Goal: Complete application form: Complete application form

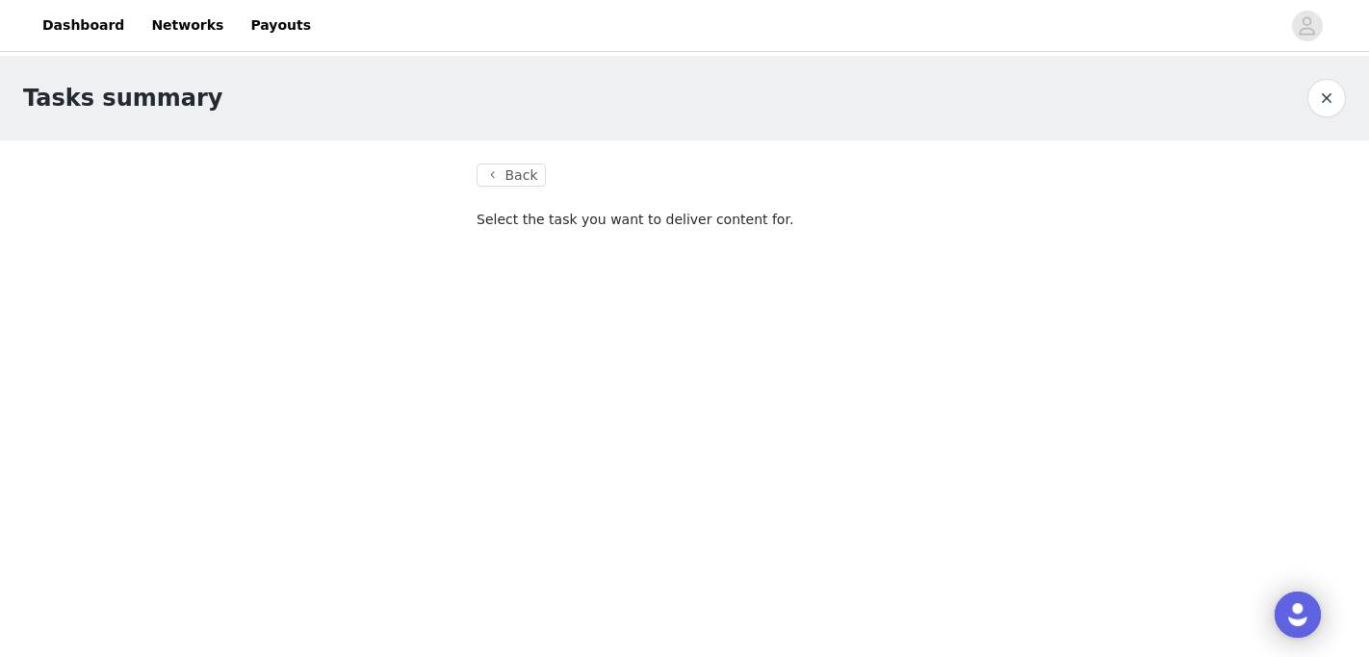
click at [1332, 98] on button "button" at bounding box center [1326, 98] width 39 height 39
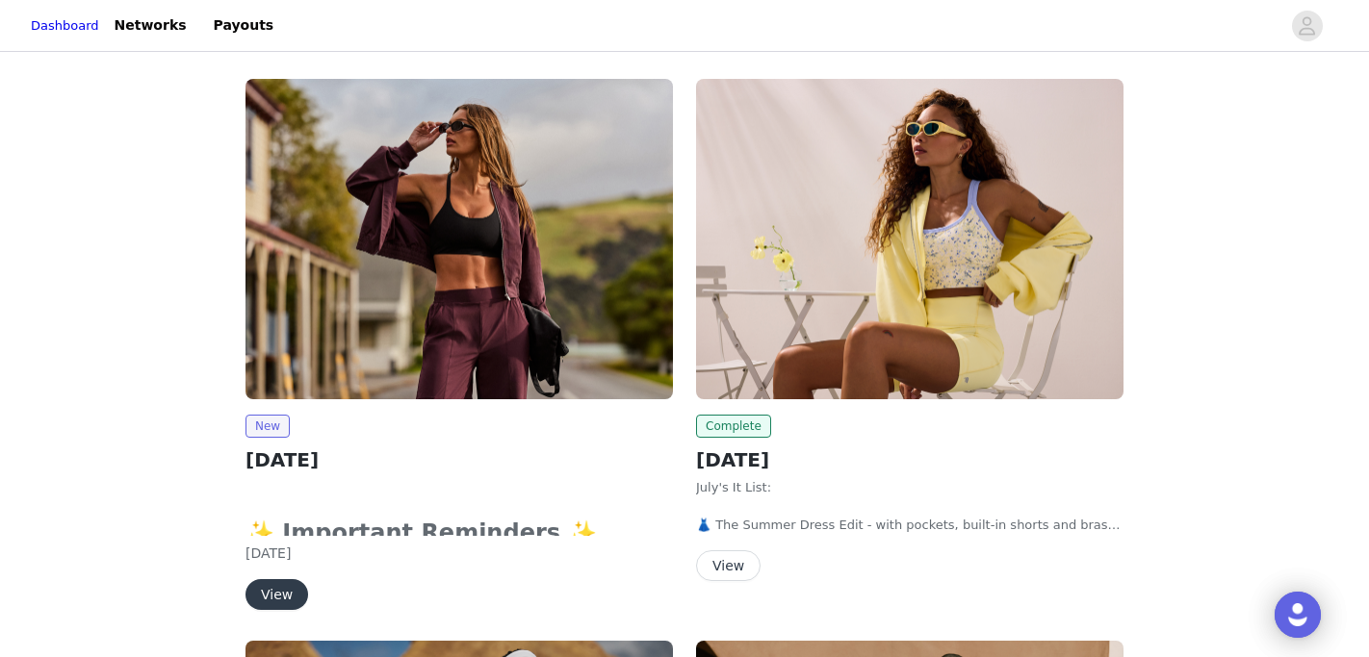
click at [279, 590] on button "View" at bounding box center [276, 594] width 63 height 31
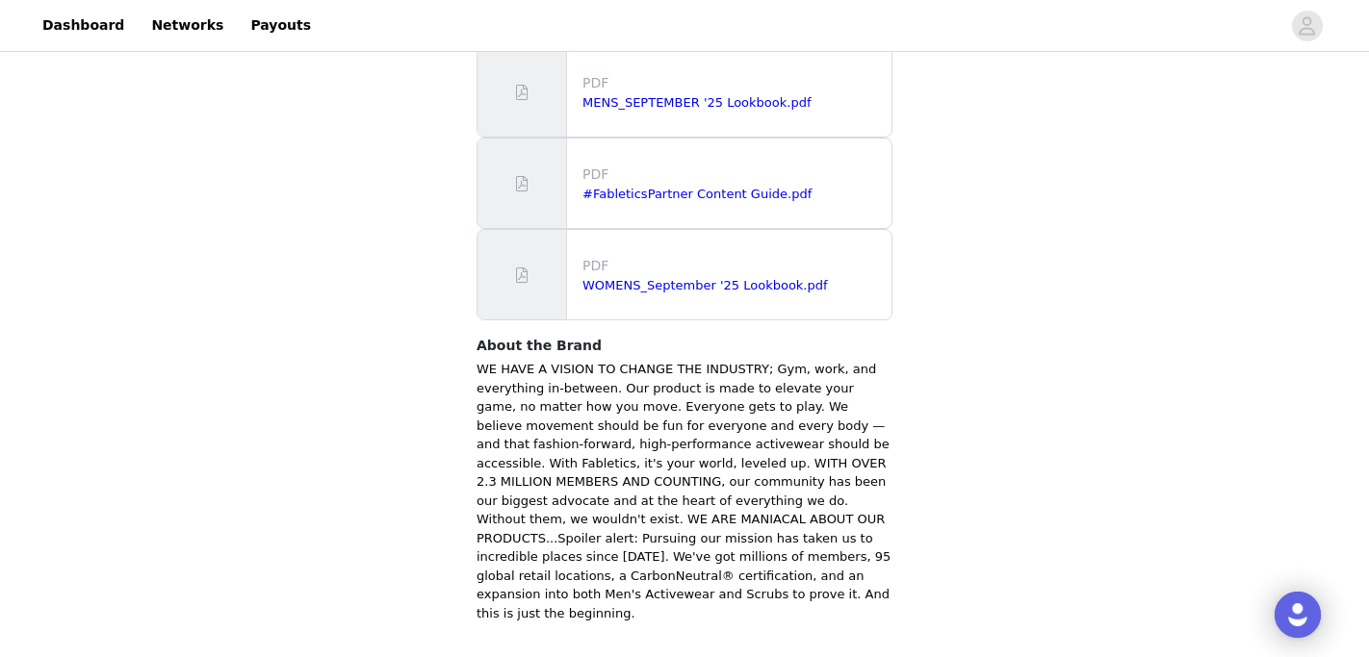
scroll to position [1310, 0]
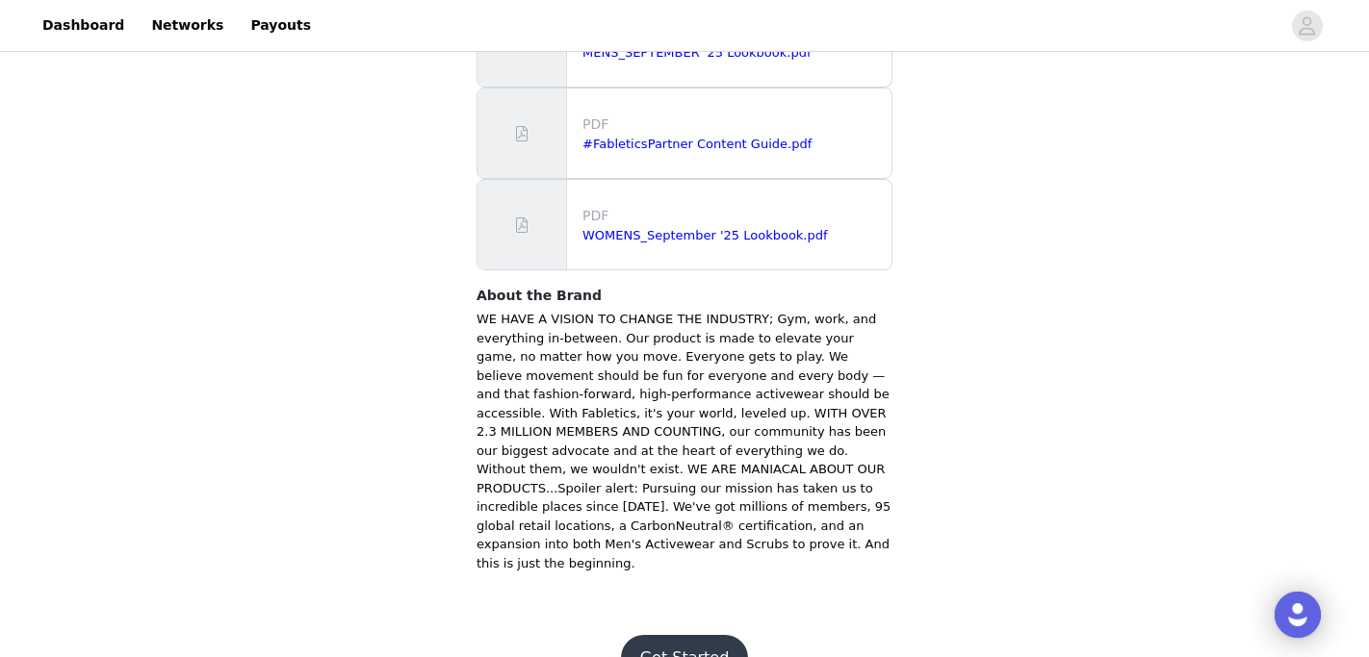
click at [664, 635] on button "Get Started" at bounding box center [685, 658] width 128 height 46
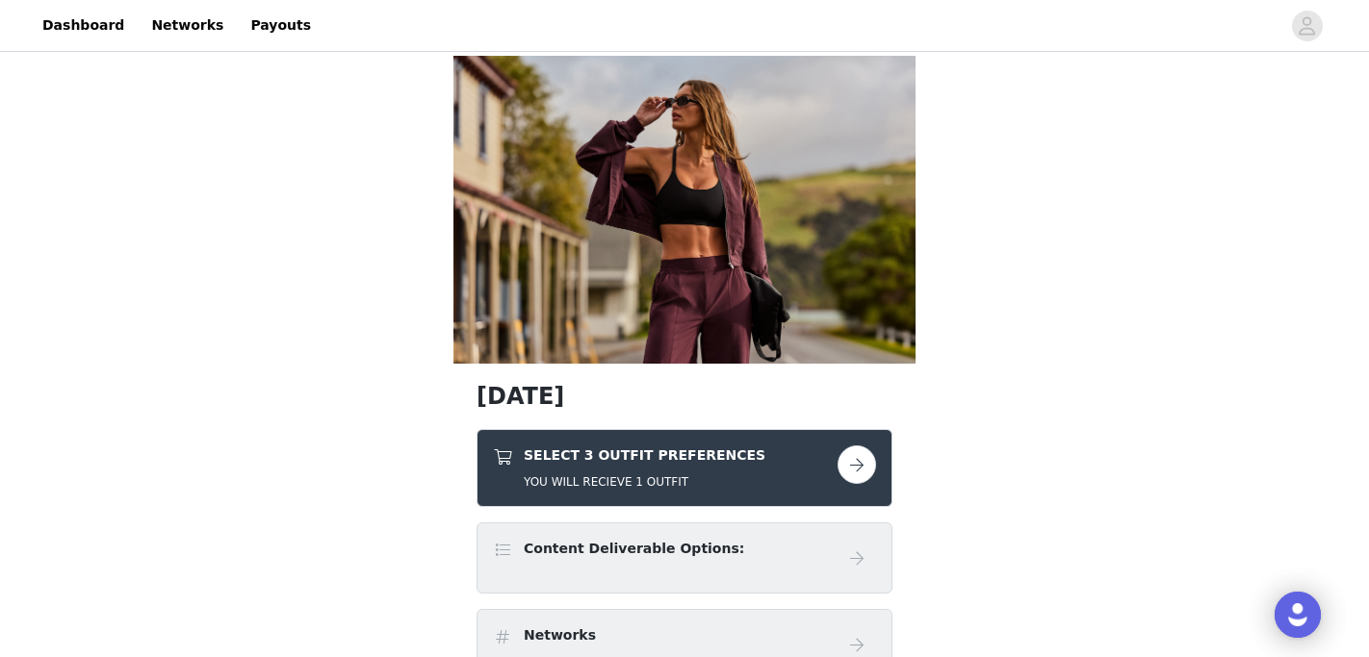
click at [865, 481] on link at bounding box center [856, 465] width 39 height 39
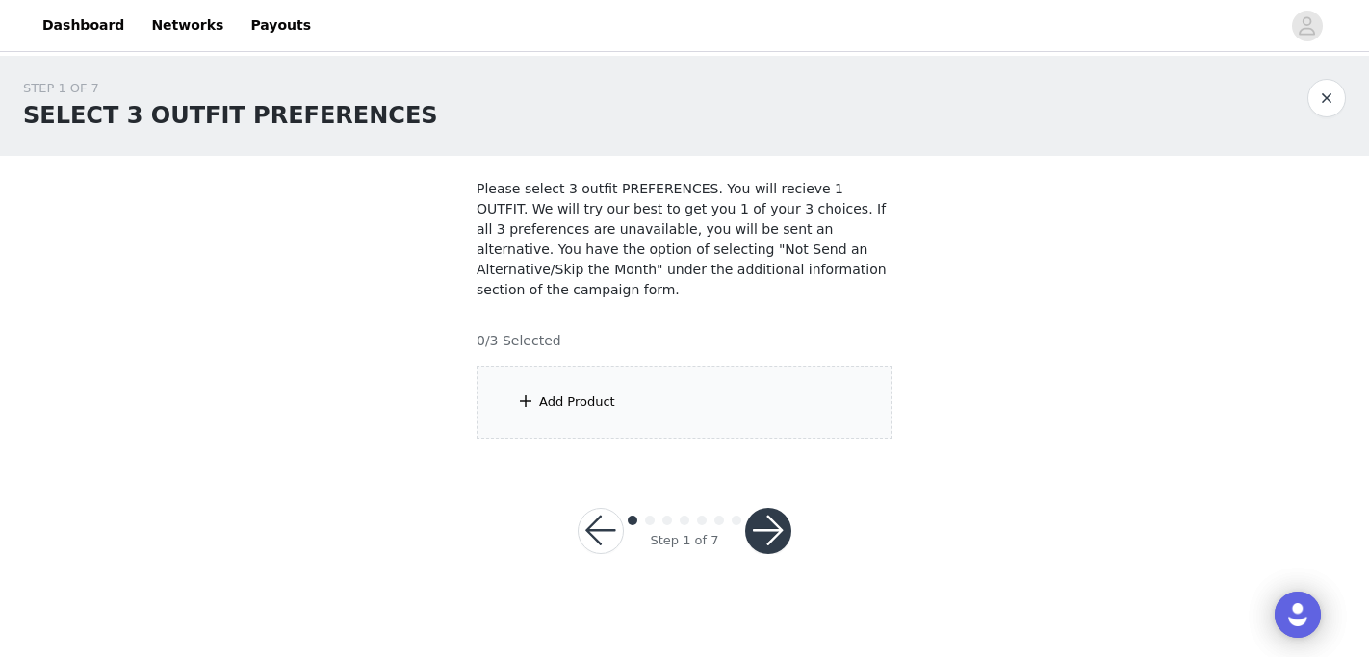
click at [703, 427] on div "Add Product" at bounding box center [684, 403] width 416 height 72
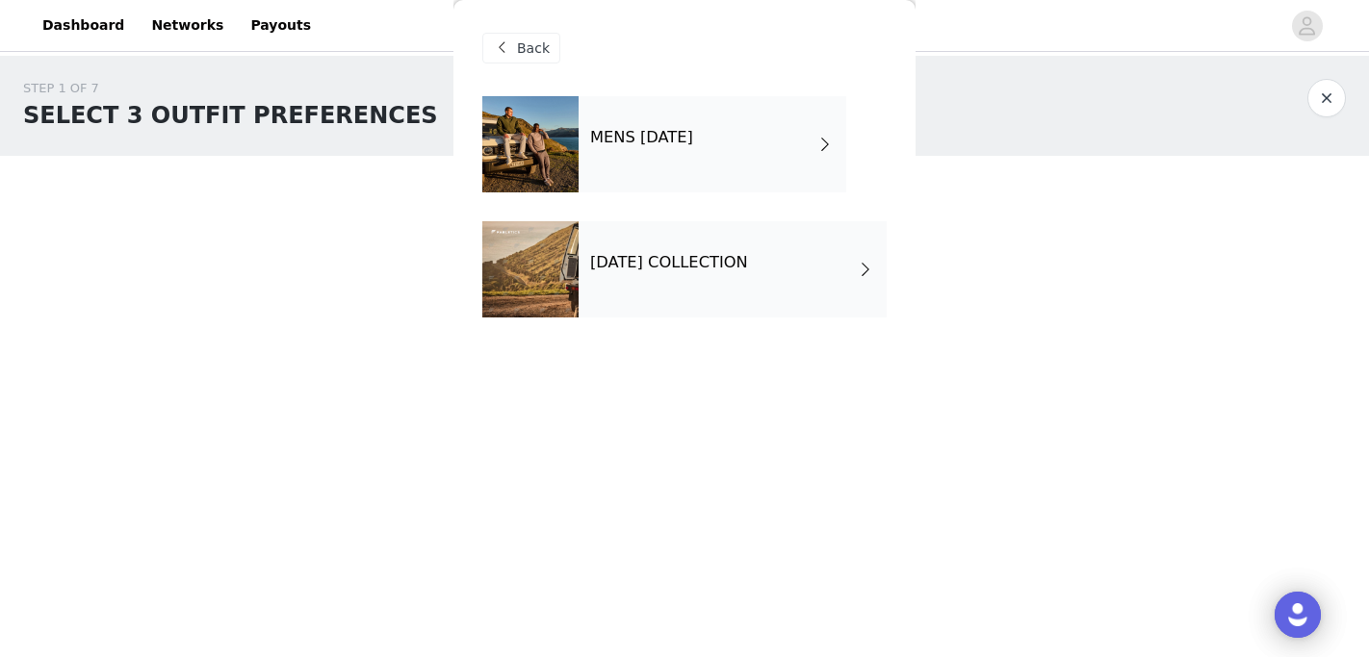
click at [715, 245] on div "SEPTEMBER 2025 COLLECTION" at bounding box center [732, 269] width 308 height 96
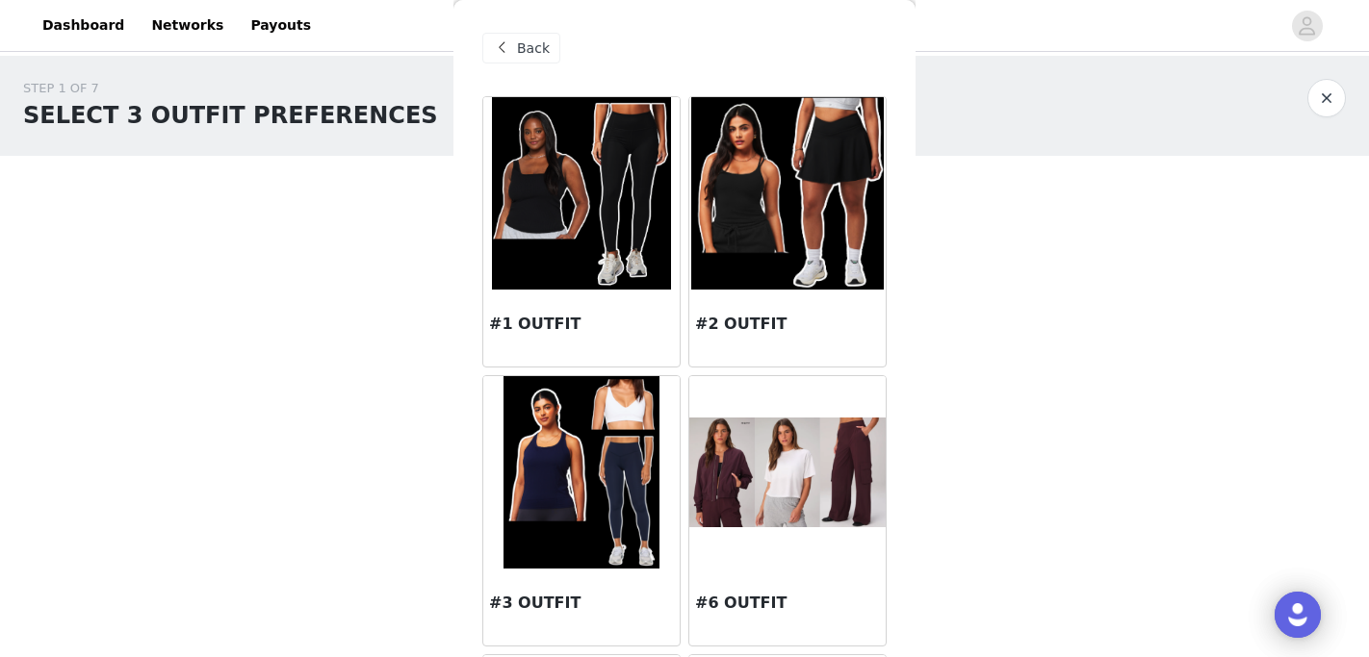
click at [520, 35] on div "Back" at bounding box center [521, 48] width 78 height 31
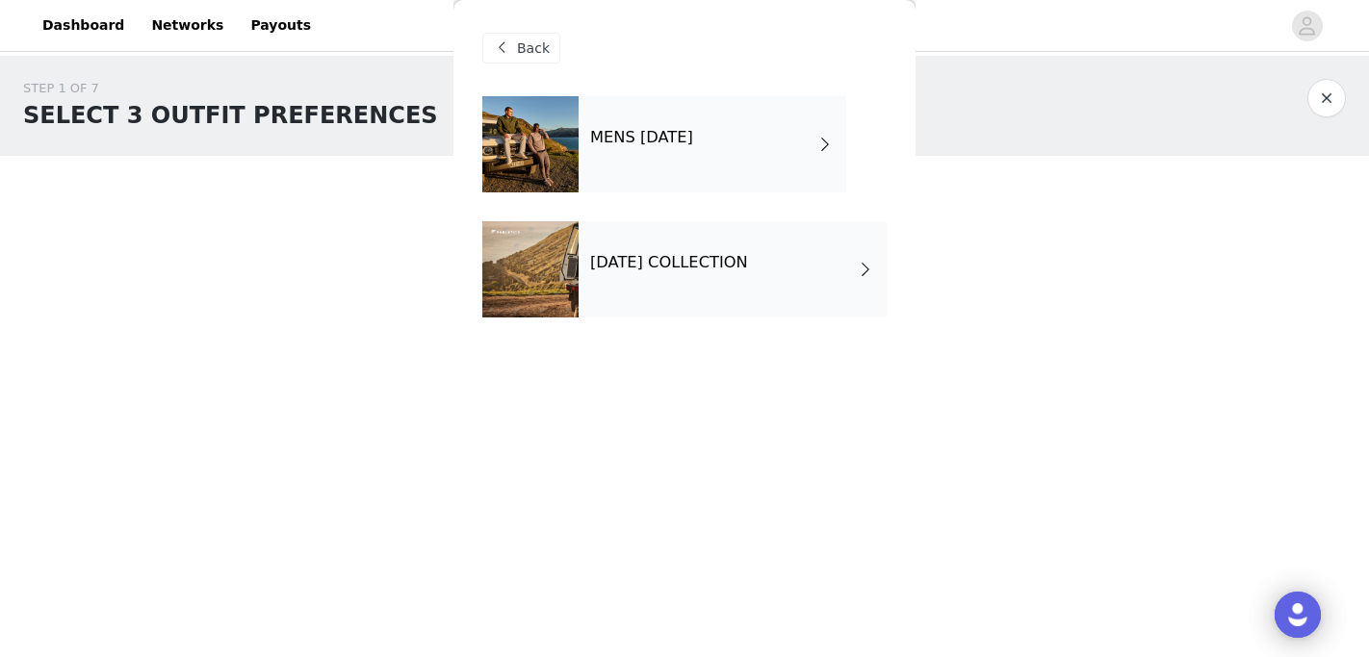
click at [1334, 94] on button "button" at bounding box center [1326, 98] width 39 height 39
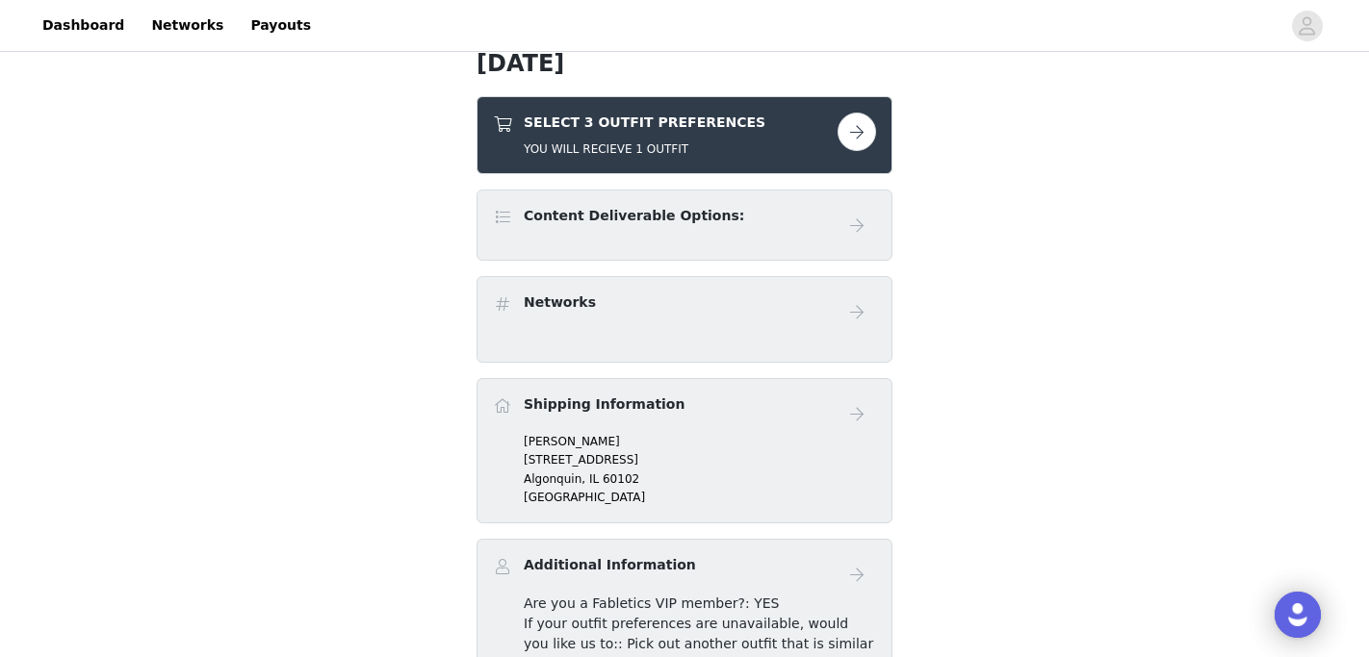
scroll to position [566, 0]
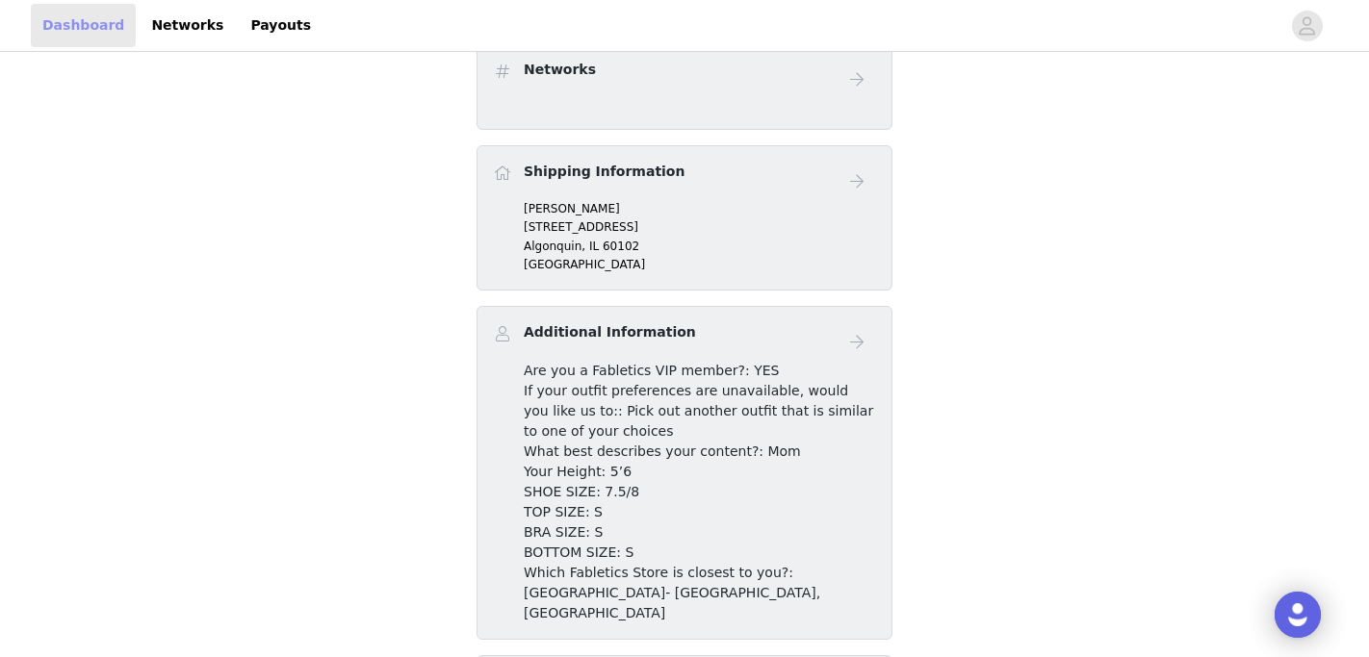
click at [69, 11] on link "Dashboard" at bounding box center [83, 25] width 105 height 43
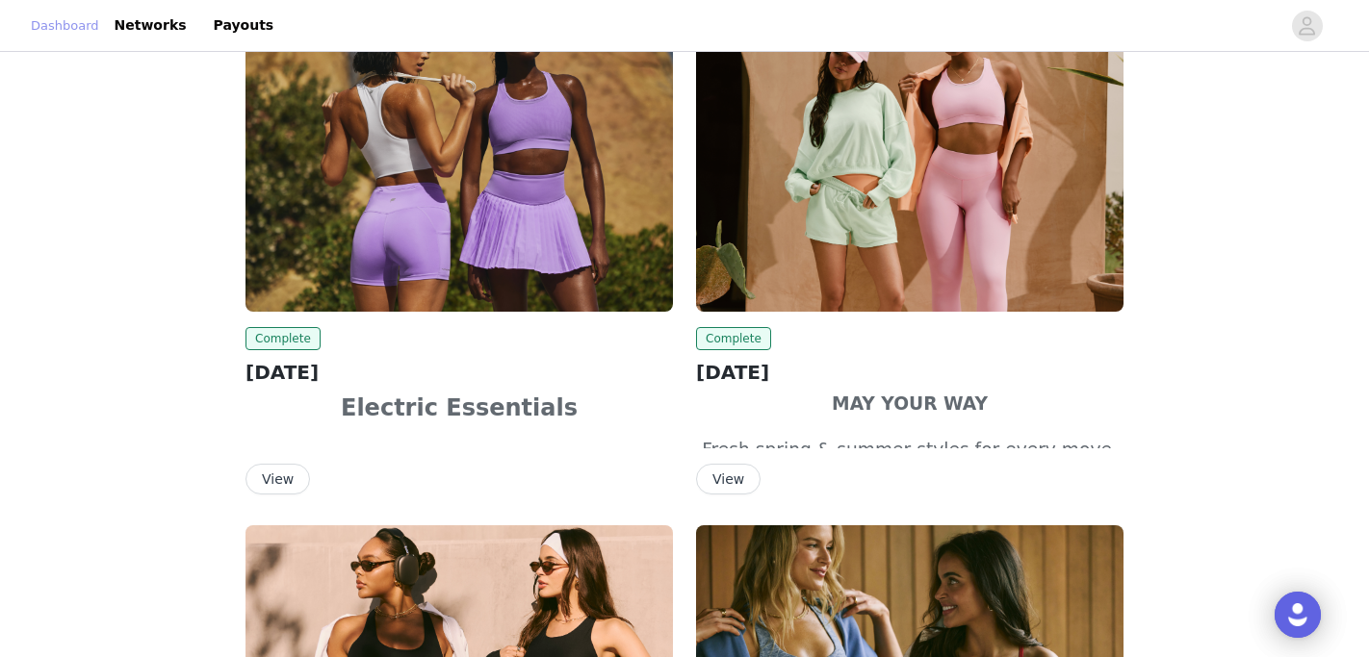
scroll to position [564, 0]
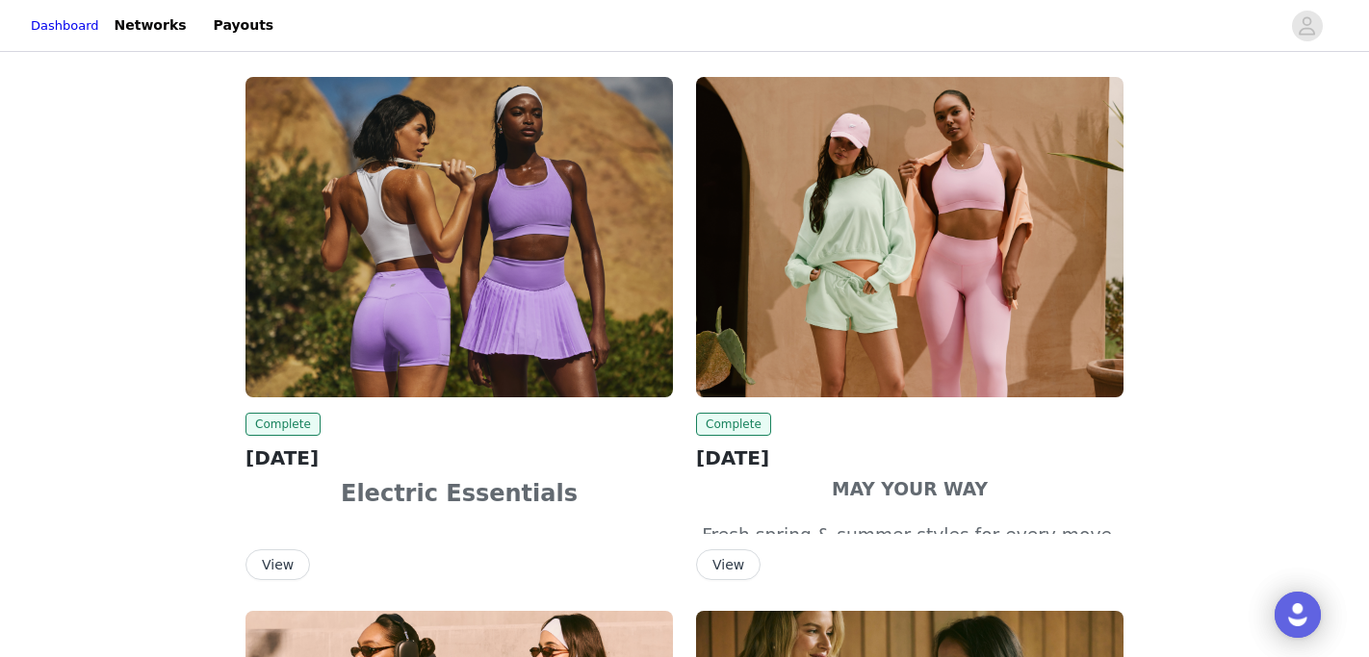
click at [291, 561] on button "View" at bounding box center [277, 565] width 64 height 31
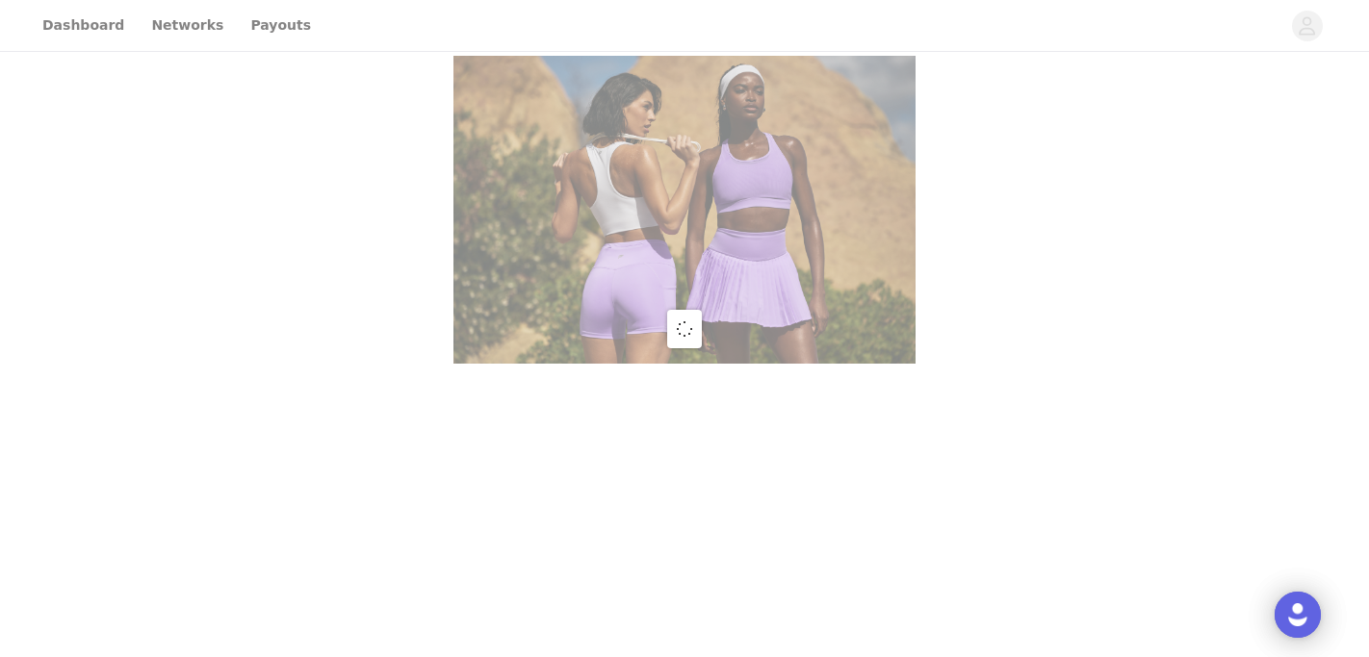
click at [82, 15] on div at bounding box center [684, 328] width 1369 height 657
click at [87, 25] on div at bounding box center [684, 328] width 1369 height 657
click at [91, 27] on div at bounding box center [684, 328] width 1369 height 657
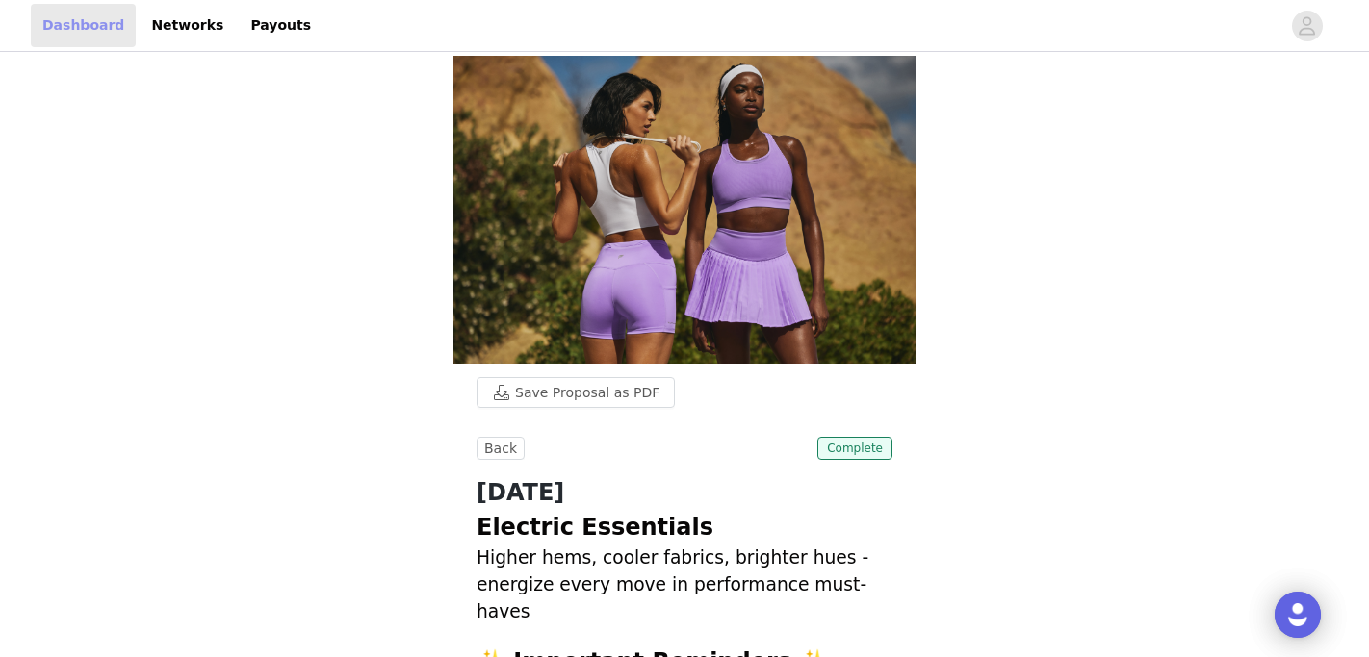
click at [75, 22] on link "Dashboard" at bounding box center [83, 25] width 105 height 43
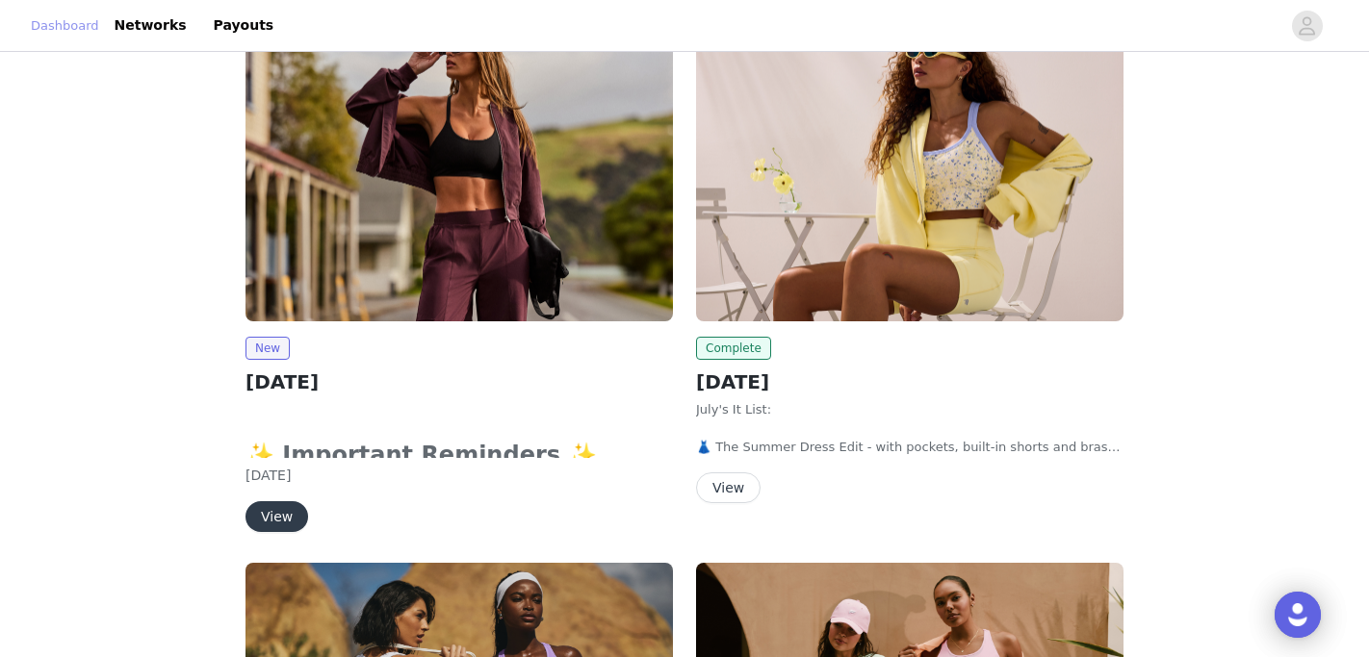
scroll to position [91, 0]
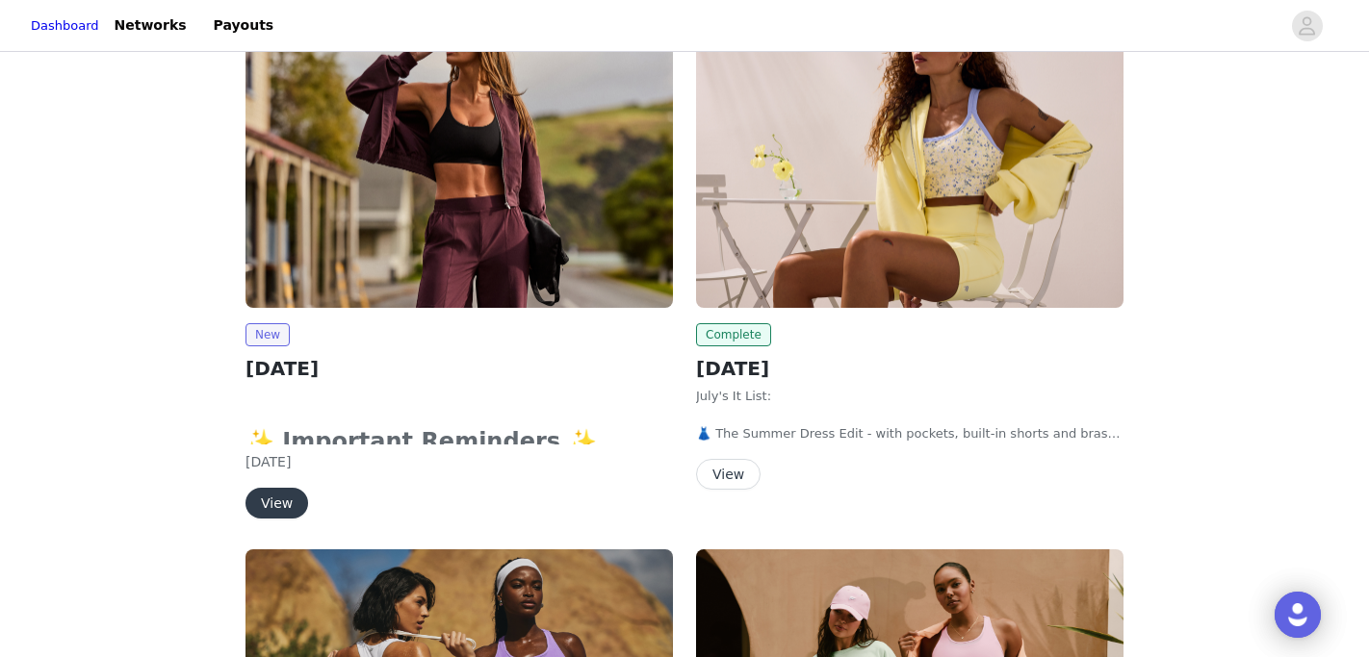
click at [287, 498] on button "View" at bounding box center [276, 503] width 63 height 31
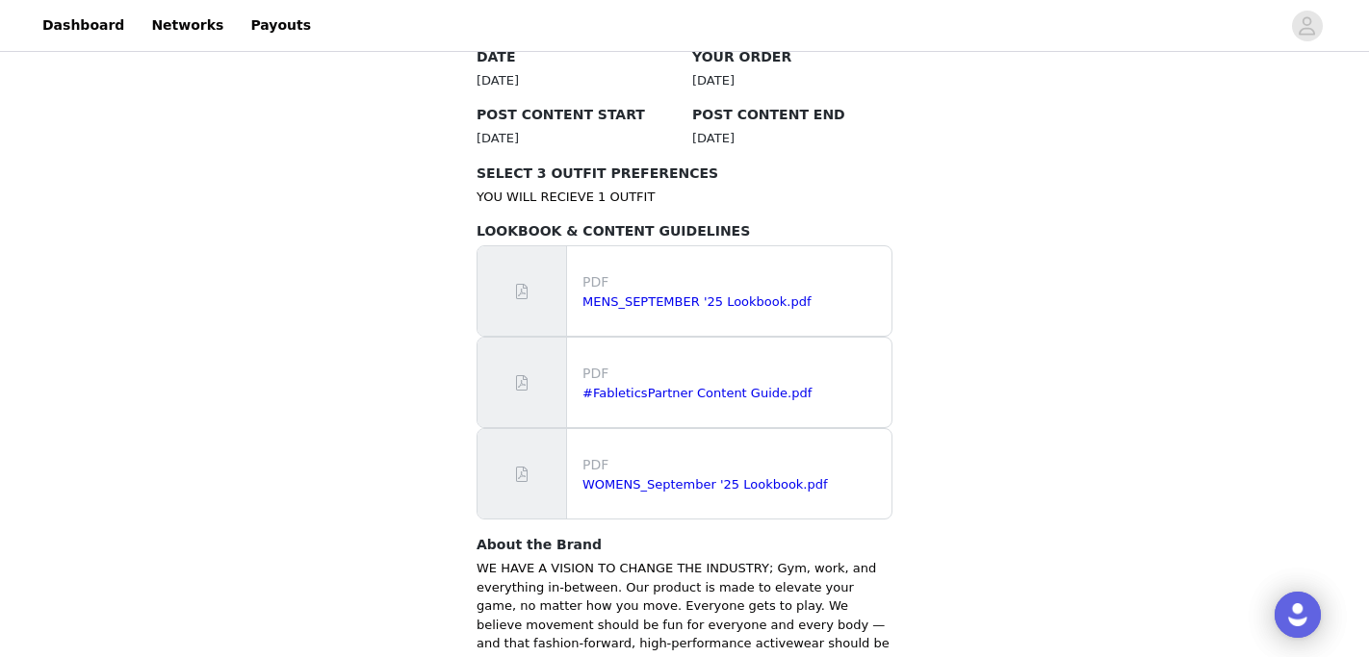
scroll to position [1078, 0]
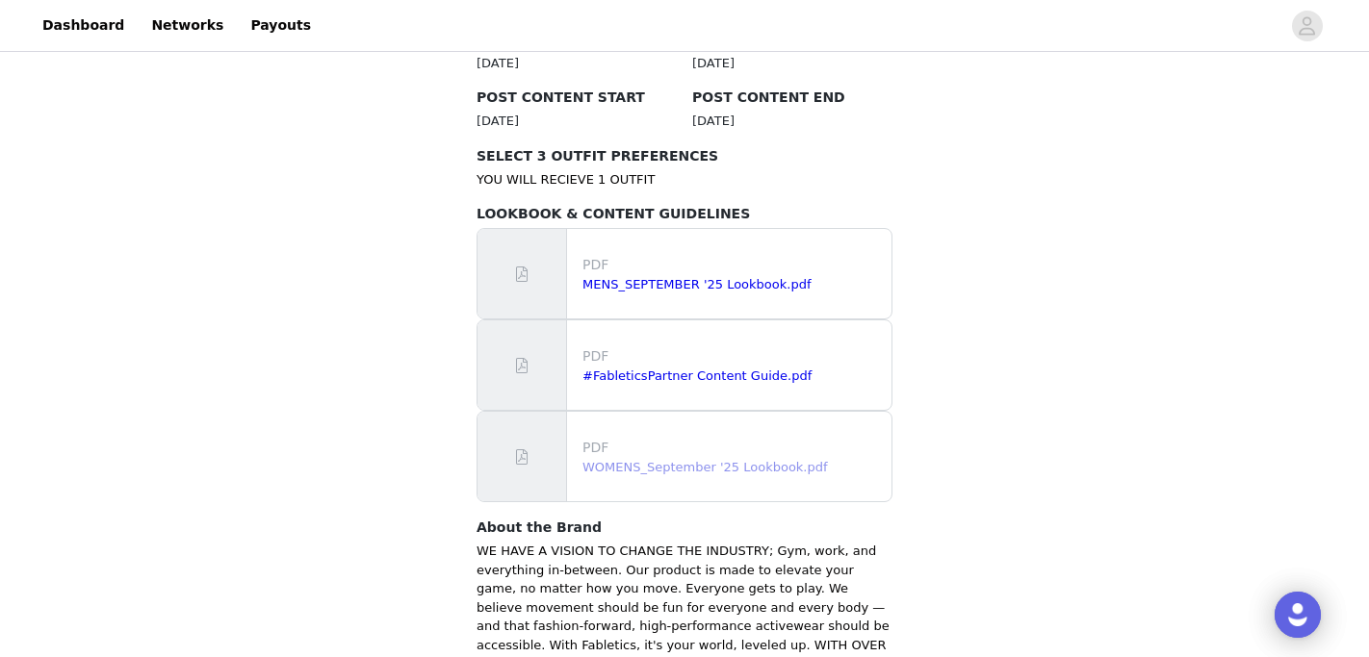
click at [700, 460] on link "WOMENS_September '25 Lookbook.pdf" at bounding box center [704, 467] width 245 height 14
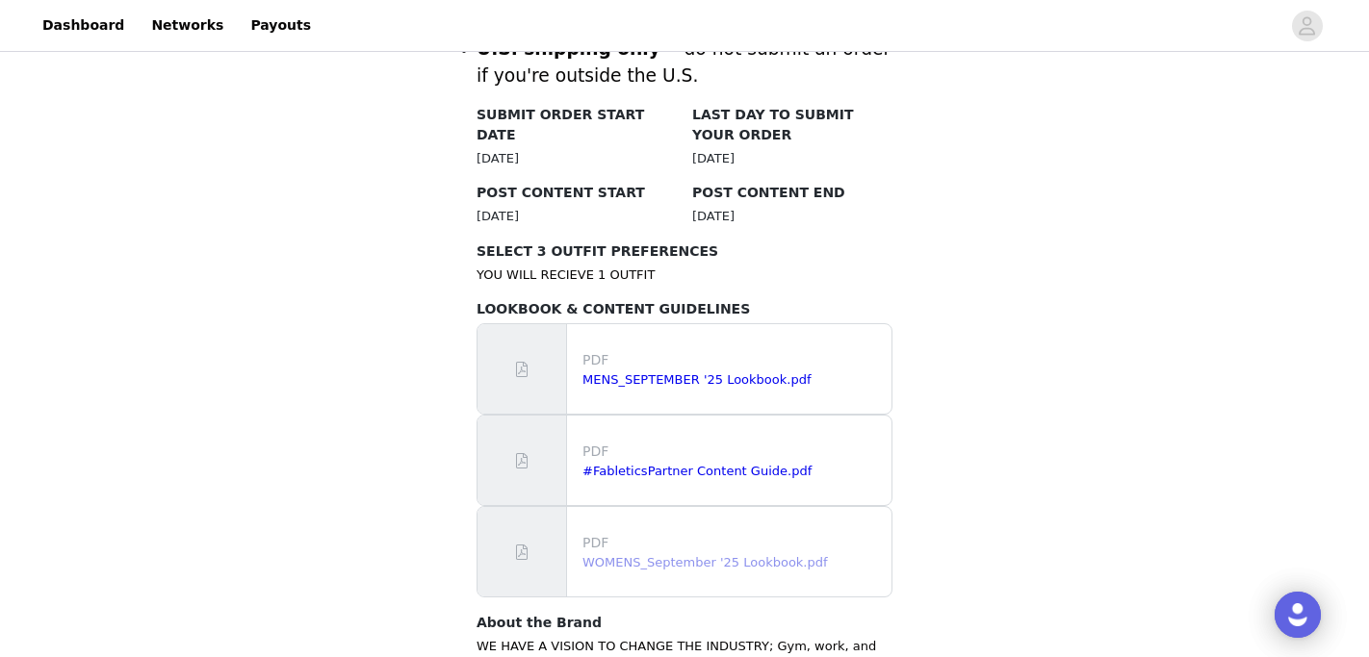
scroll to position [819, 0]
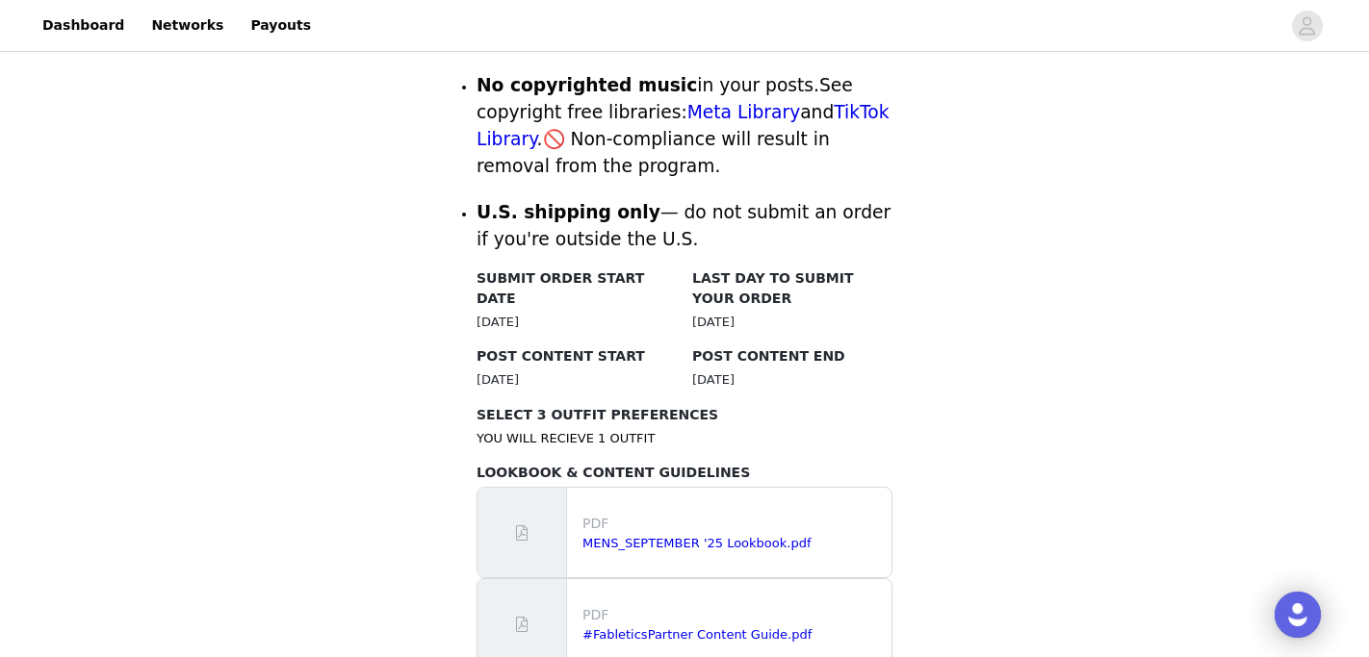
click at [639, 530] on div "PDF MENS_SEPTEMBER '25 Lookbook.pdf" at bounding box center [733, 533] width 317 height 55
click at [633, 536] on link "MENS_SEPTEMBER '25 Lookbook.pdf" at bounding box center [696, 543] width 228 height 14
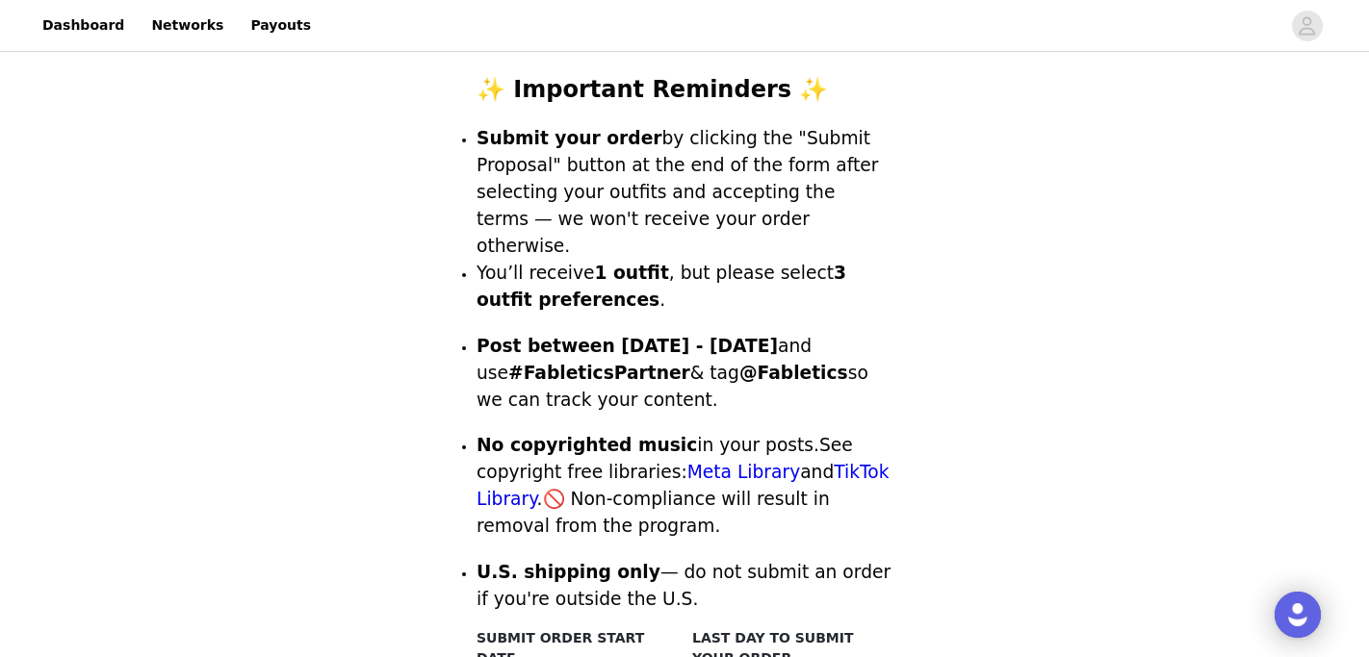
scroll to position [1310, 0]
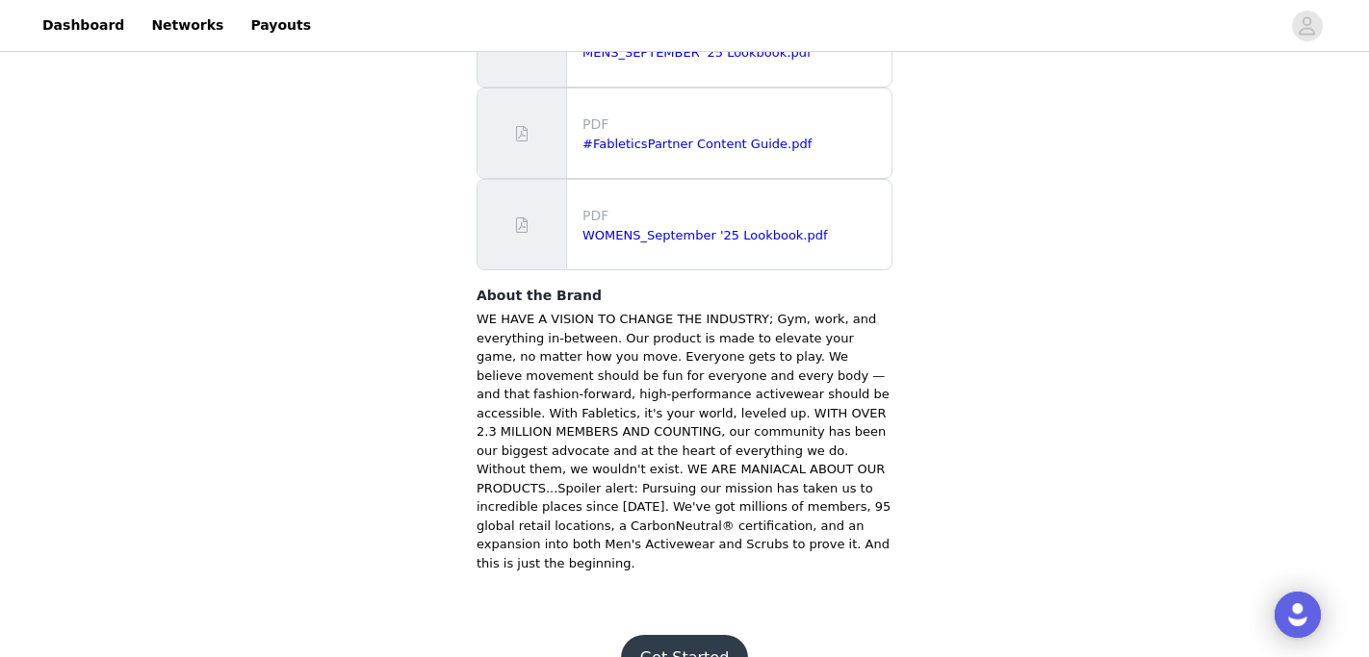
click at [656, 635] on button "Get Started" at bounding box center [685, 658] width 128 height 46
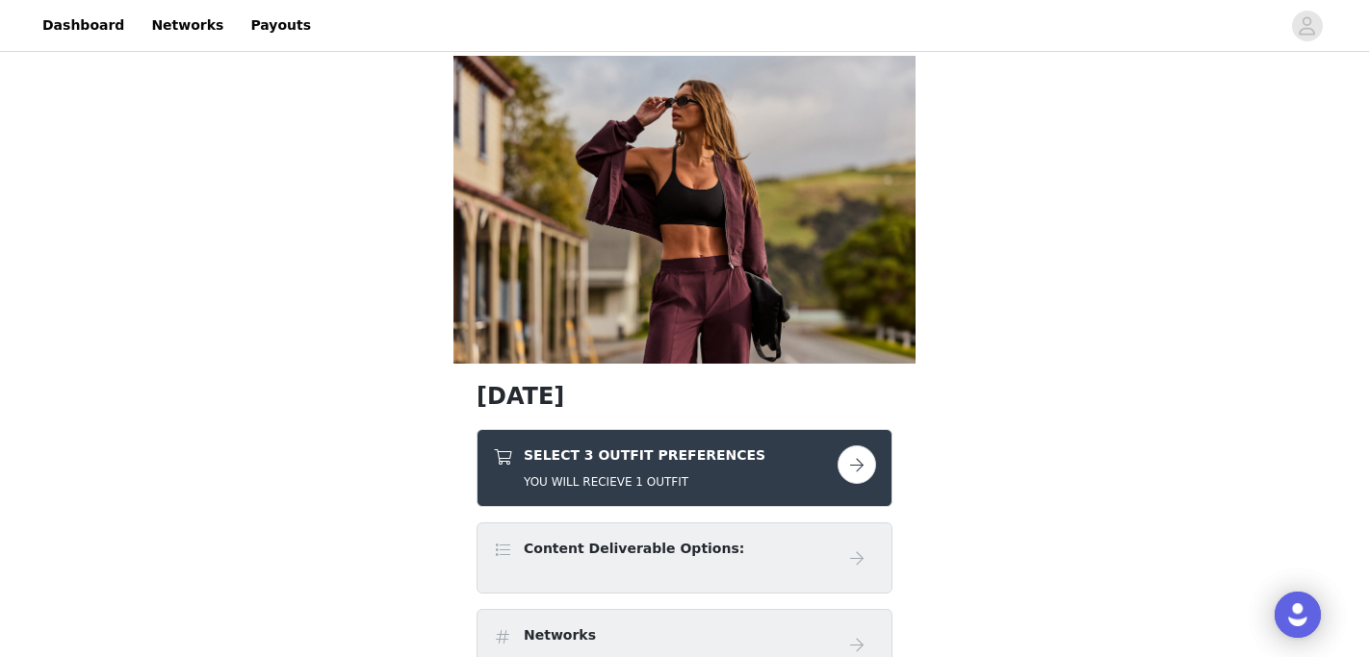
click at [659, 467] on div "SELECT 3 OUTFIT PREFERENCES YOU WILL RECIEVE 1 OUTFIT" at bounding box center [645, 468] width 242 height 45
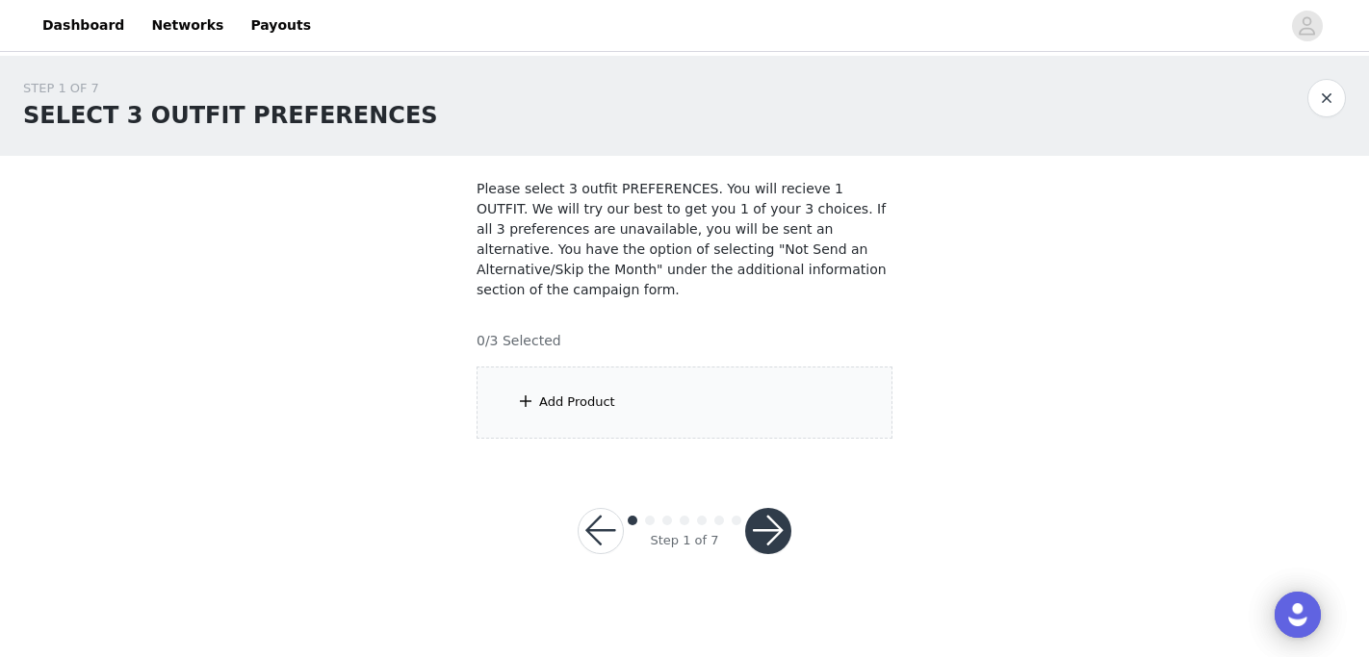
click at [681, 434] on div "Add Product" at bounding box center [684, 403] width 416 height 72
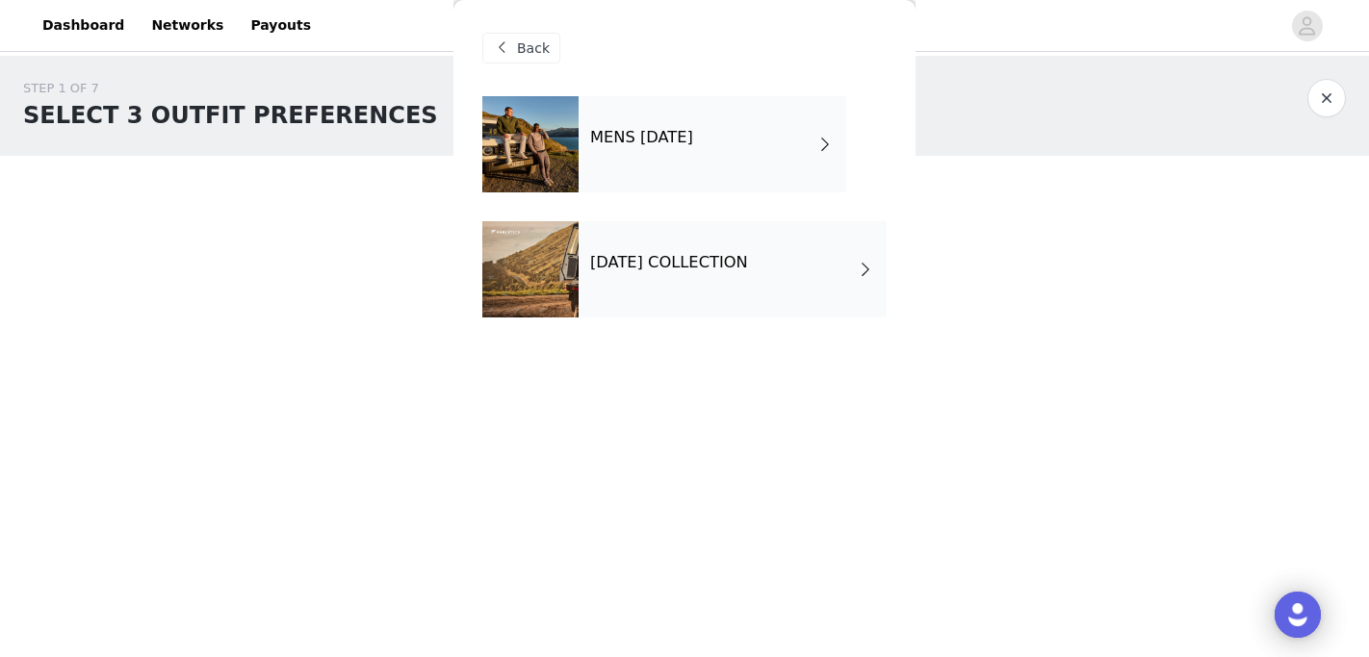
click at [663, 289] on div "SEPTEMBER 2025 COLLECTION" at bounding box center [732, 269] width 308 height 96
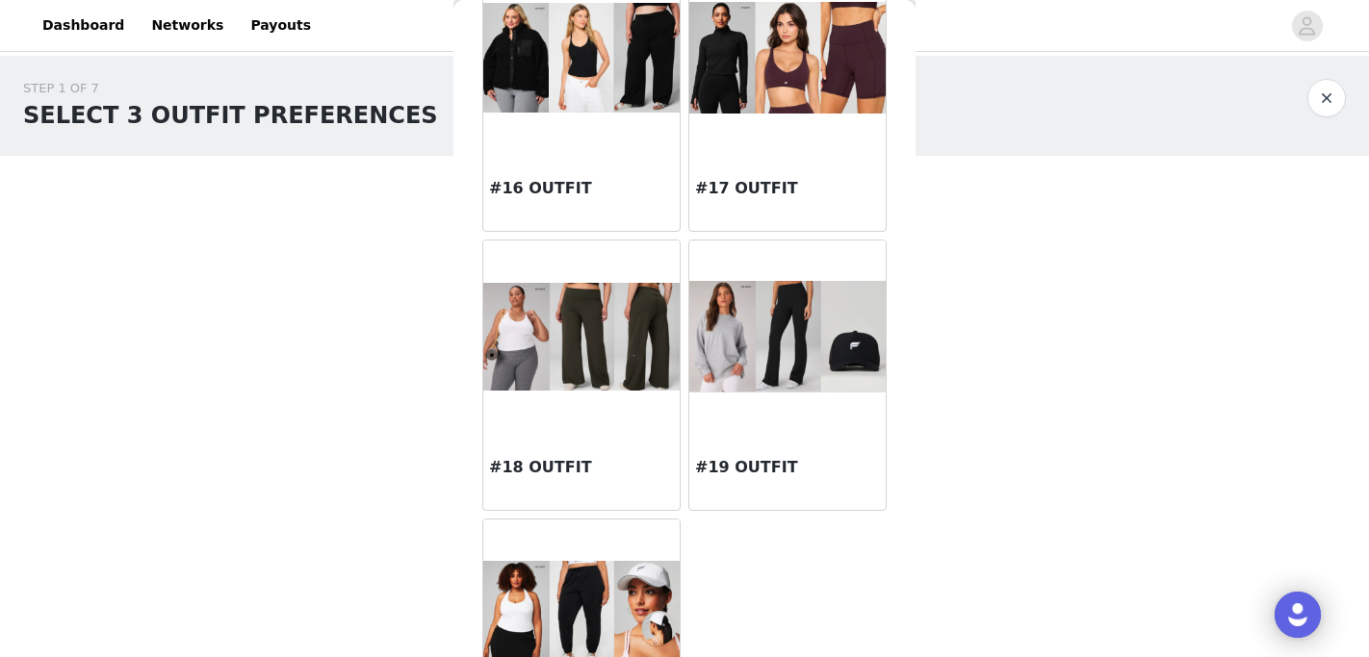
scroll to position [1820, 0]
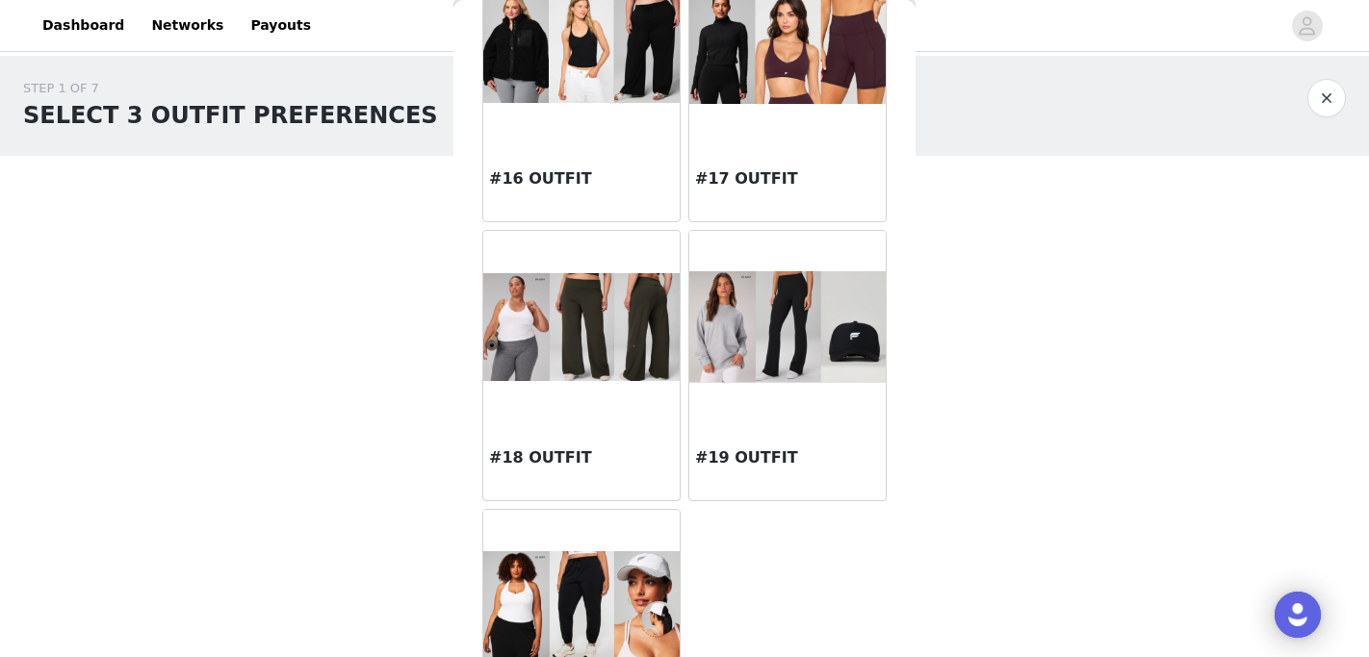
click at [745, 144] on div "#17 OUTFIT" at bounding box center [787, 182] width 196 height 77
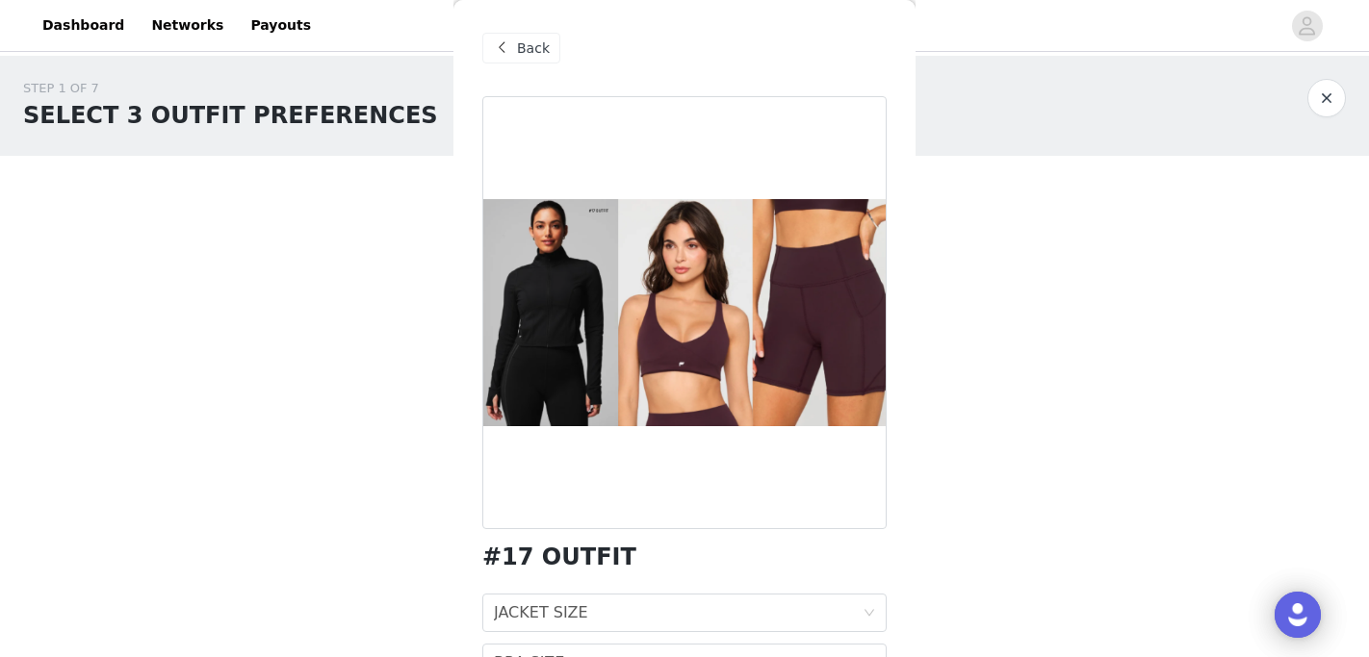
scroll to position [160, 0]
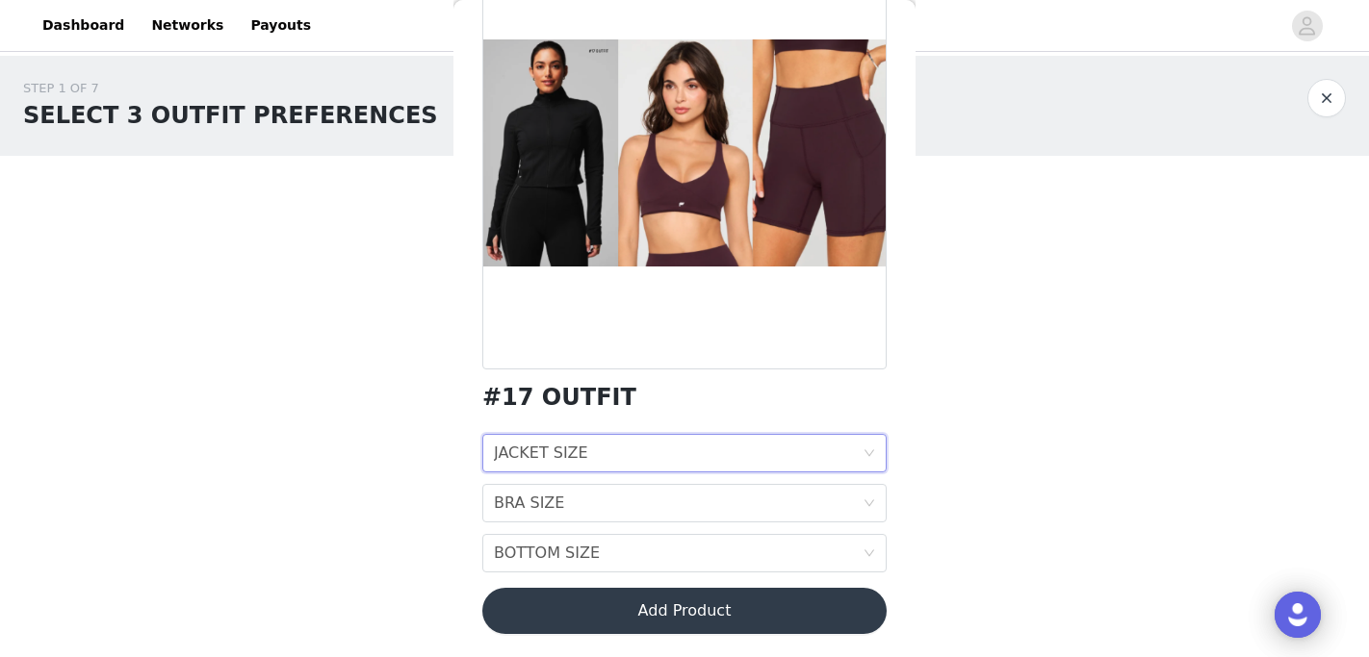
click at [689, 457] on div "JACKET SIZE JACKET SIZE" at bounding box center [678, 453] width 369 height 37
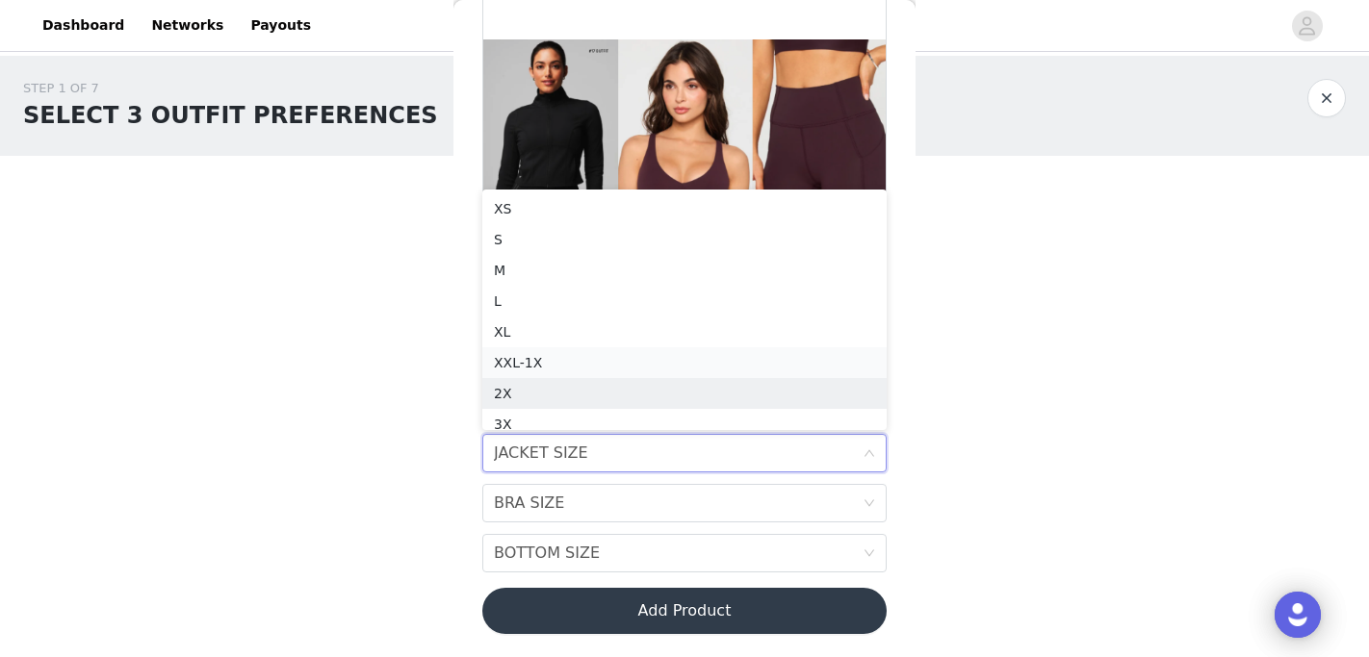
scroll to position [10, 0]
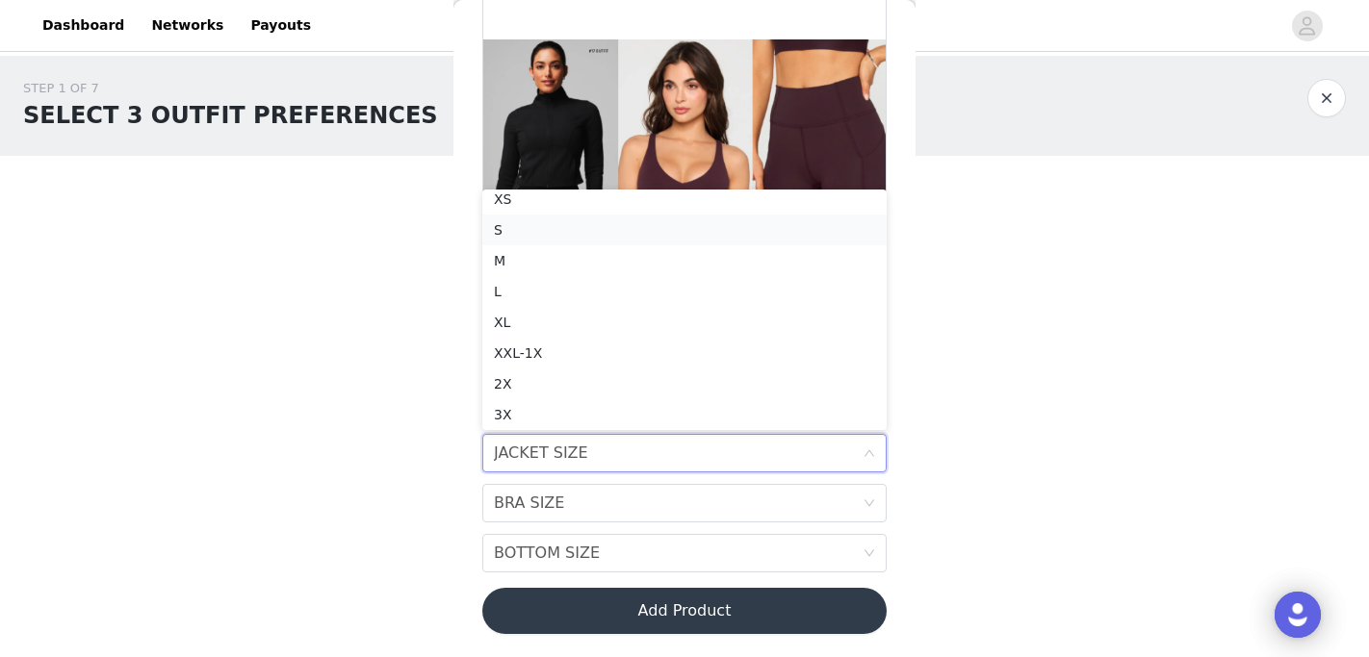
click at [643, 227] on div "S" at bounding box center [684, 229] width 381 height 21
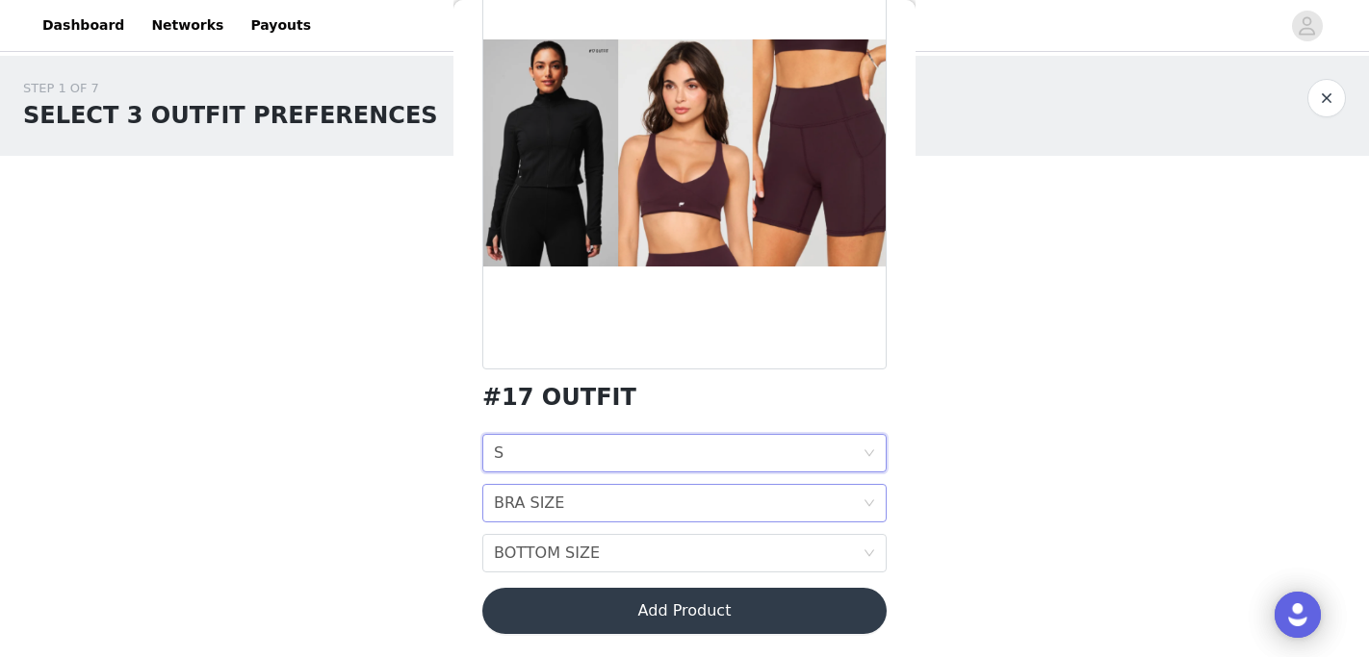
click at [655, 510] on div "BRA SIZE BRA SIZE" at bounding box center [678, 503] width 369 height 37
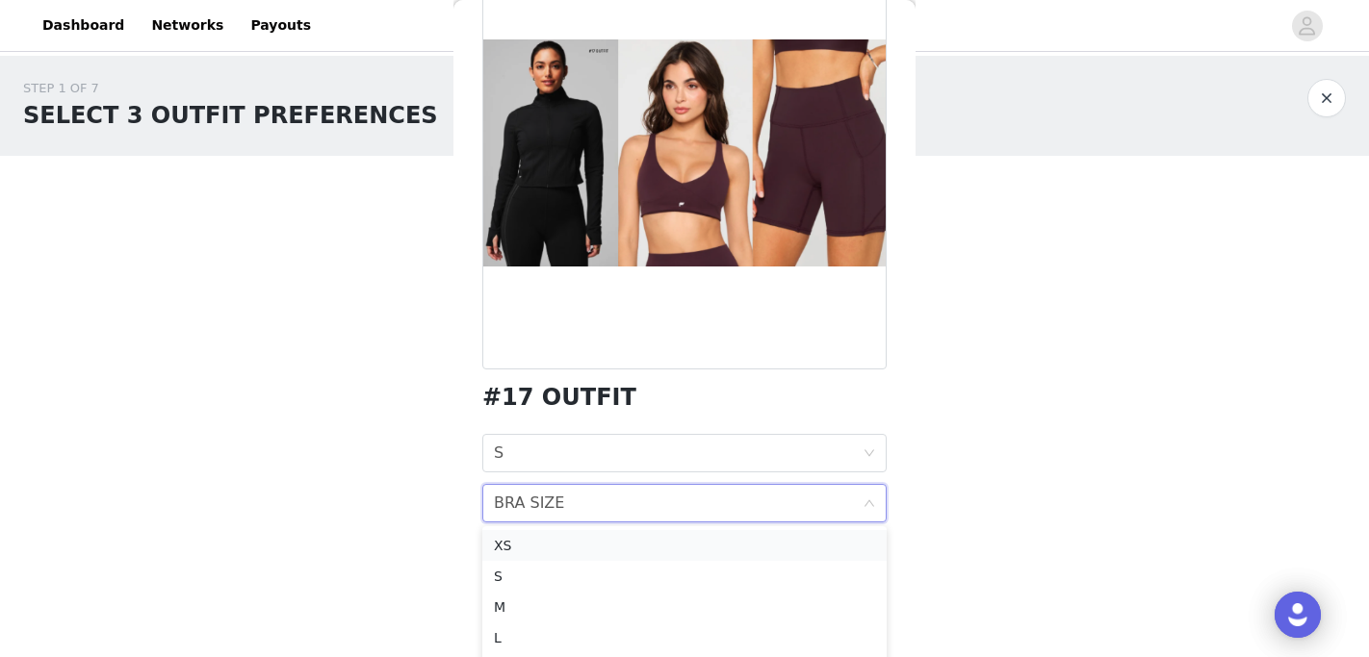
click at [630, 550] on div "XS" at bounding box center [684, 545] width 381 height 21
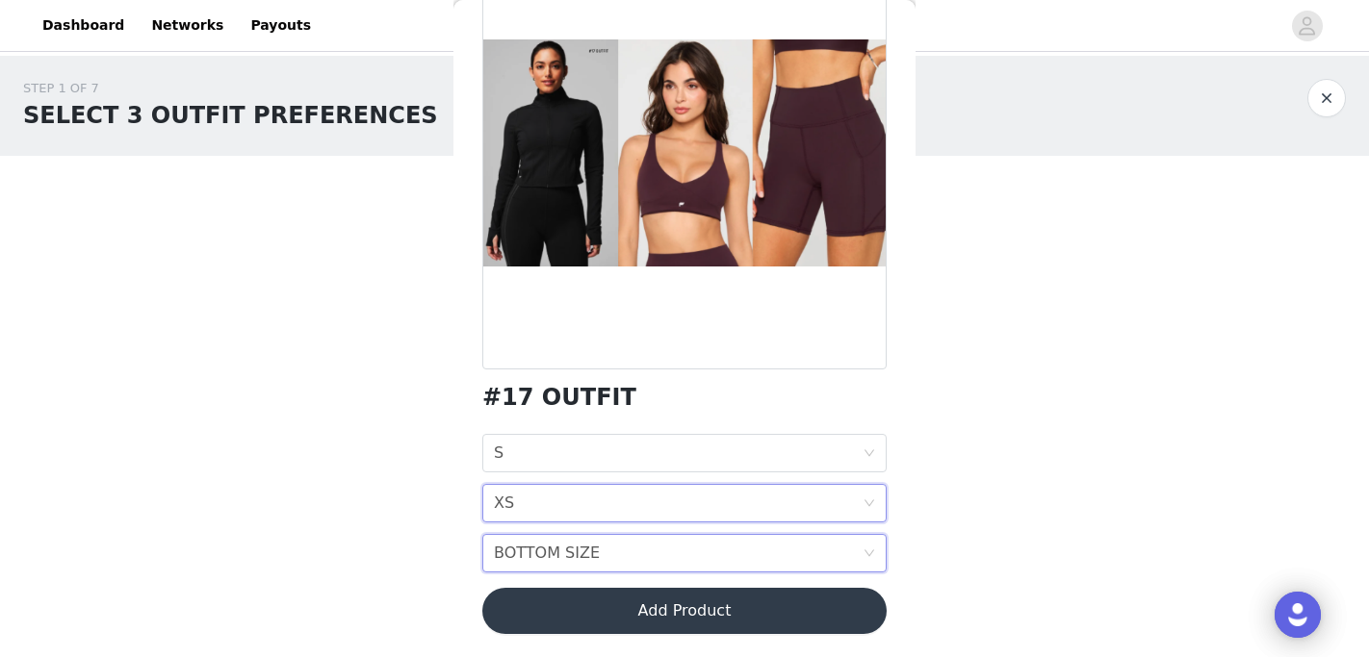
click at [632, 558] on div "BOTTOM SIZE BOTTOM SIZE" at bounding box center [678, 553] width 369 height 37
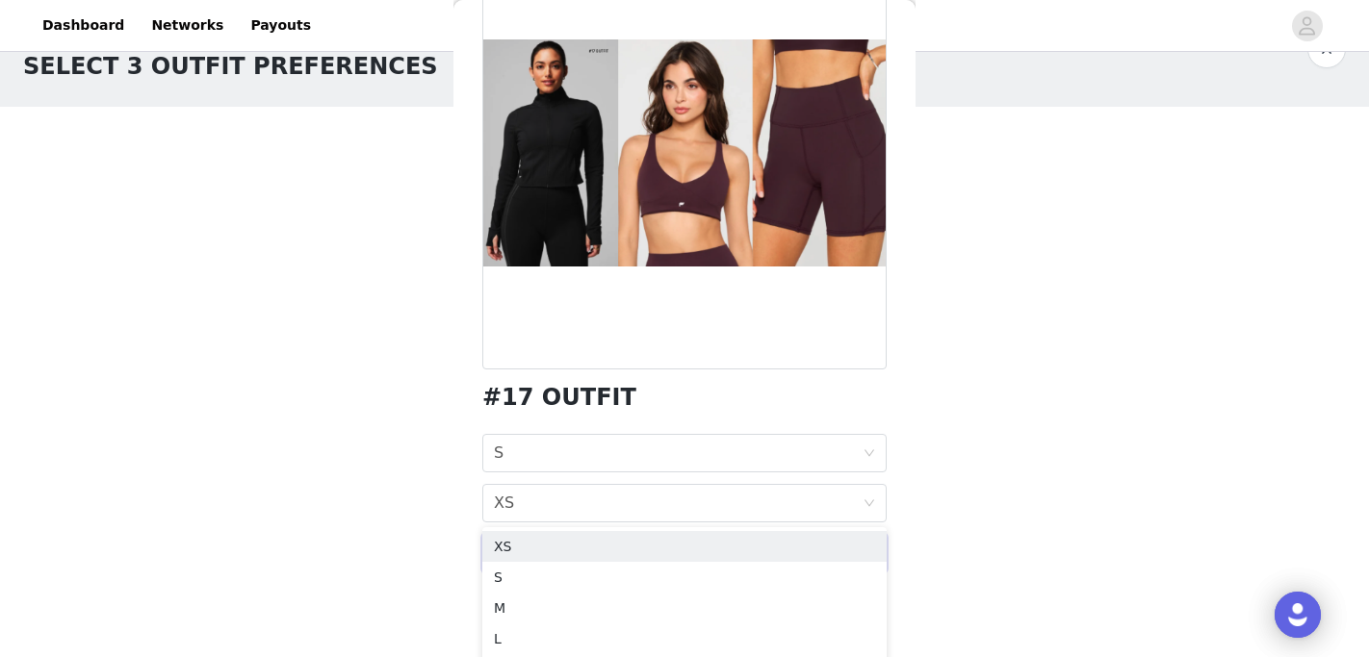
scroll to position [55, 0]
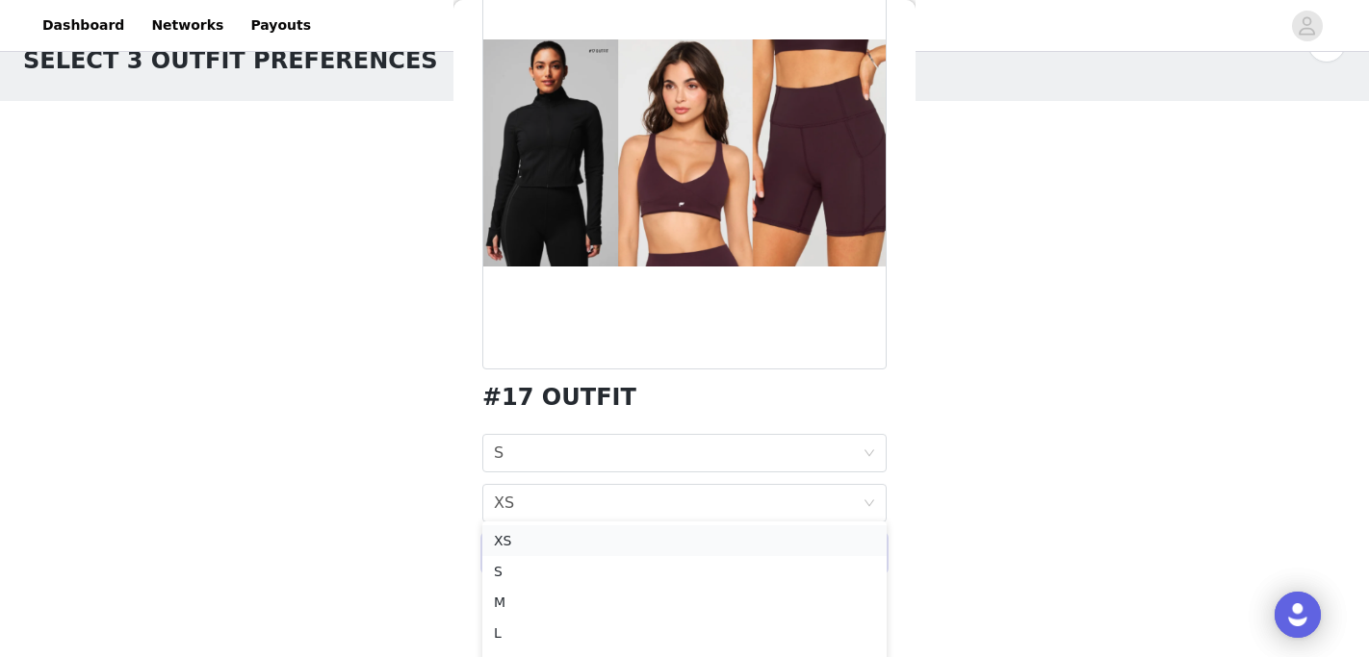
click at [612, 536] on div "XS" at bounding box center [684, 540] width 381 height 21
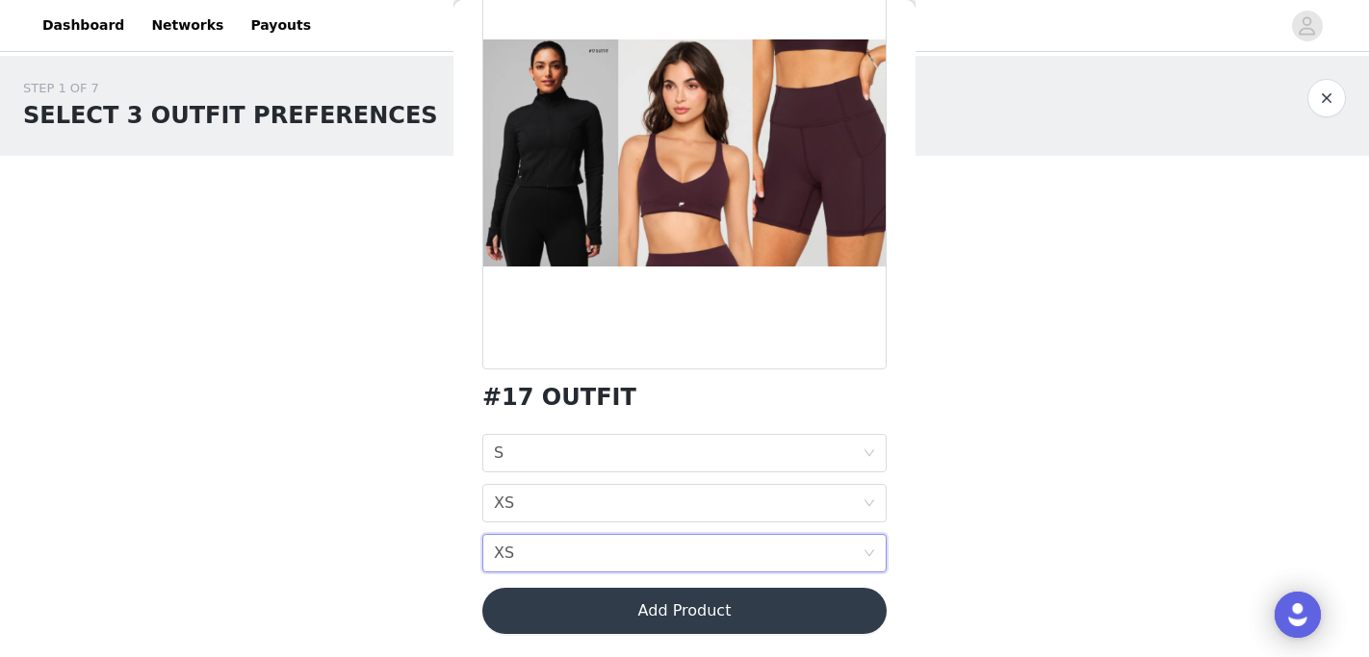
scroll to position [0, 0]
click at [629, 598] on button "Add Product" at bounding box center [684, 611] width 404 height 46
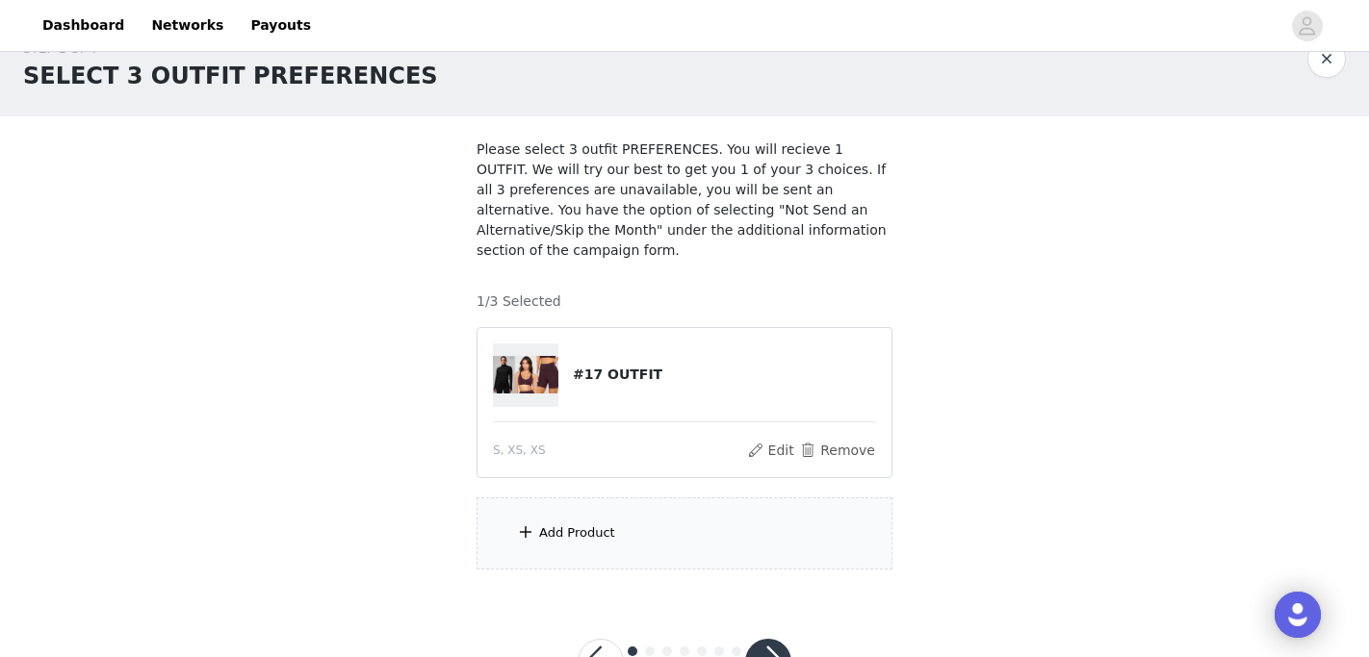
scroll to position [51, 0]
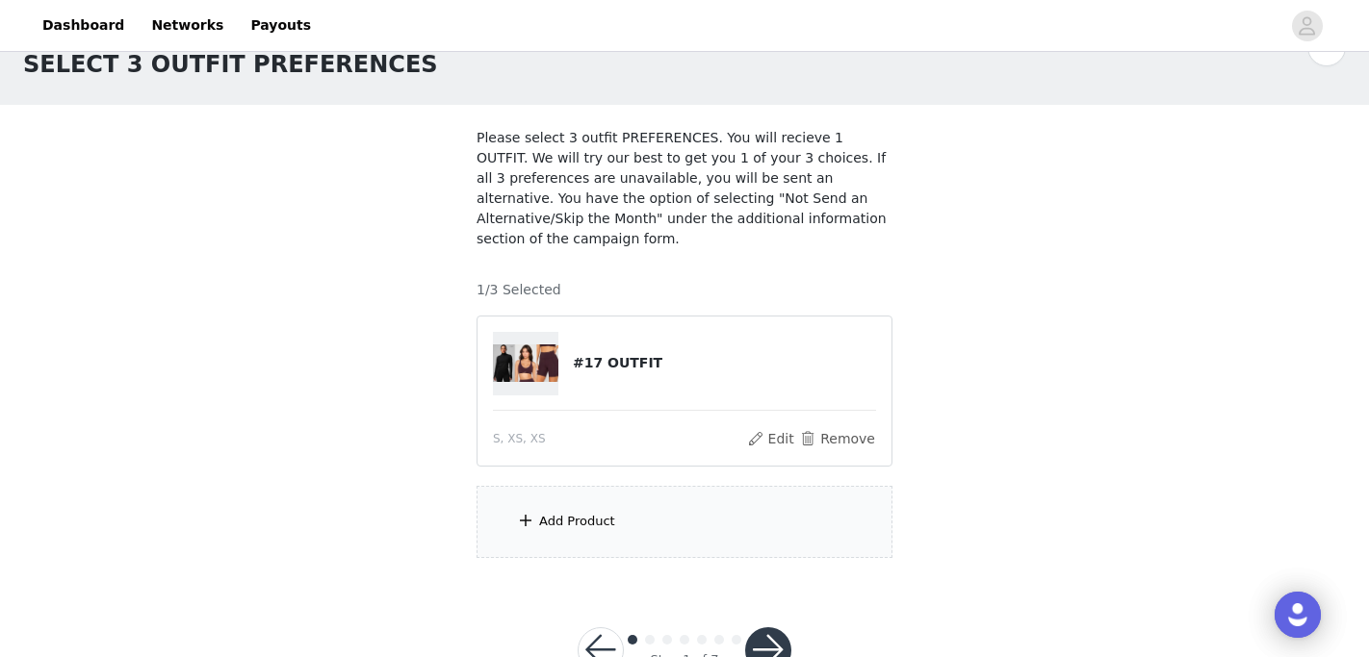
click at [608, 531] on div "Add Product" at bounding box center [684, 522] width 416 height 72
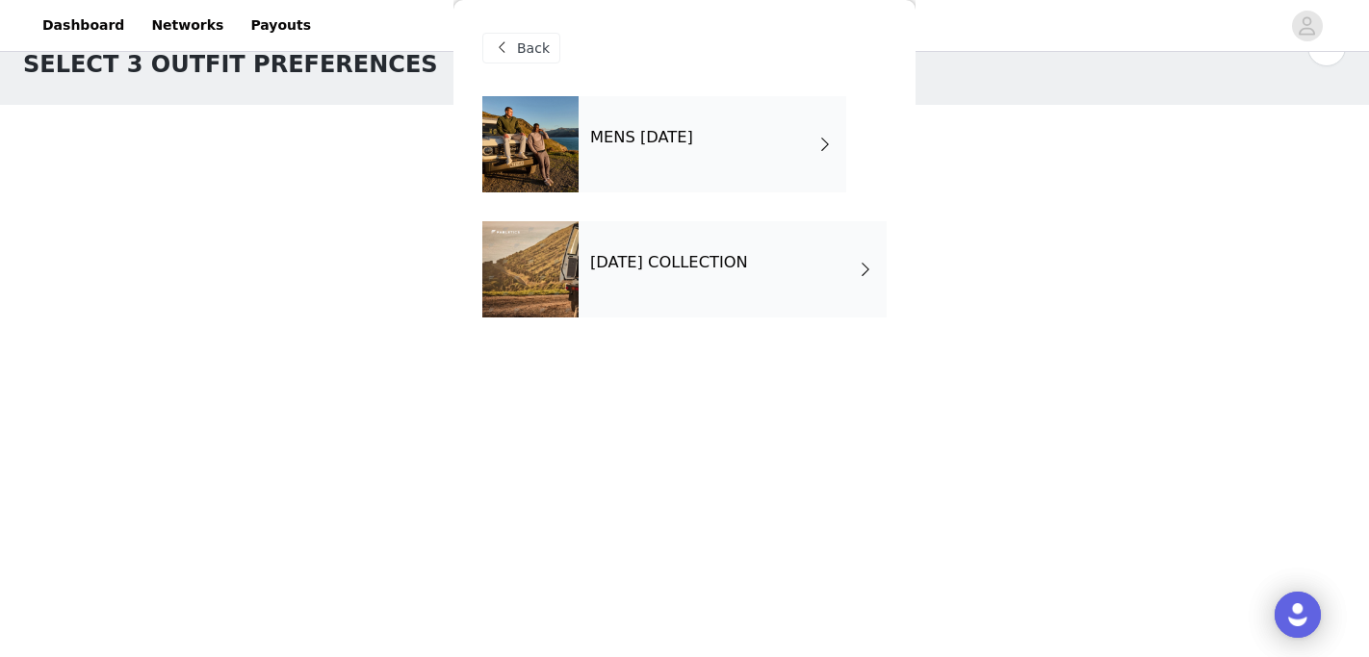
click at [583, 262] on div "SEPTEMBER 2025 COLLECTION" at bounding box center [732, 269] width 308 height 96
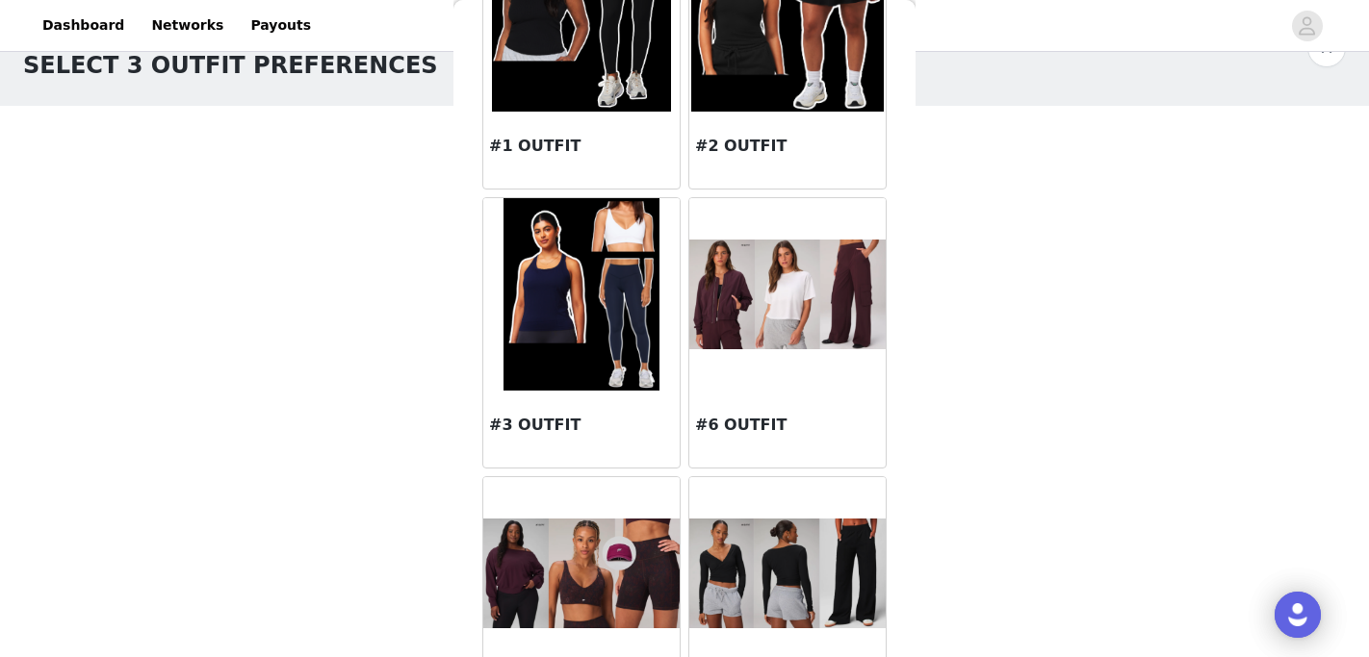
scroll to position [242, 0]
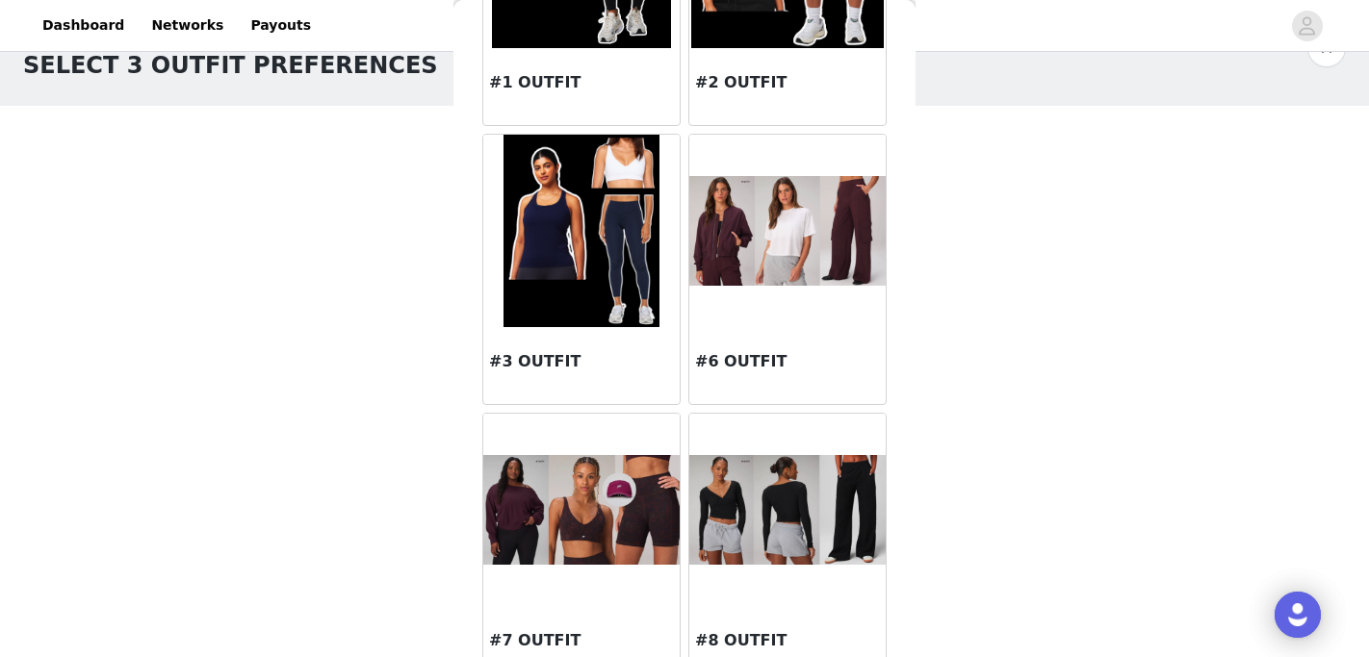
click at [592, 530] on img at bounding box center [581, 510] width 196 height 110
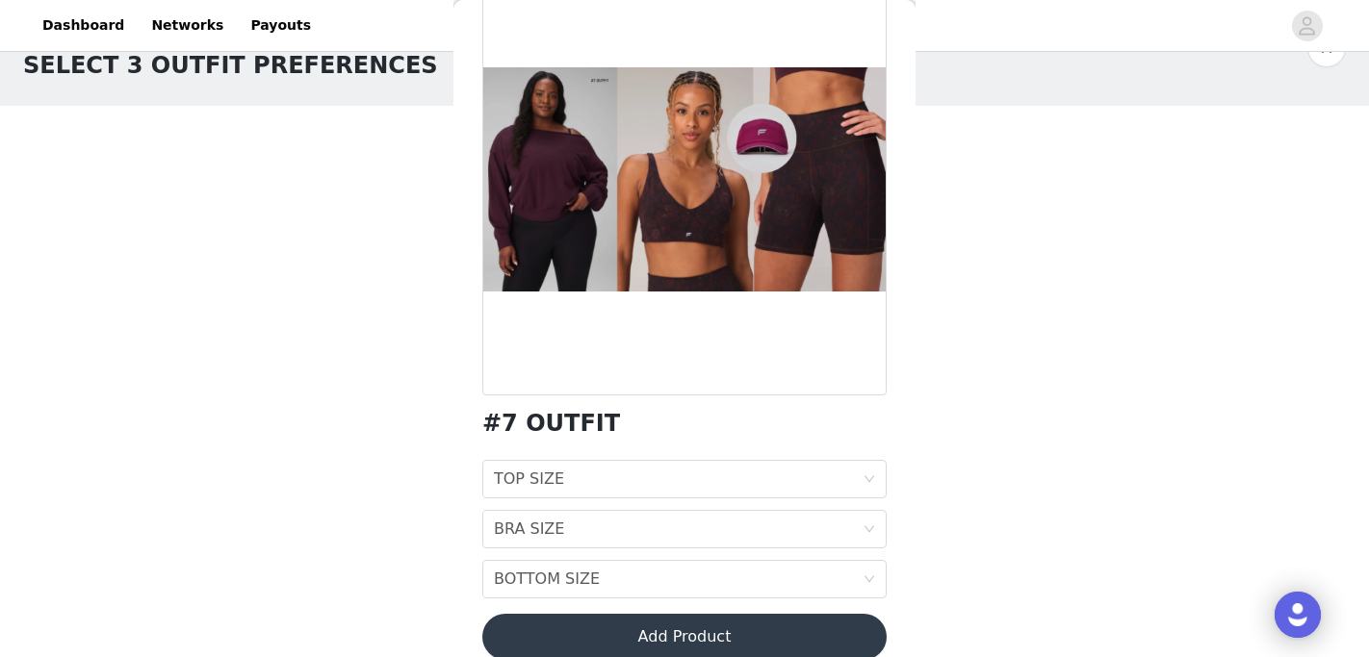
scroll to position [0, 0]
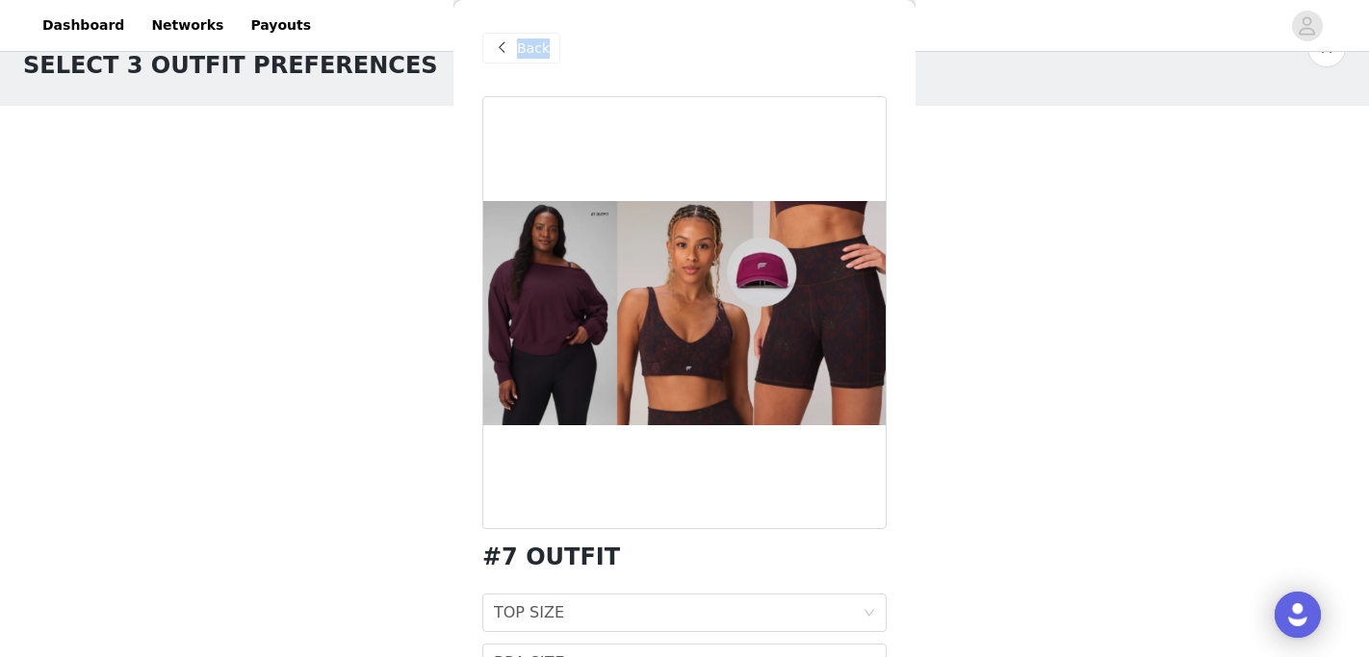
click at [517, 49] on span "Back" at bounding box center [533, 49] width 33 height 20
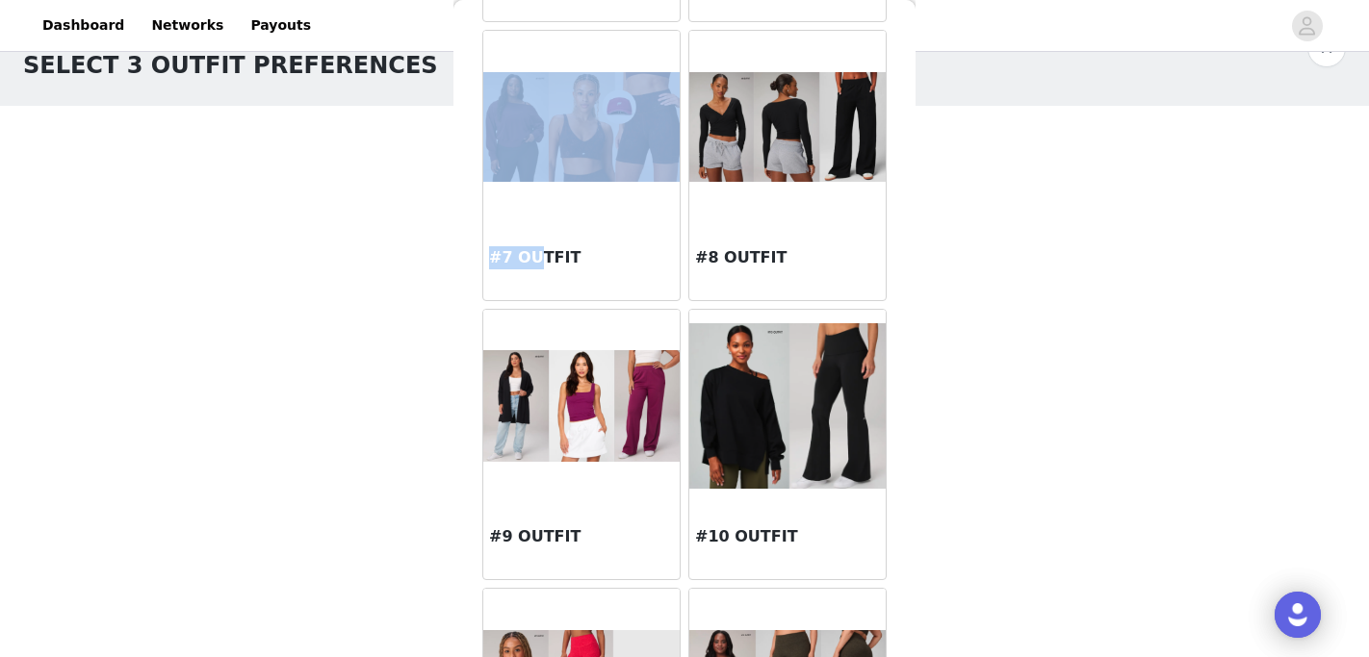
click at [539, 261] on h3 "#7 OUTFIT" at bounding box center [581, 257] width 185 height 23
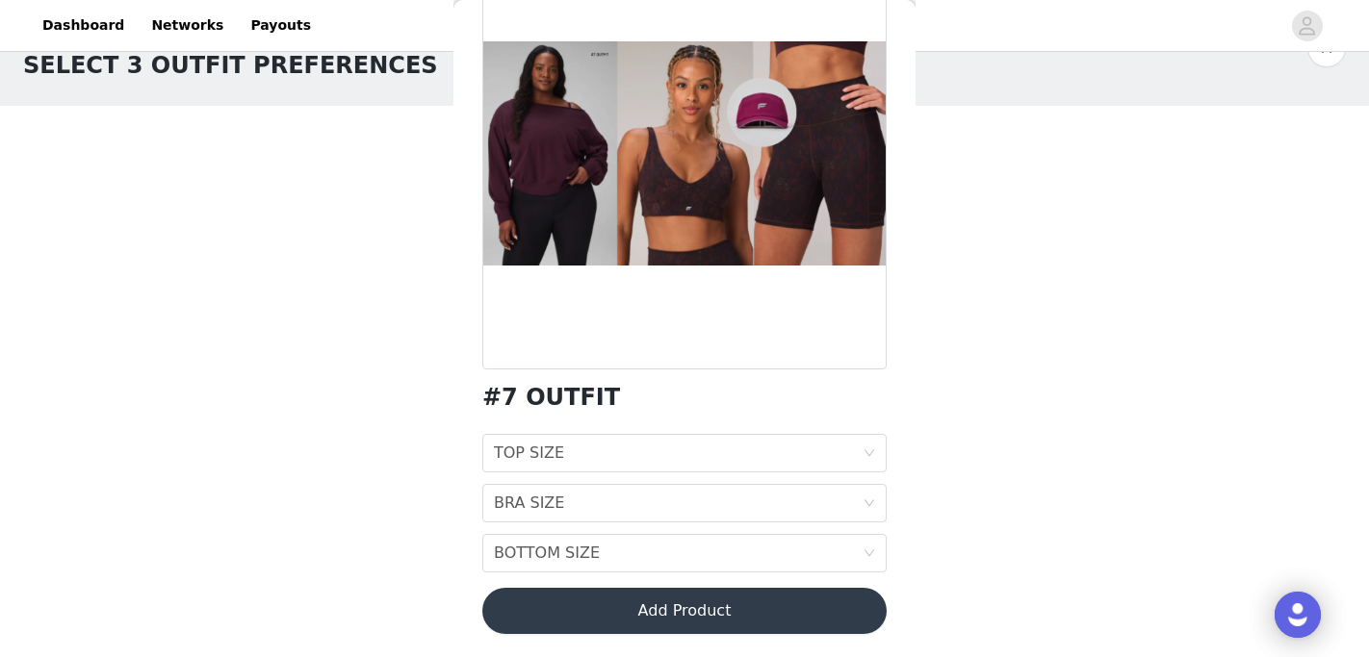
scroll to position [160, 0]
click at [611, 454] on div "TOP SIZE TOP SIZE" at bounding box center [678, 453] width 369 height 37
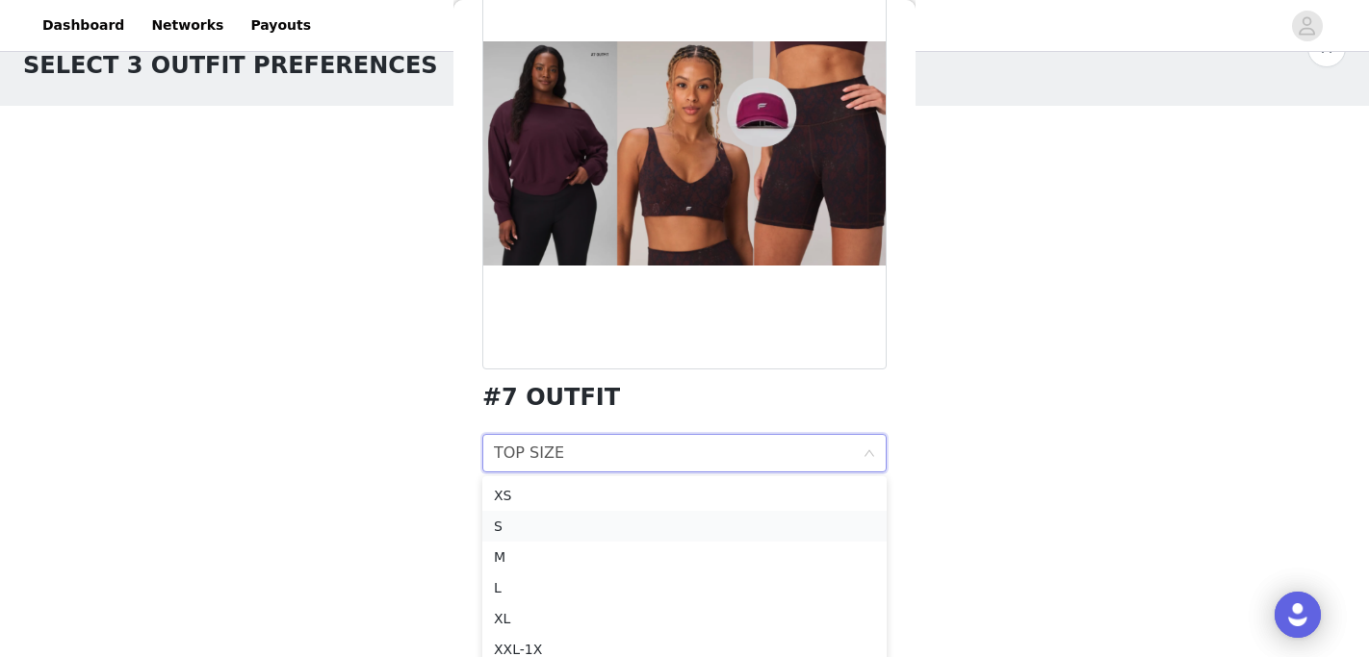
click at [612, 529] on div "S" at bounding box center [684, 526] width 381 height 21
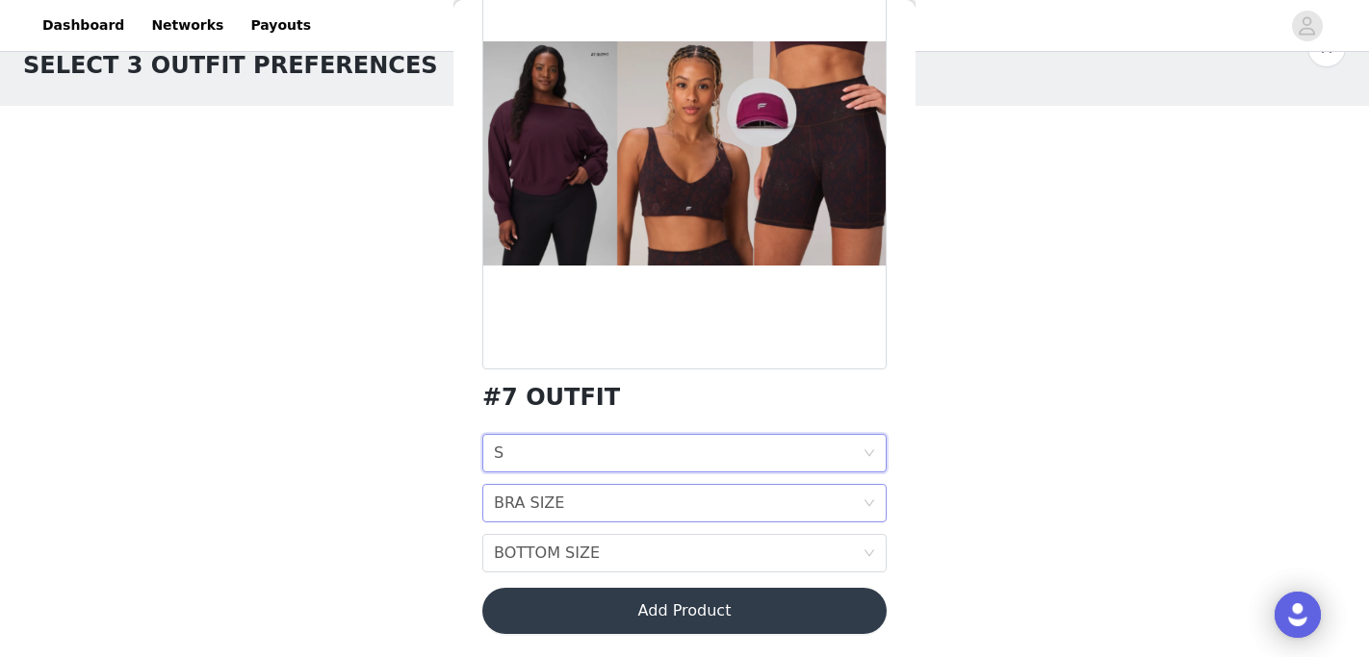
click at [601, 503] on div "BRA SIZE BRA SIZE" at bounding box center [678, 503] width 369 height 37
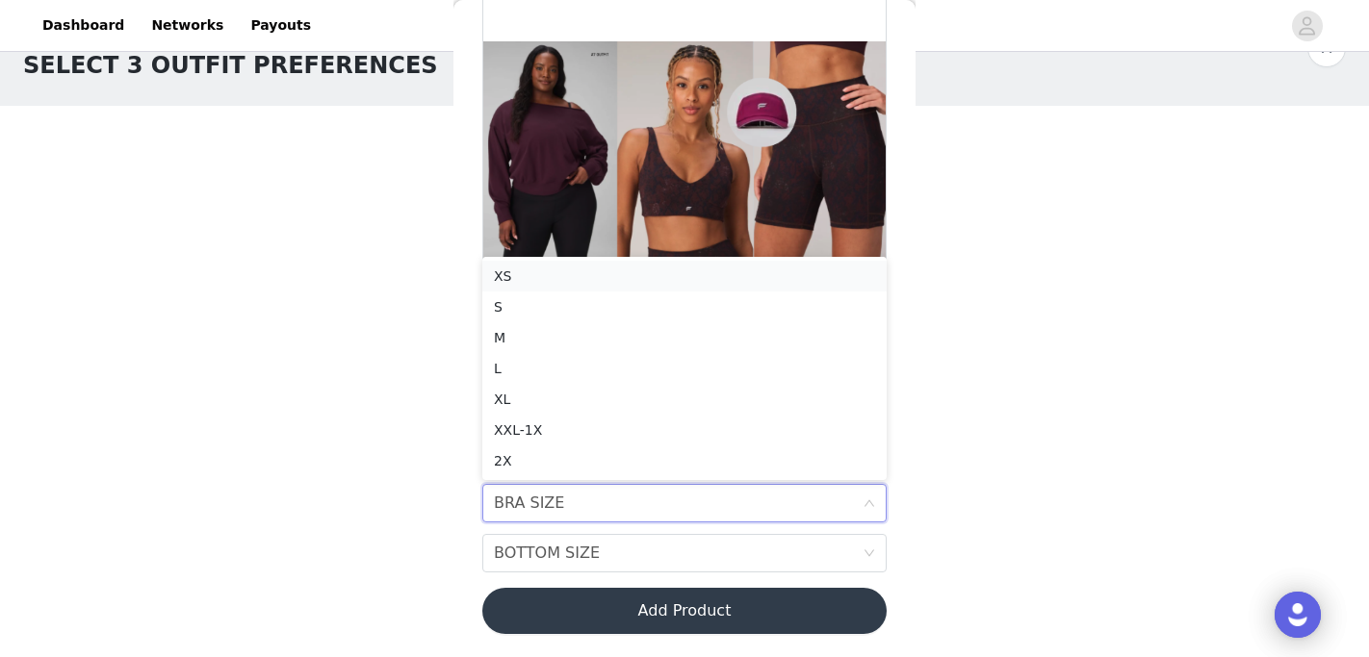
click at [565, 287] on li "XS" at bounding box center [684, 276] width 404 height 31
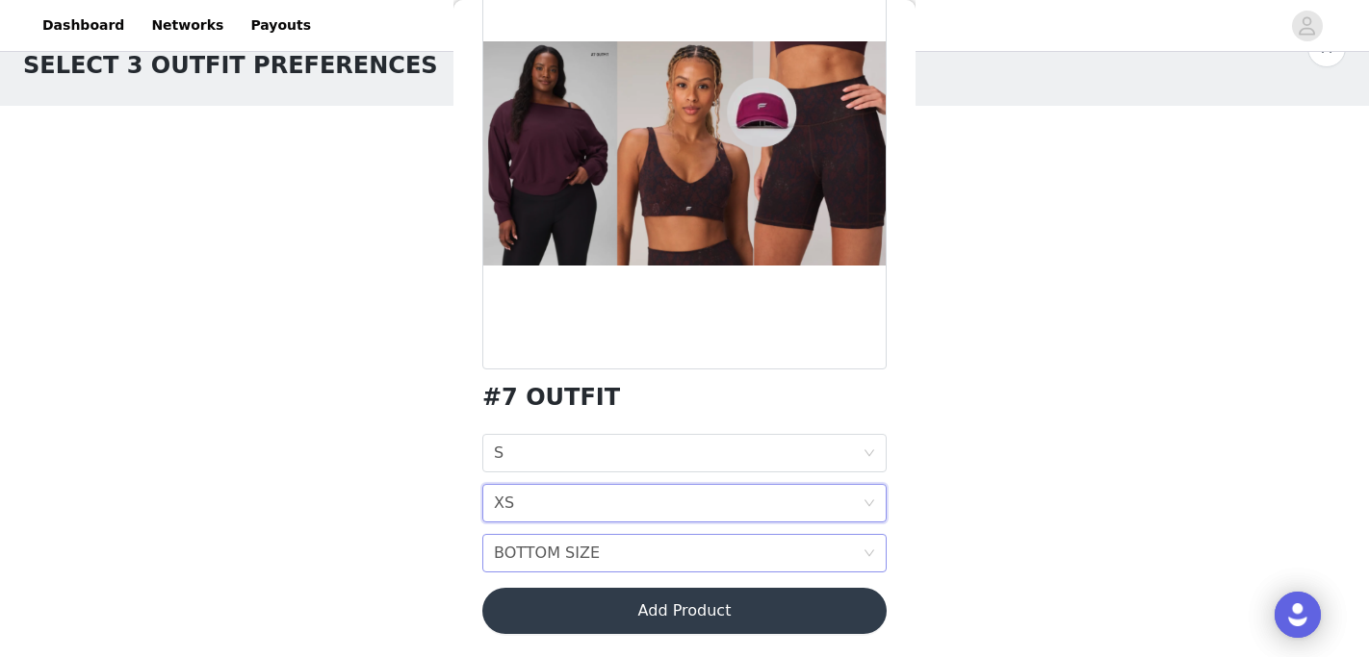
click at [586, 551] on div "BOTTOM SIZE" at bounding box center [547, 553] width 106 height 37
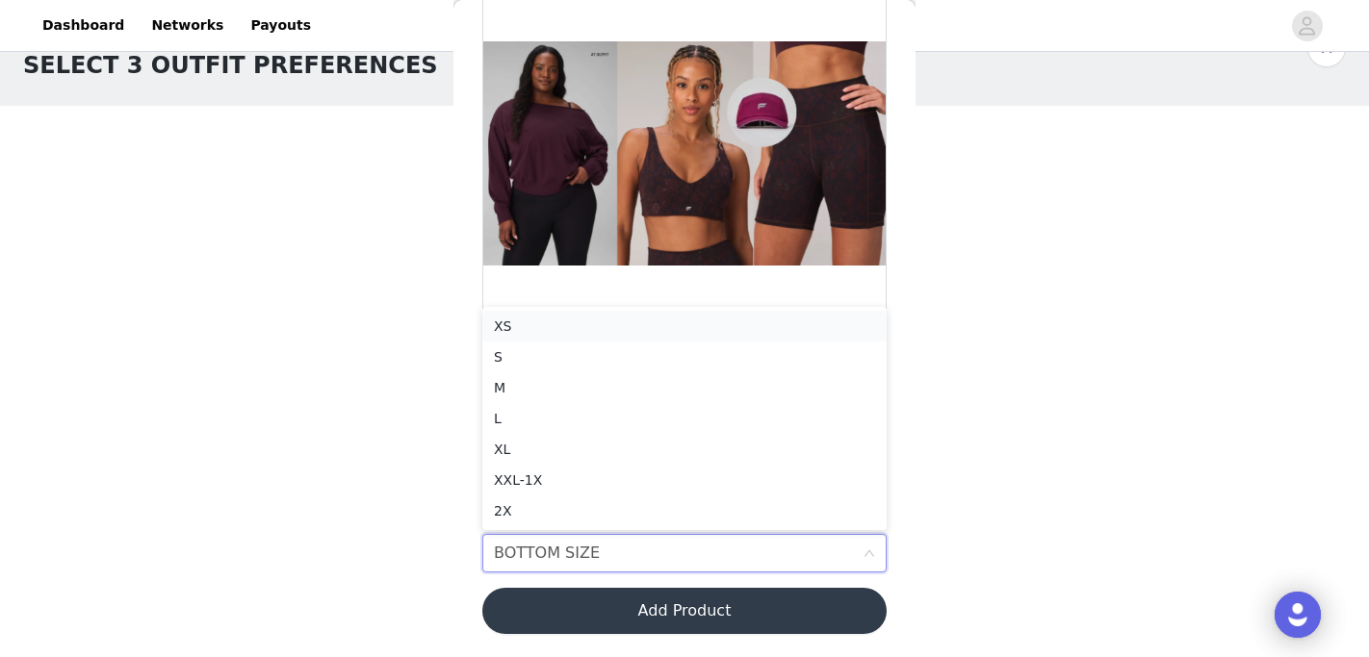
click at [556, 327] on div "XS" at bounding box center [684, 326] width 381 height 21
click at [615, 607] on button "Add Product" at bounding box center [684, 611] width 404 height 46
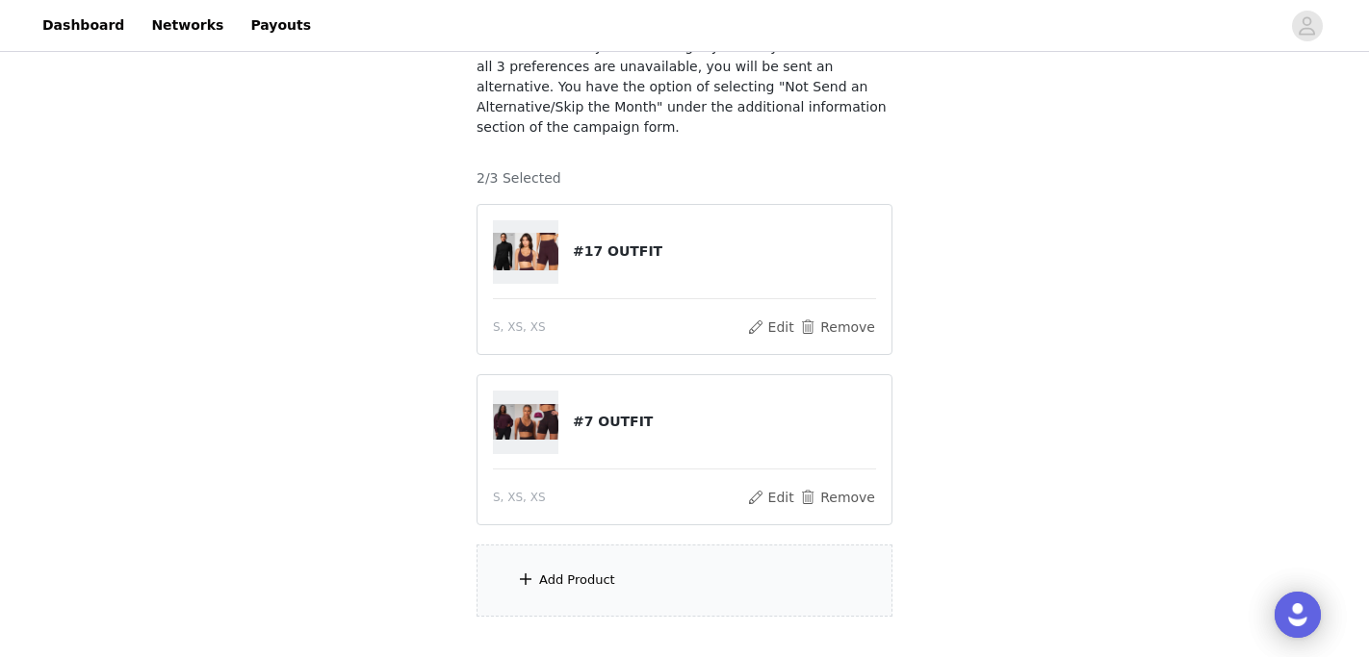
scroll to position [283, 0]
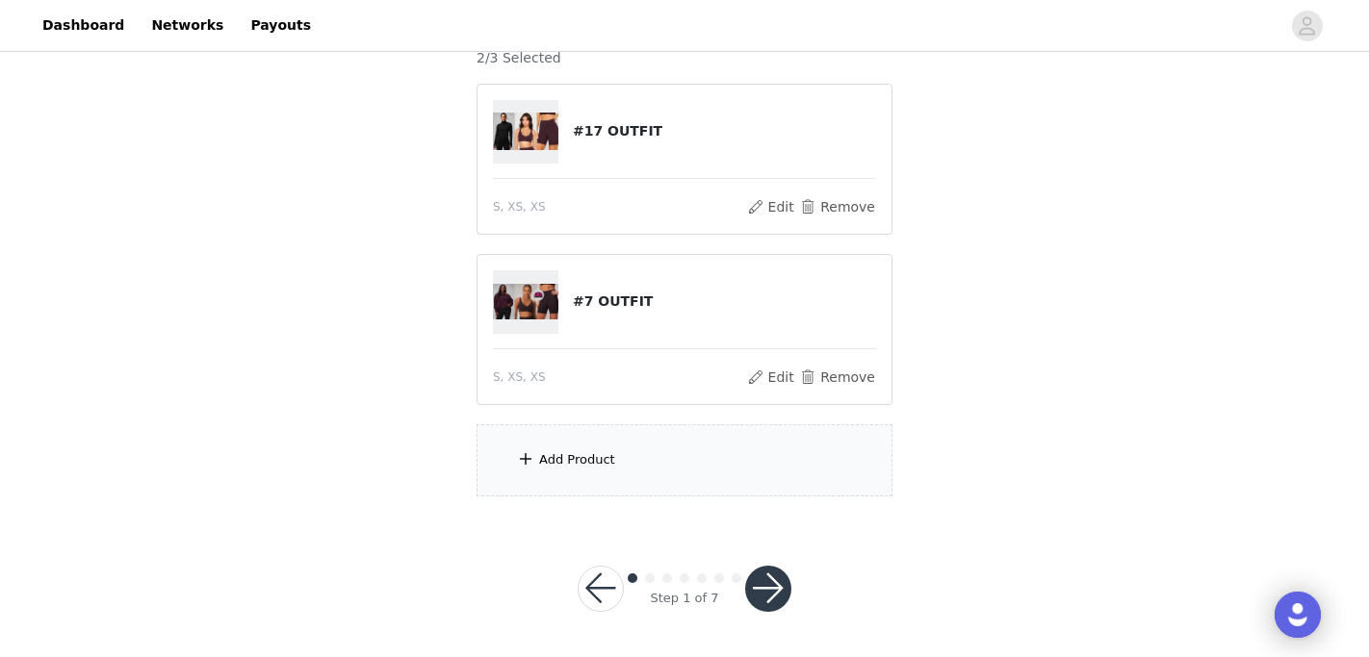
click at [600, 484] on div "Add Product" at bounding box center [684, 460] width 416 height 72
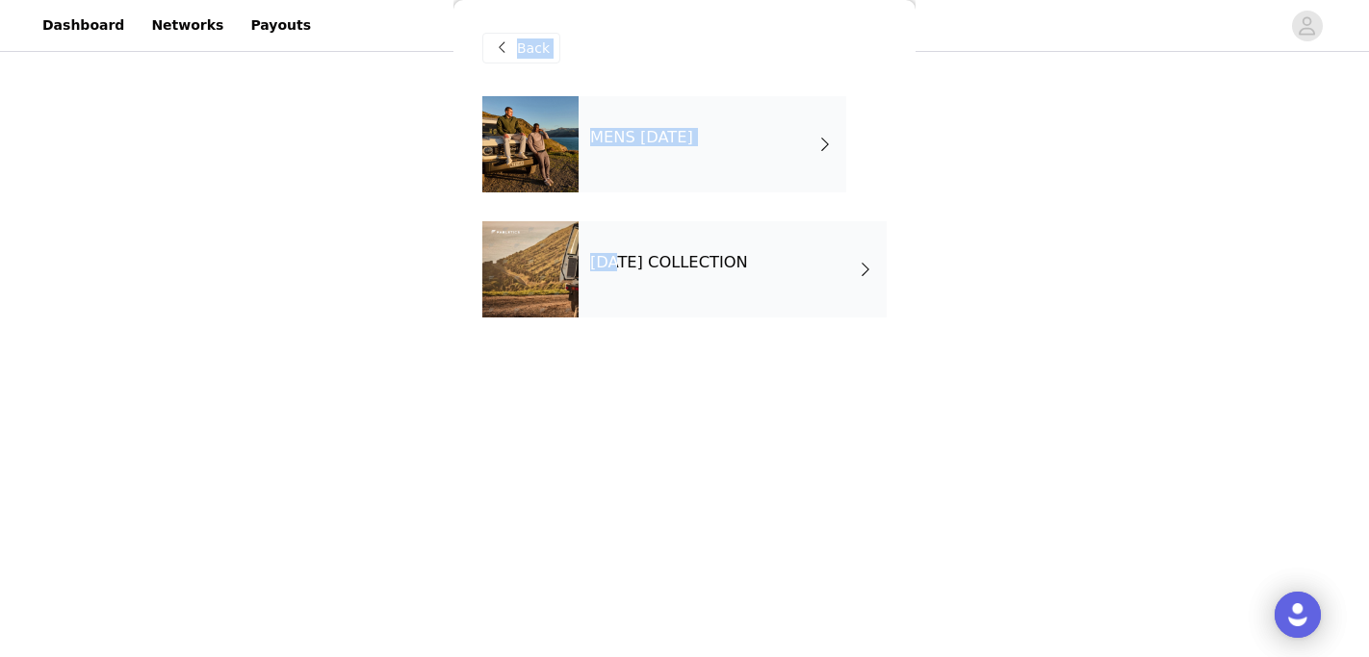
click at [622, 271] on h4 "SEPTEMBER 2025 COLLECTION" at bounding box center [669, 262] width 158 height 17
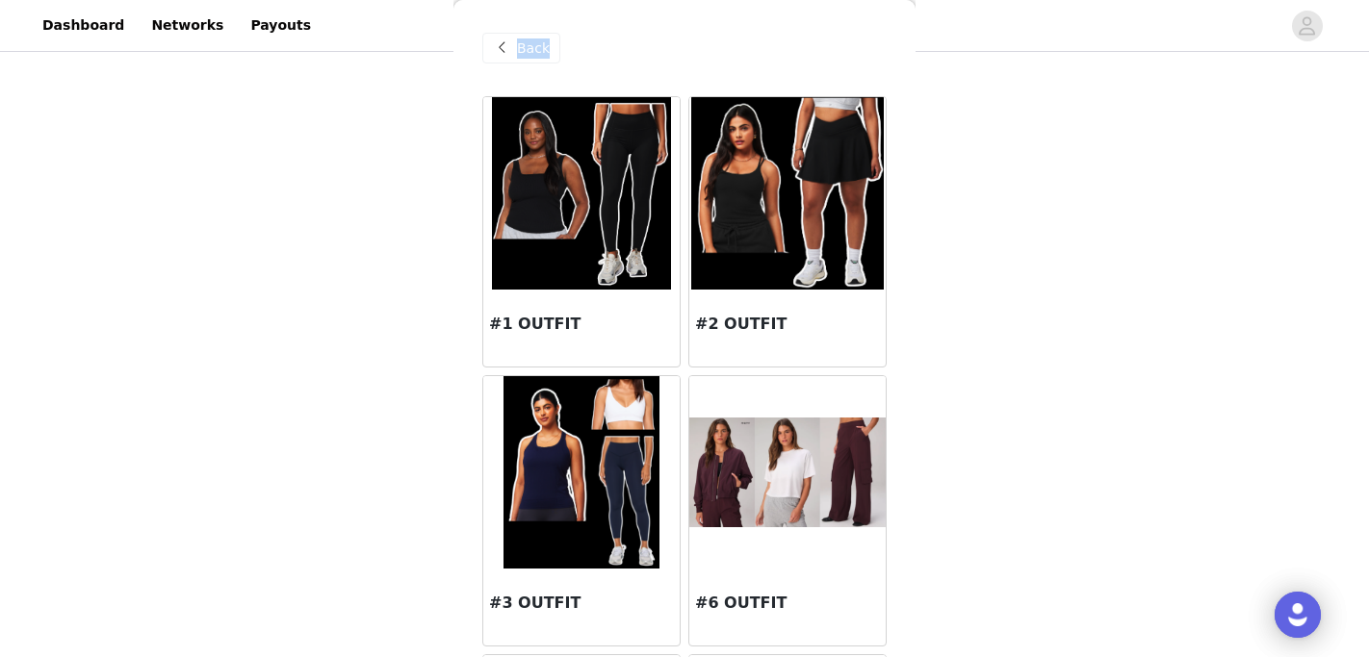
scroll to position [459, 0]
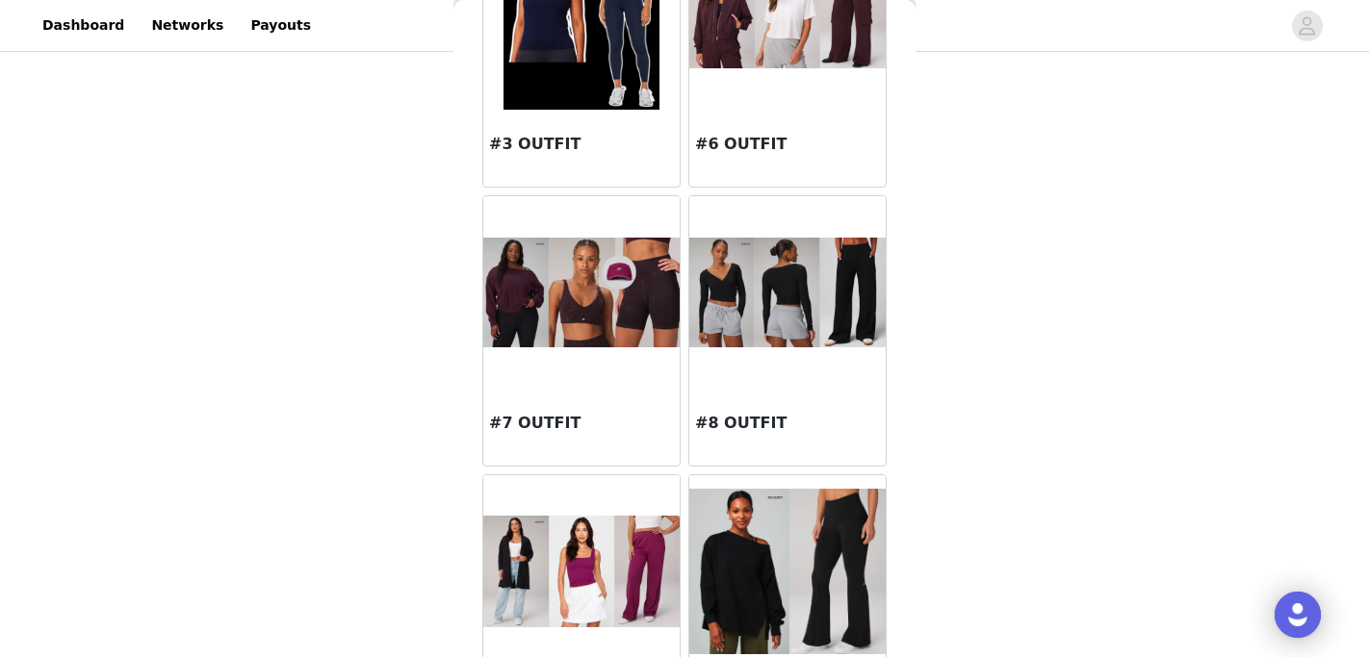
click at [621, 279] on img at bounding box center [581, 293] width 196 height 110
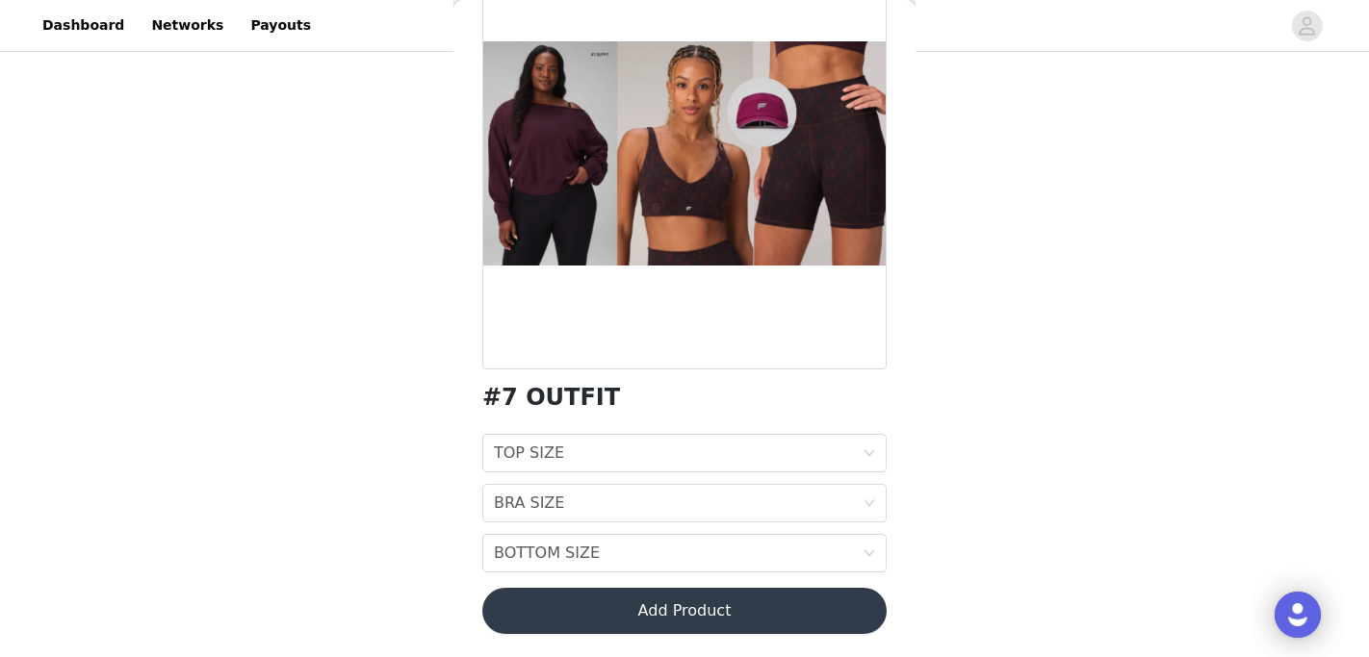
scroll to position [0, 0]
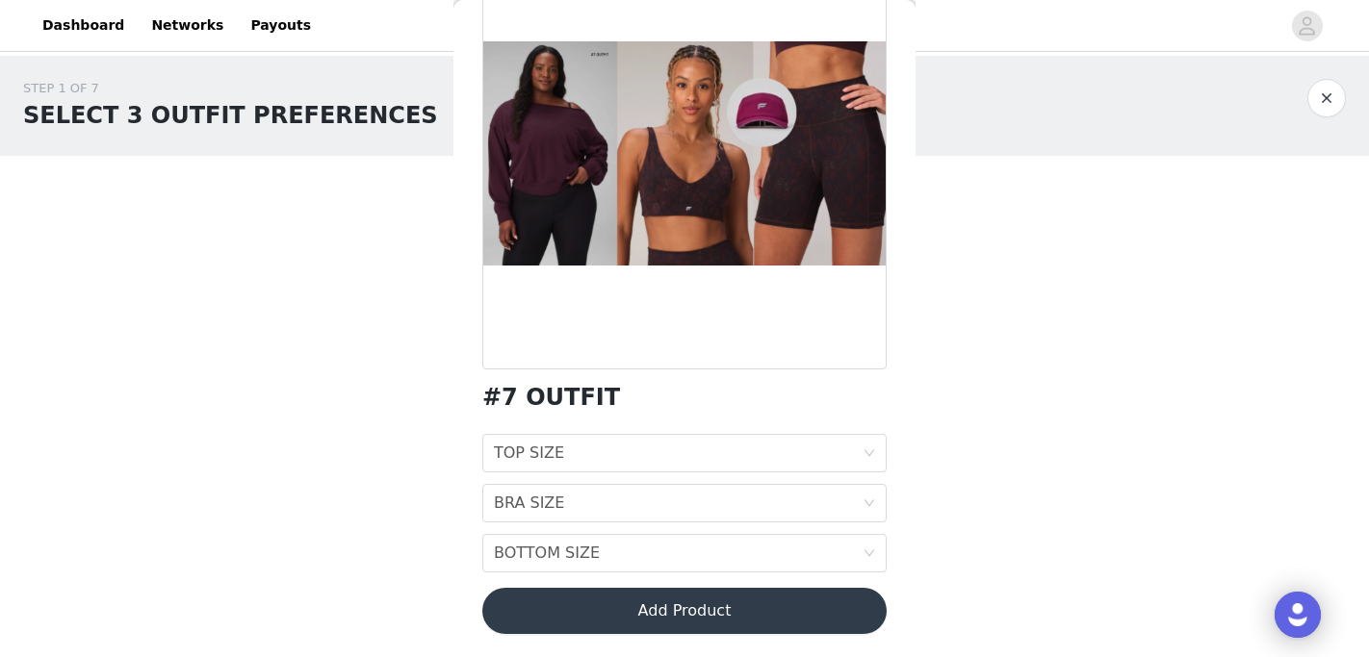
click at [996, 155] on div "STEP 1 OF 7 SELECT 3 OUTFIT PREFERENCES" at bounding box center [684, 106] width 1369 height 100
click at [1331, 88] on button "button" at bounding box center [1326, 98] width 39 height 39
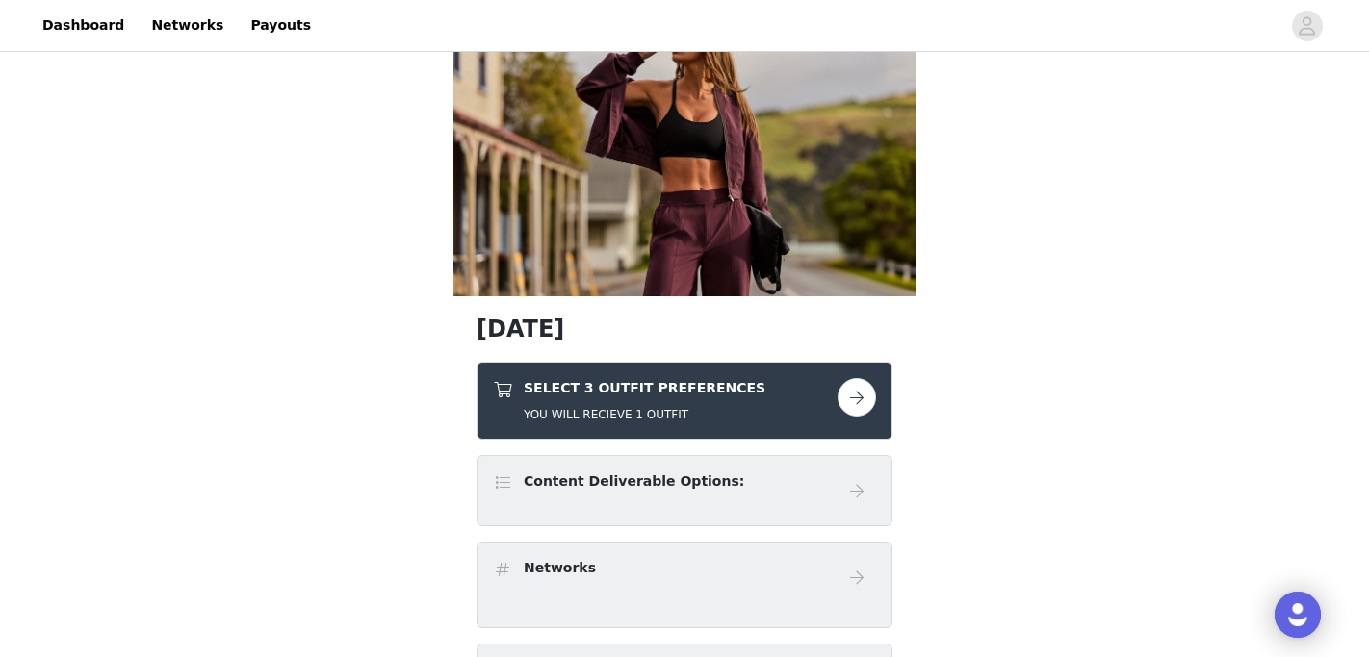
scroll to position [90, 0]
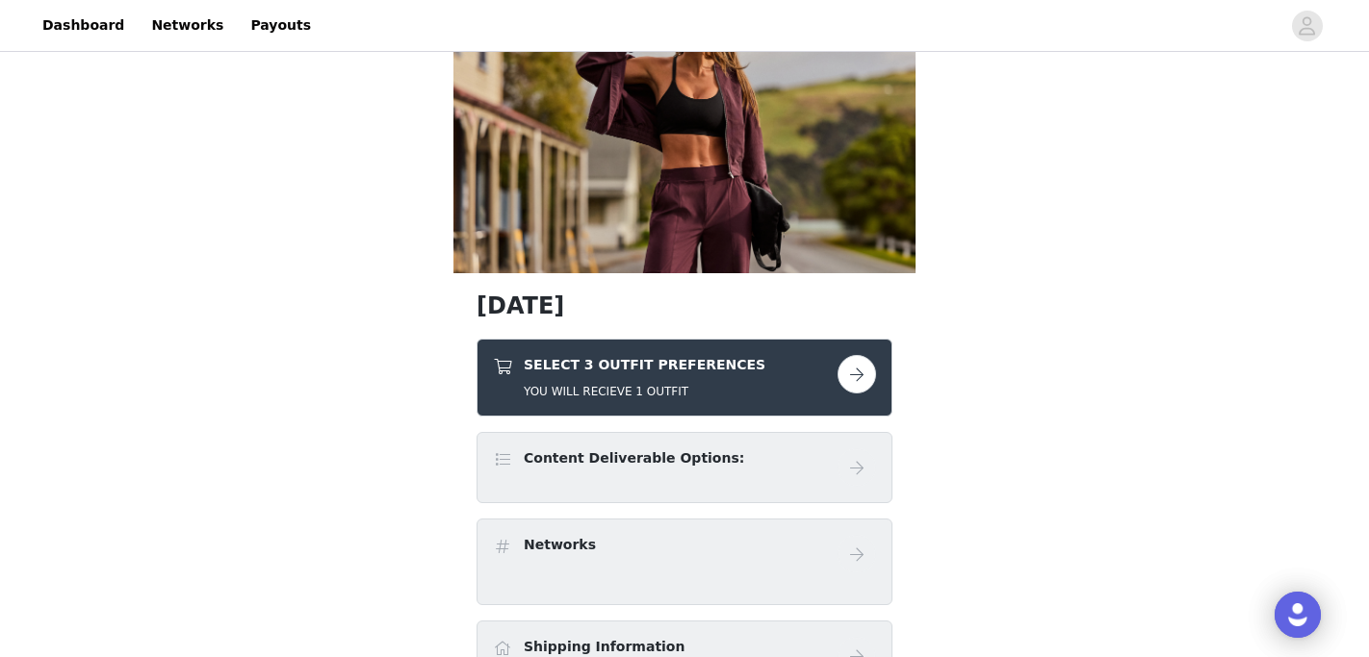
click at [640, 390] on h5 "YOU WILL RECIEVE 1 OUTFIT" at bounding box center [645, 391] width 242 height 17
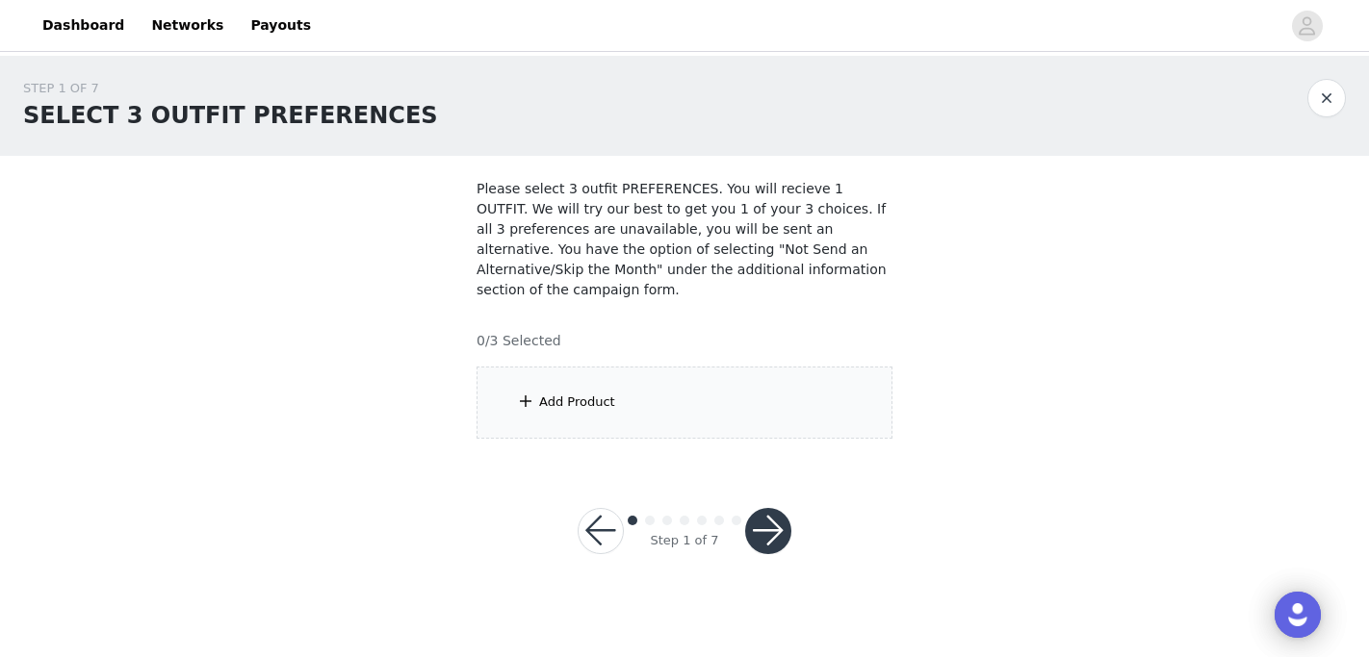
click at [806, 376] on div "Add Product" at bounding box center [684, 403] width 416 height 72
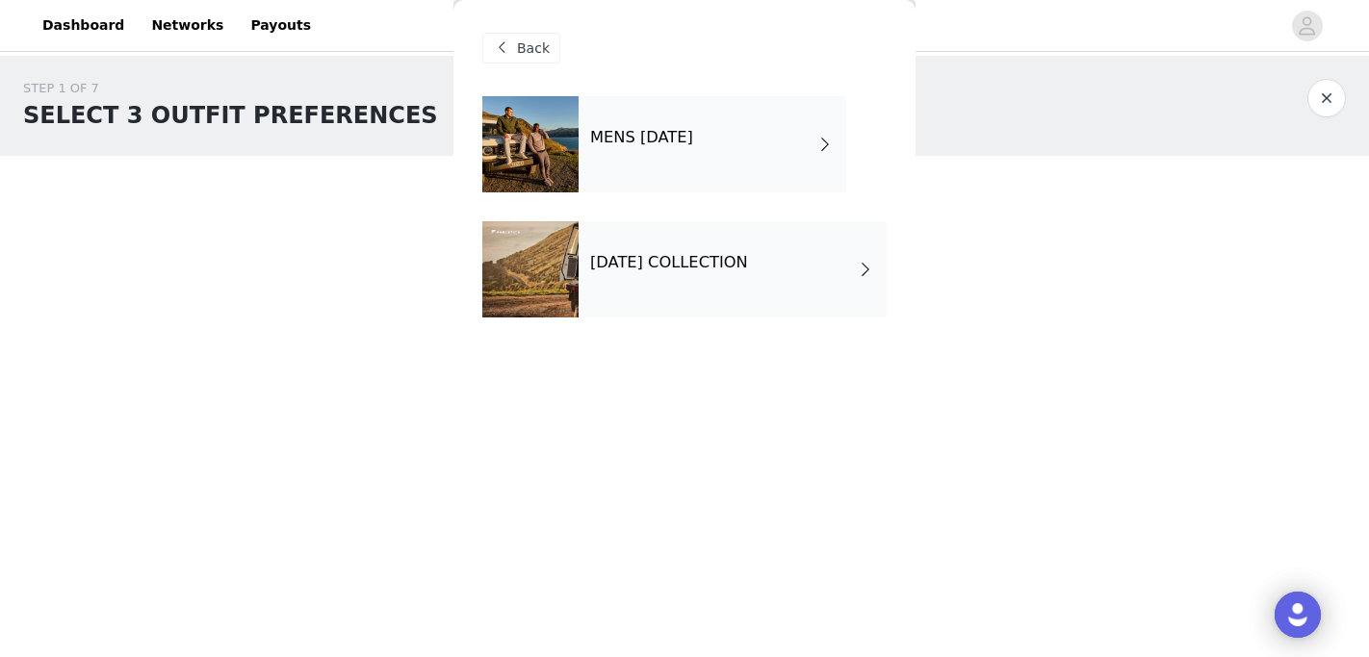
click at [763, 295] on div "SEPTEMBER 2025 COLLECTION" at bounding box center [732, 269] width 308 height 96
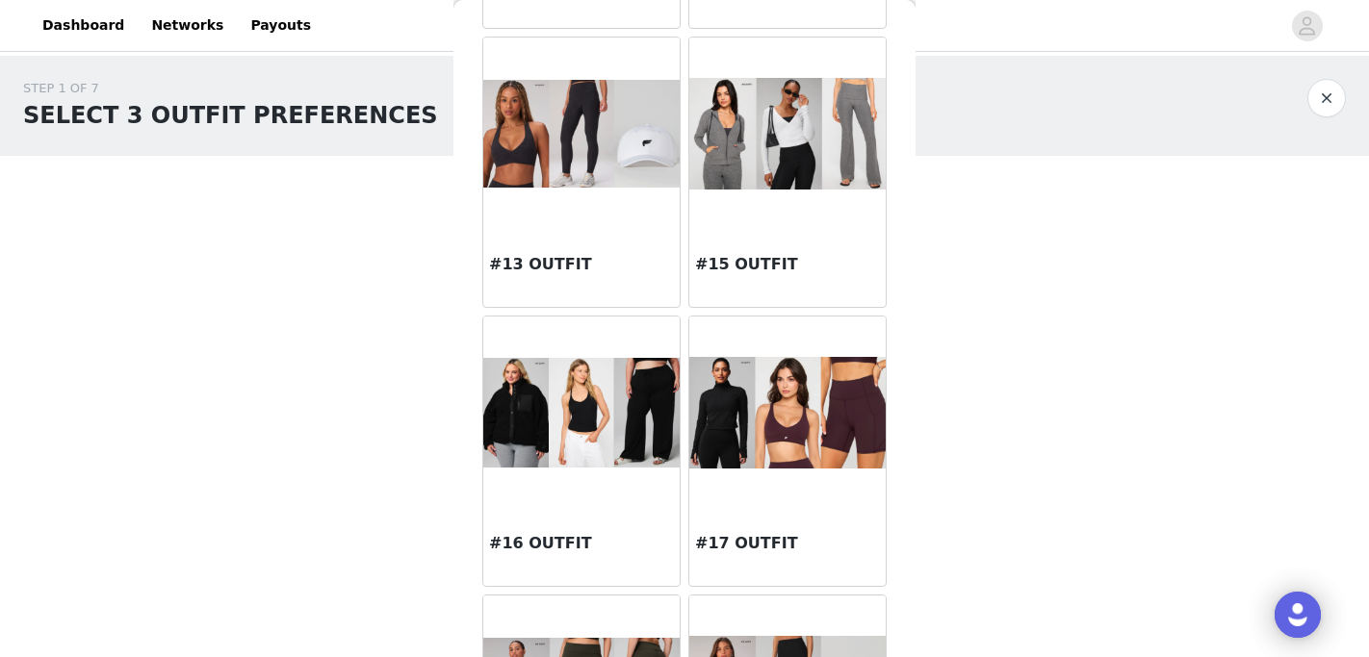
click at [782, 464] on img at bounding box center [787, 412] width 196 height 111
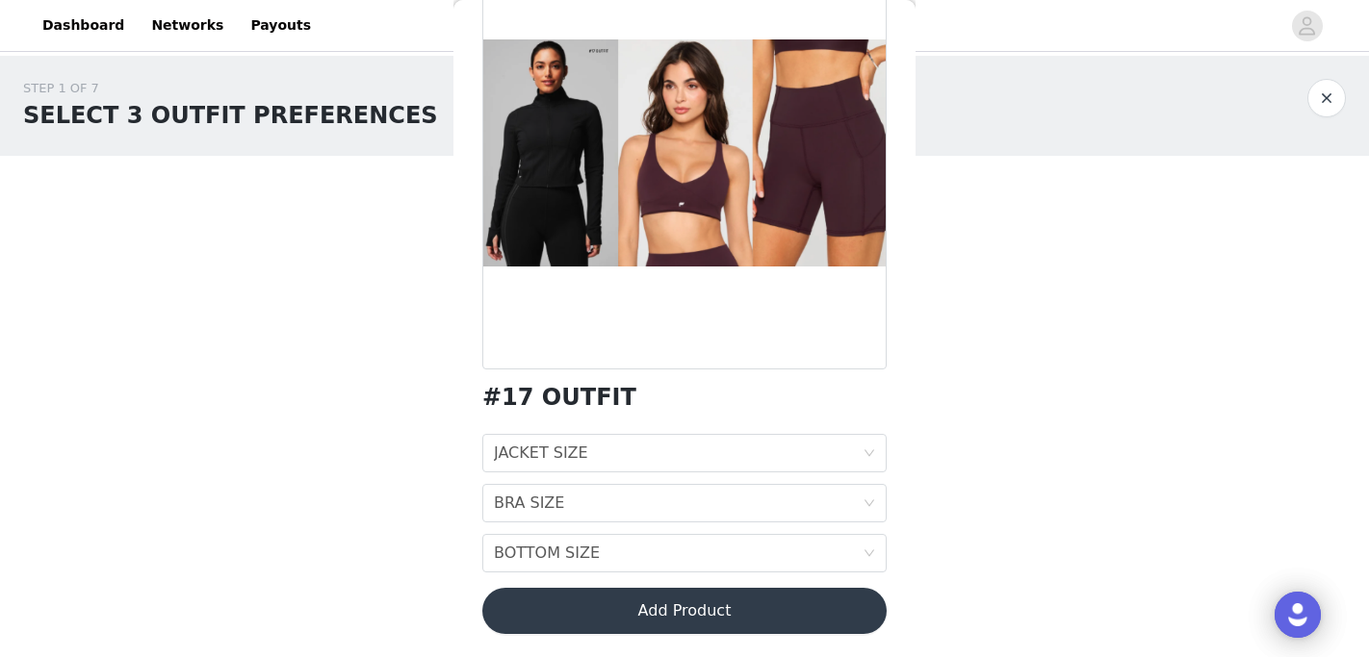
scroll to position [160, 0]
click at [696, 457] on div "JACKET SIZE JACKET SIZE" at bounding box center [678, 453] width 369 height 37
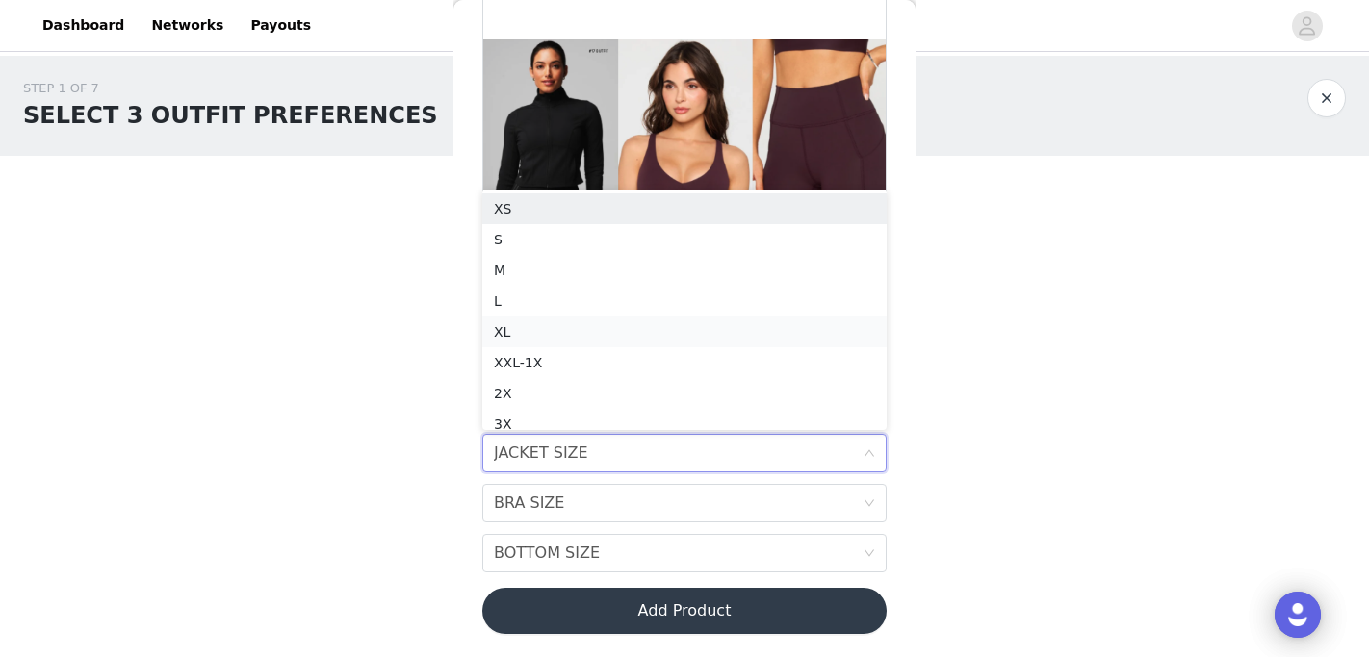
scroll to position [10, 0]
click at [637, 233] on div "S" at bounding box center [684, 229] width 381 height 21
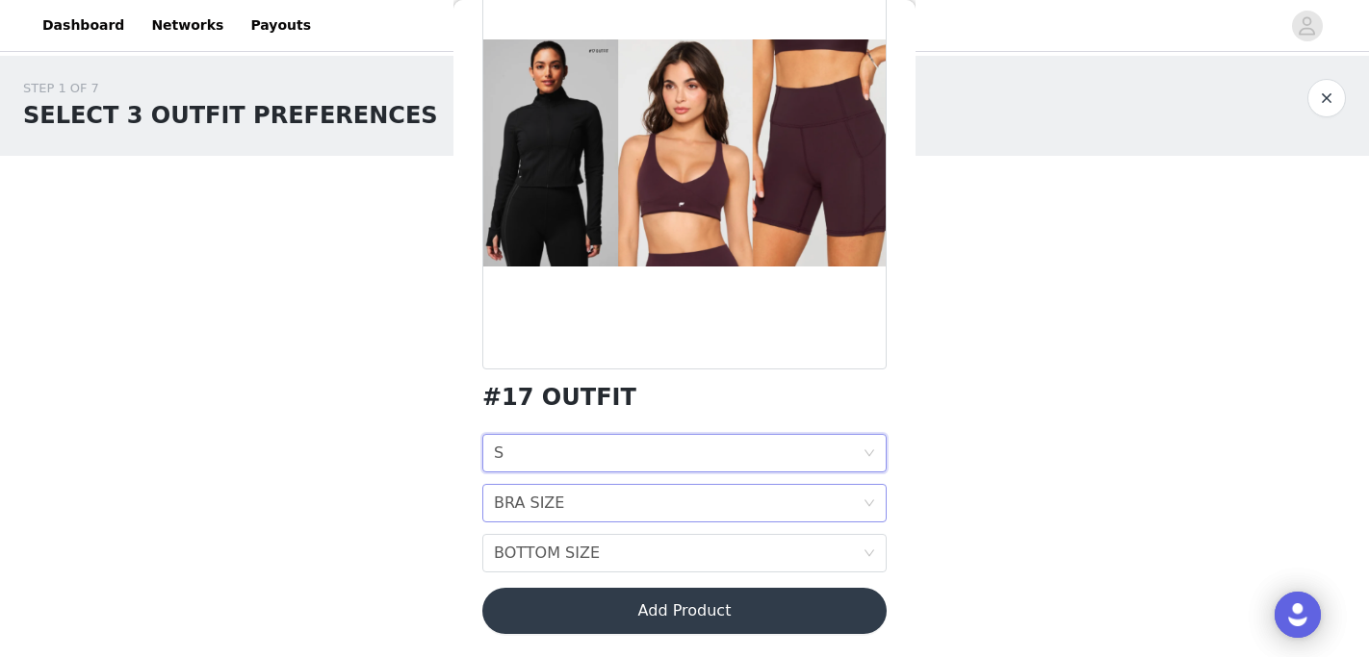
click at [654, 500] on div "BRA SIZE BRA SIZE" at bounding box center [678, 503] width 369 height 37
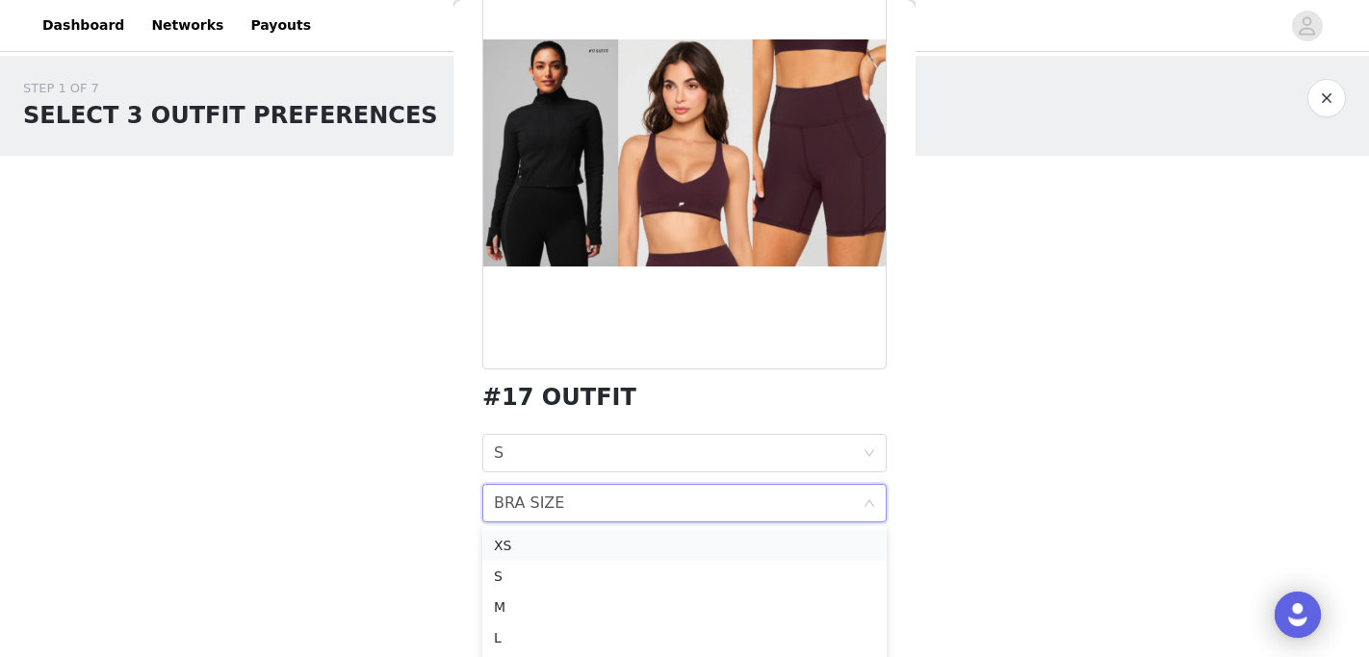
click at [624, 556] on li "XS" at bounding box center [684, 545] width 404 height 31
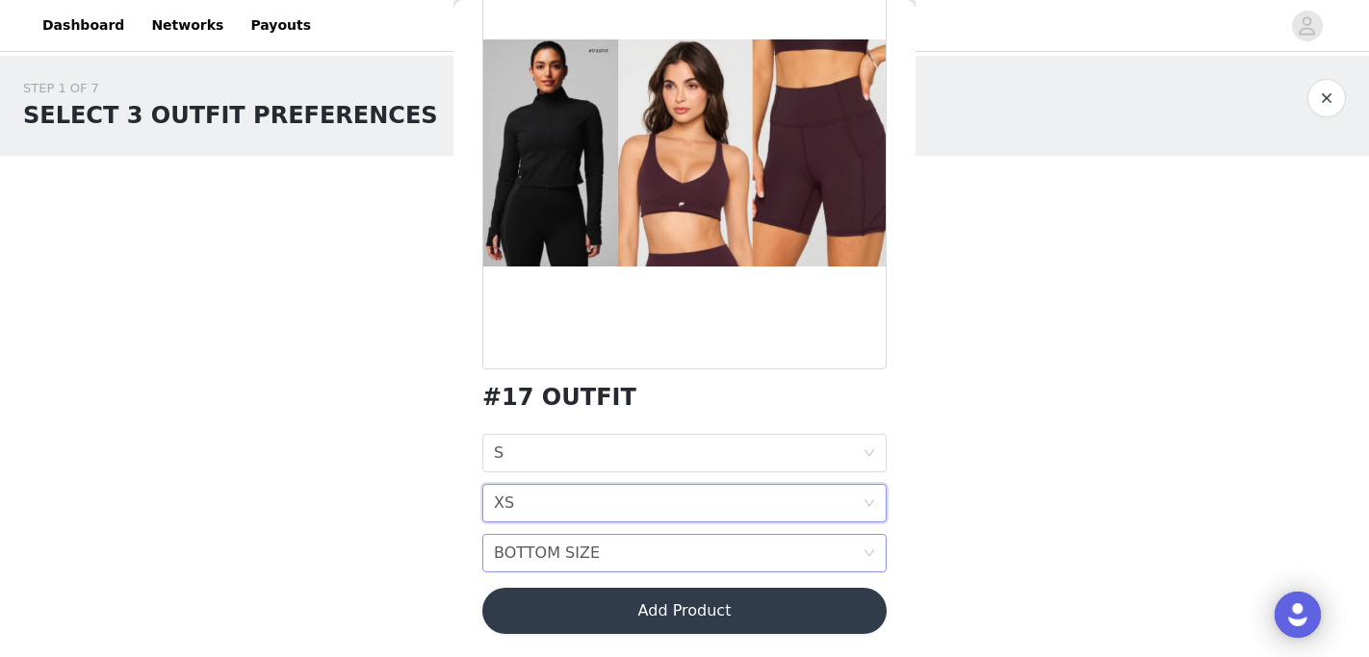
click at [622, 561] on div "BOTTOM SIZE BOTTOM SIZE" at bounding box center [678, 553] width 369 height 37
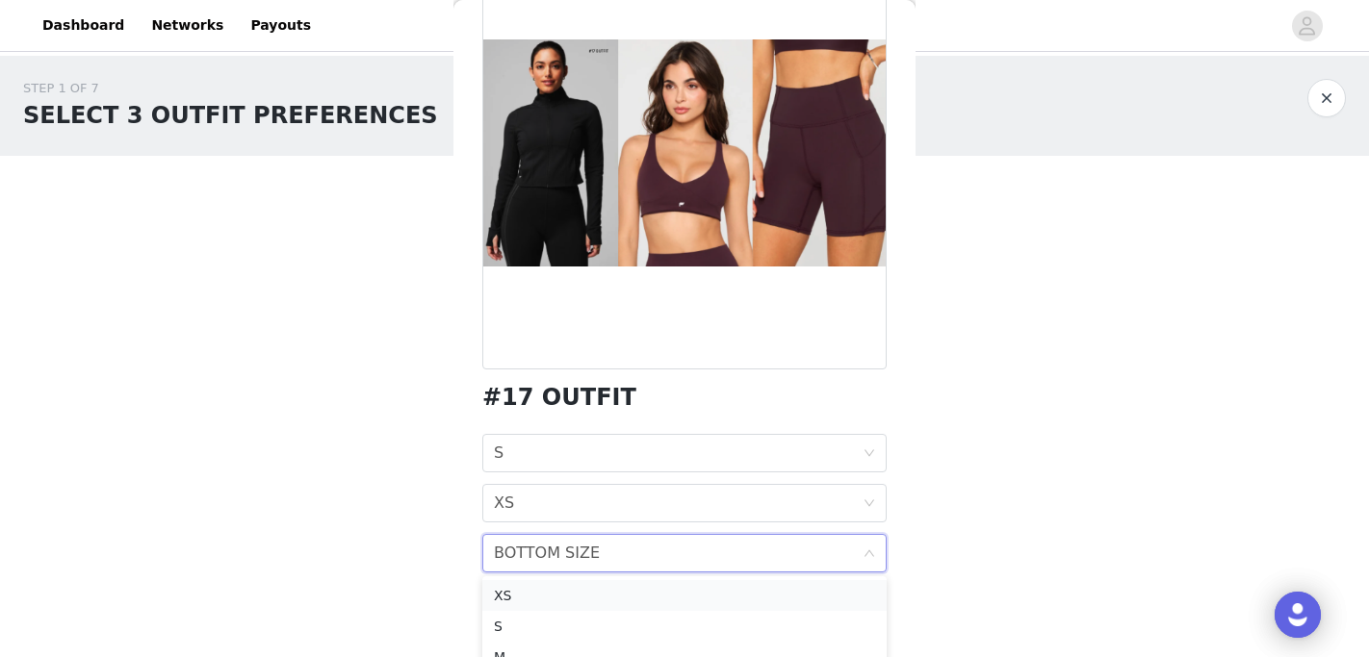
click at [596, 604] on div "XS" at bounding box center [684, 595] width 381 height 21
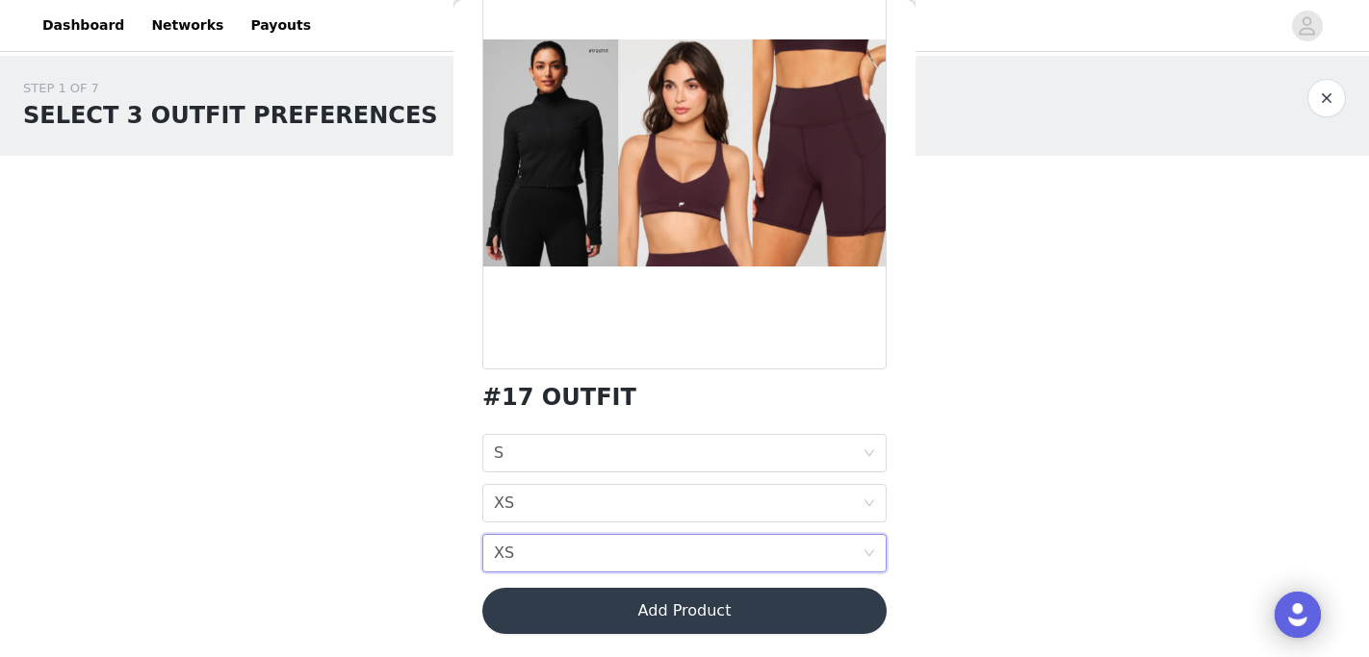
click at [595, 558] on div "BOTTOM SIZE XS" at bounding box center [678, 553] width 369 height 37
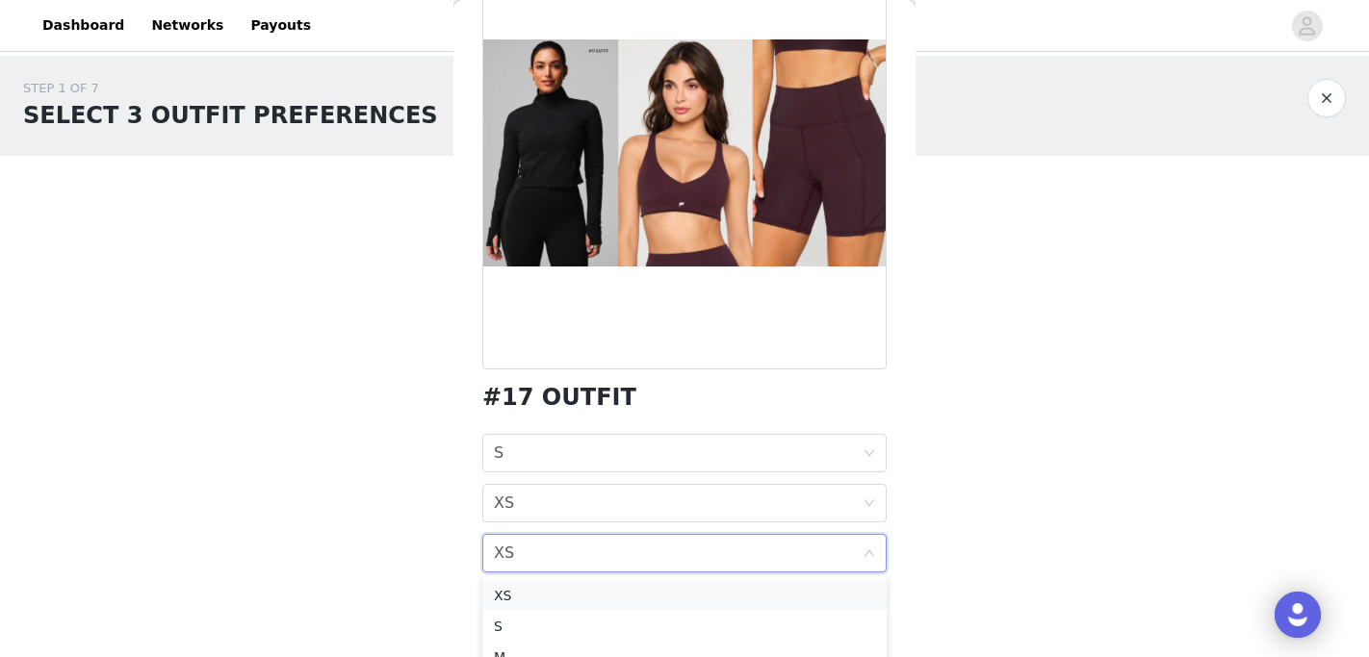
click at [627, 607] on li "XS" at bounding box center [684, 595] width 404 height 31
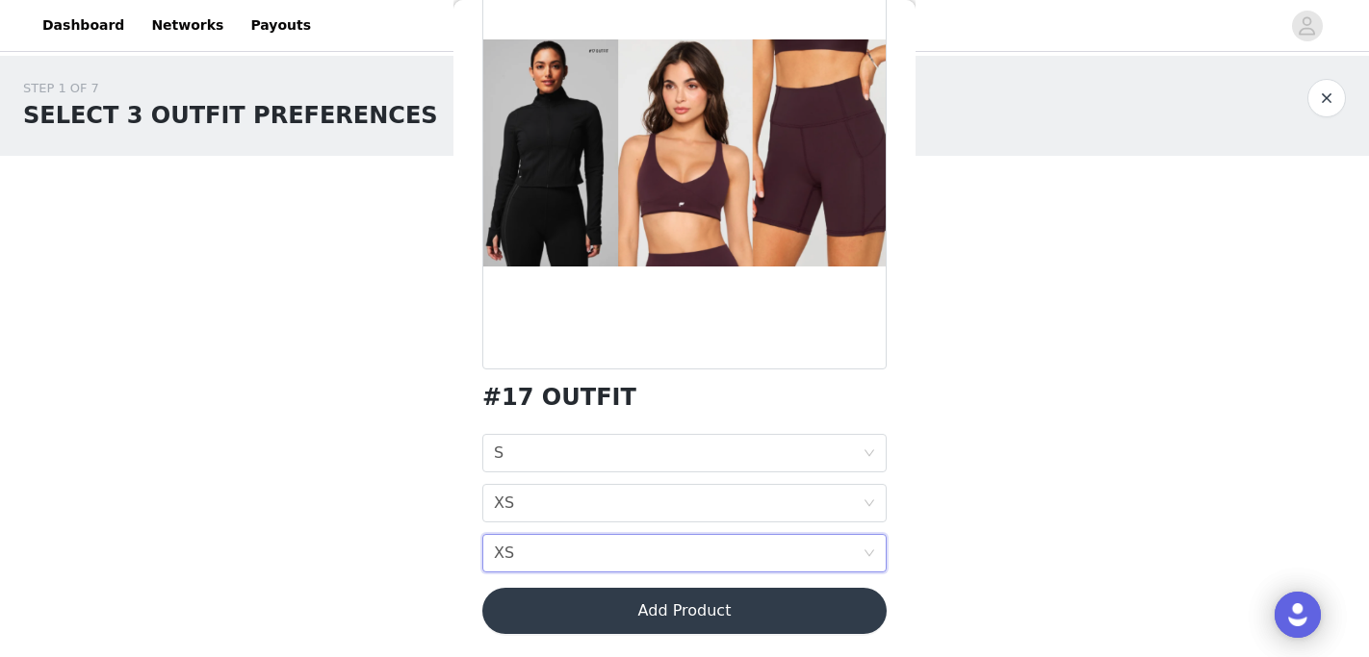
click at [671, 629] on button "Add Product" at bounding box center [684, 611] width 404 height 46
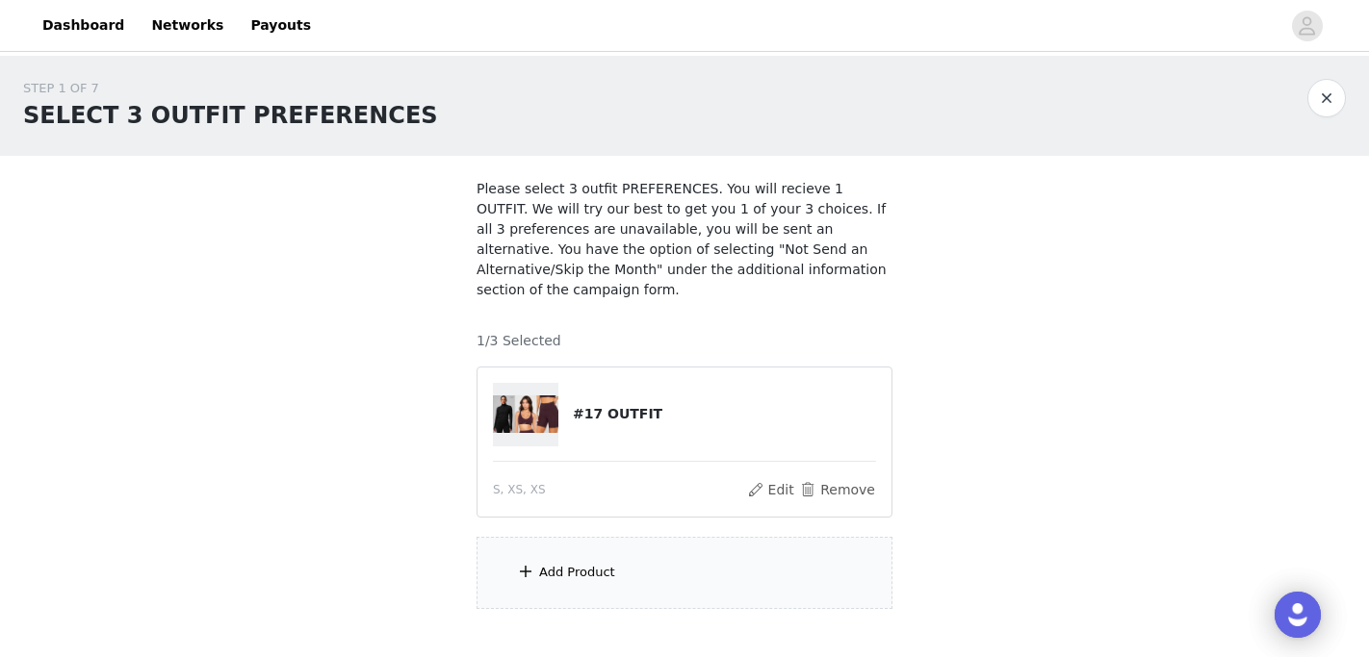
click at [652, 551] on div "Add Product" at bounding box center [684, 573] width 416 height 72
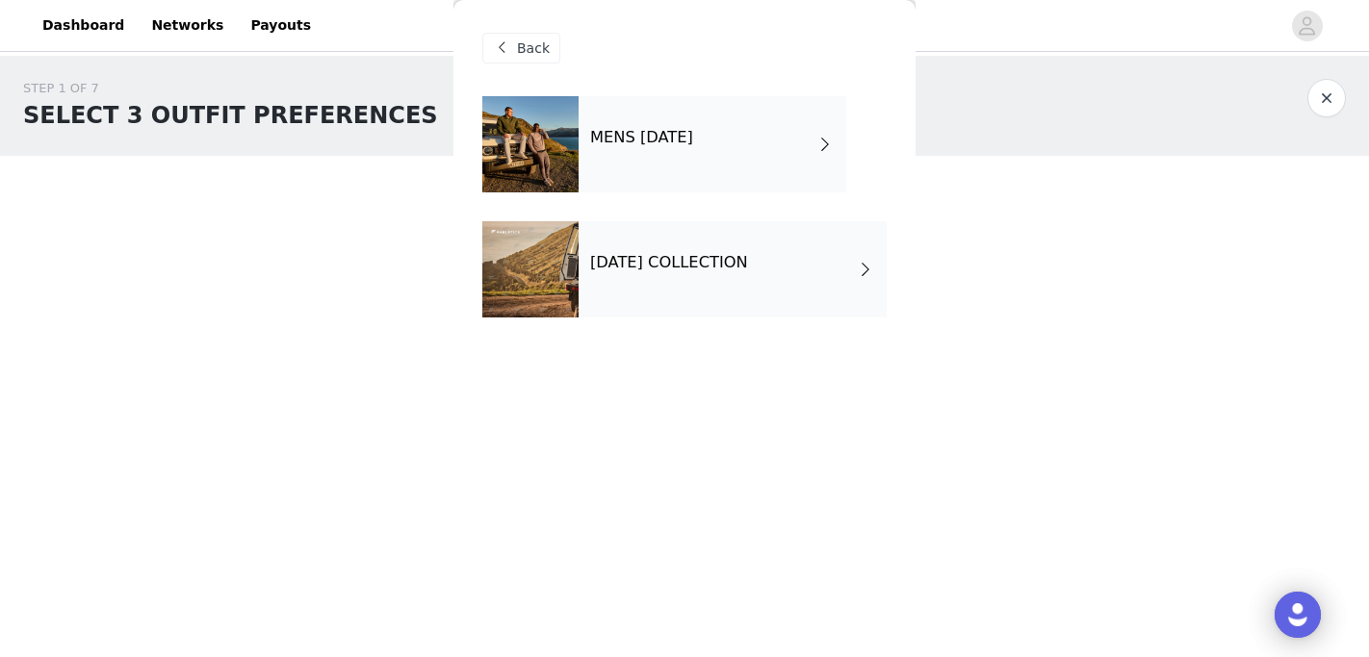
click at [590, 267] on h4 "SEPTEMBER 2025 COLLECTION" at bounding box center [669, 262] width 158 height 17
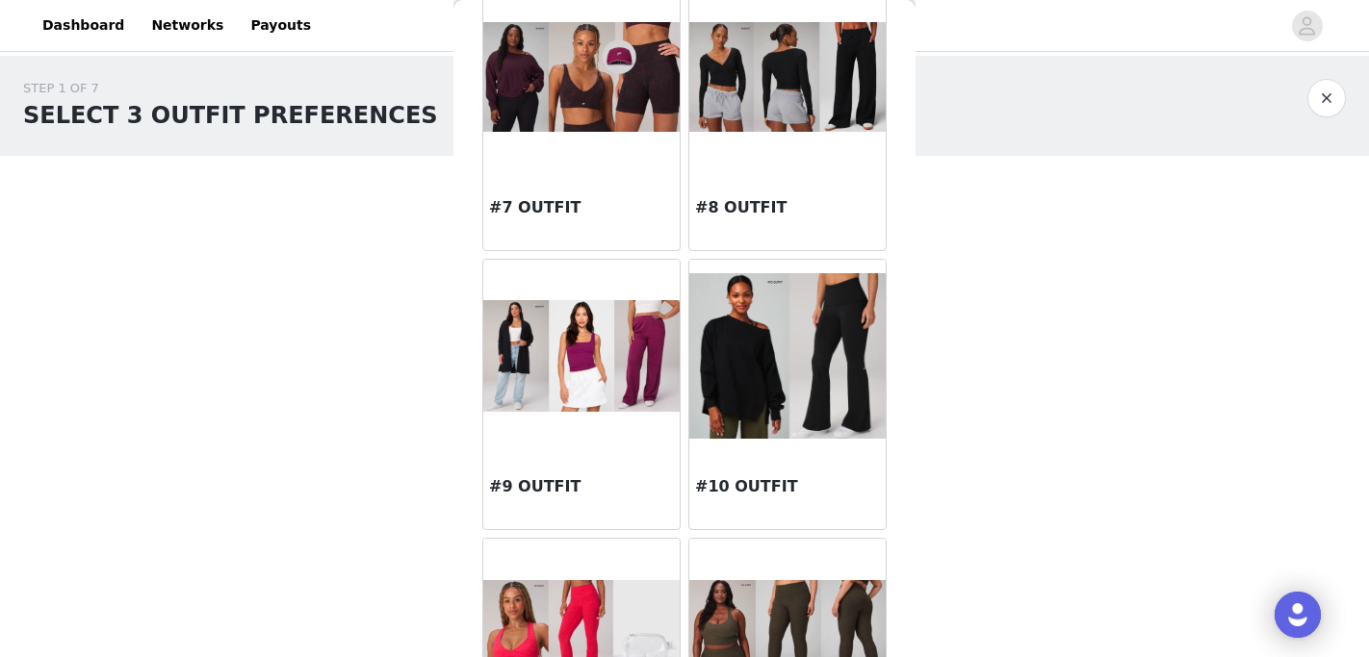
scroll to position [113, 0]
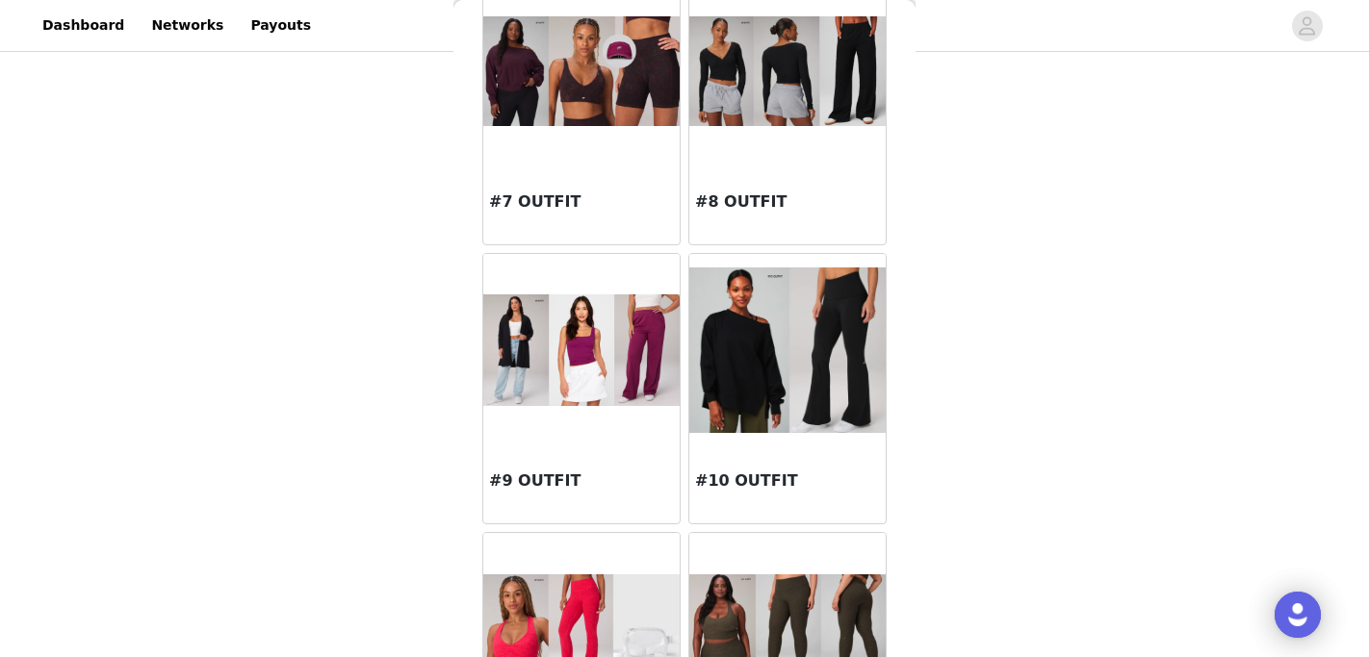
click at [619, 174] on div "#7 OUTFIT" at bounding box center [581, 205] width 196 height 77
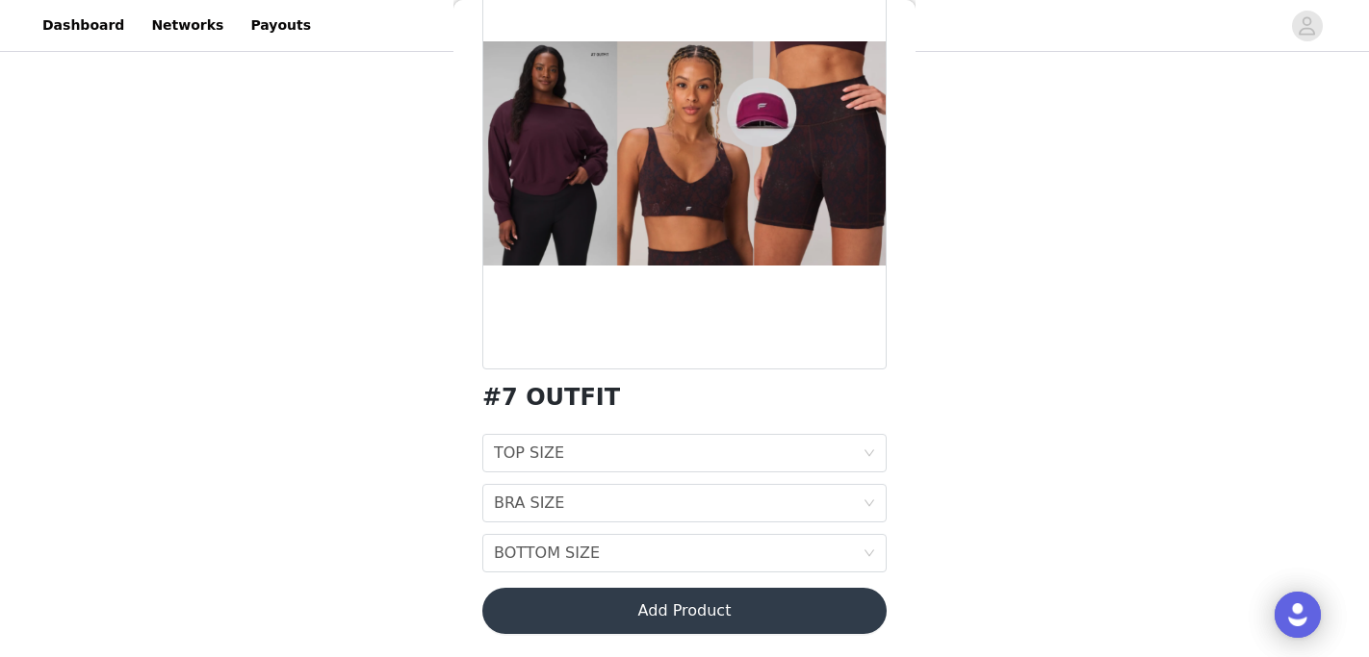
scroll to position [160, 0]
click at [623, 456] on div "TOP SIZE TOP SIZE" at bounding box center [678, 453] width 369 height 37
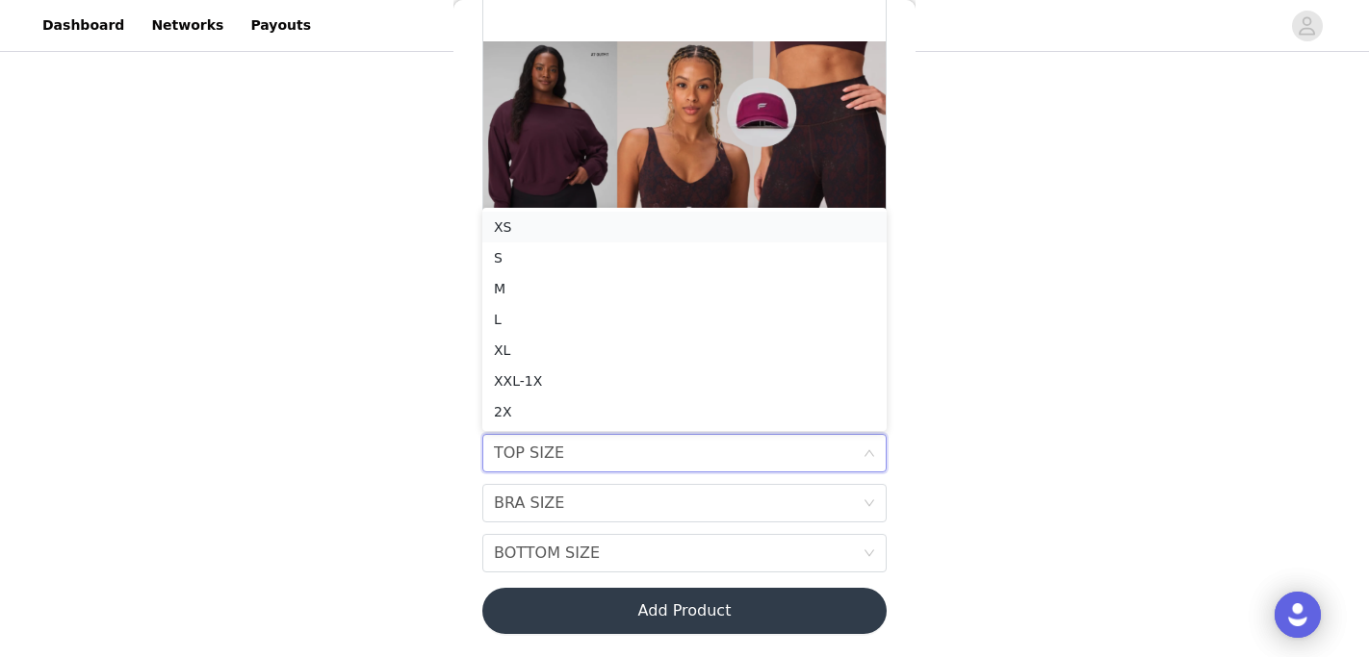
click at [571, 224] on div "XS" at bounding box center [684, 227] width 381 height 21
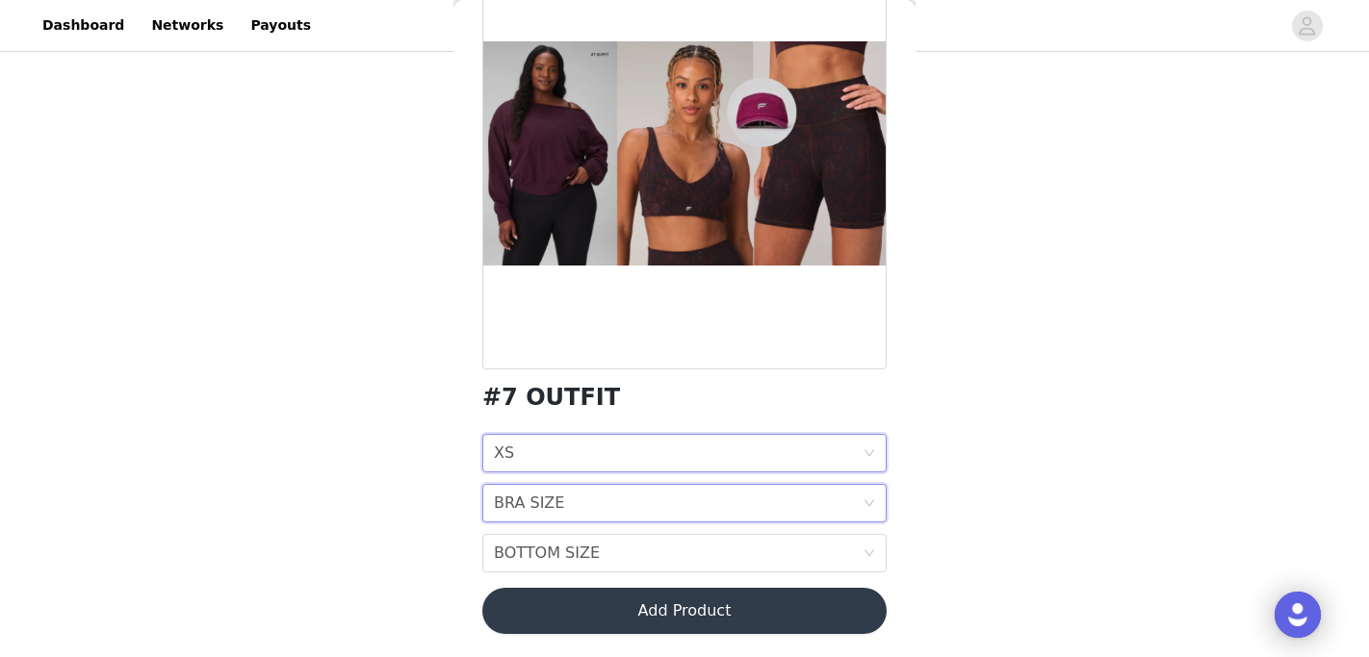
click at [565, 508] on div "BRA SIZE BRA SIZE" at bounding box center [678, 503] width 369 height 37
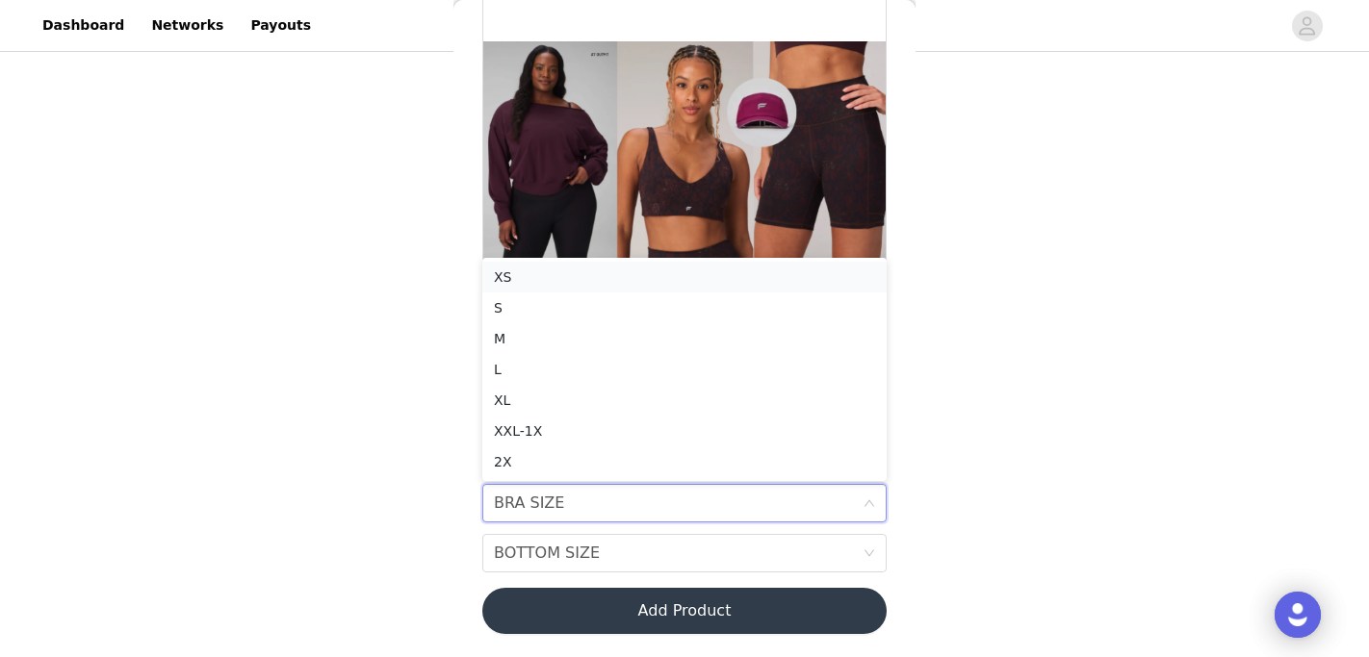
click at [534, 265] on li "XS" at bounding box center [684, 277] width 404 height 31
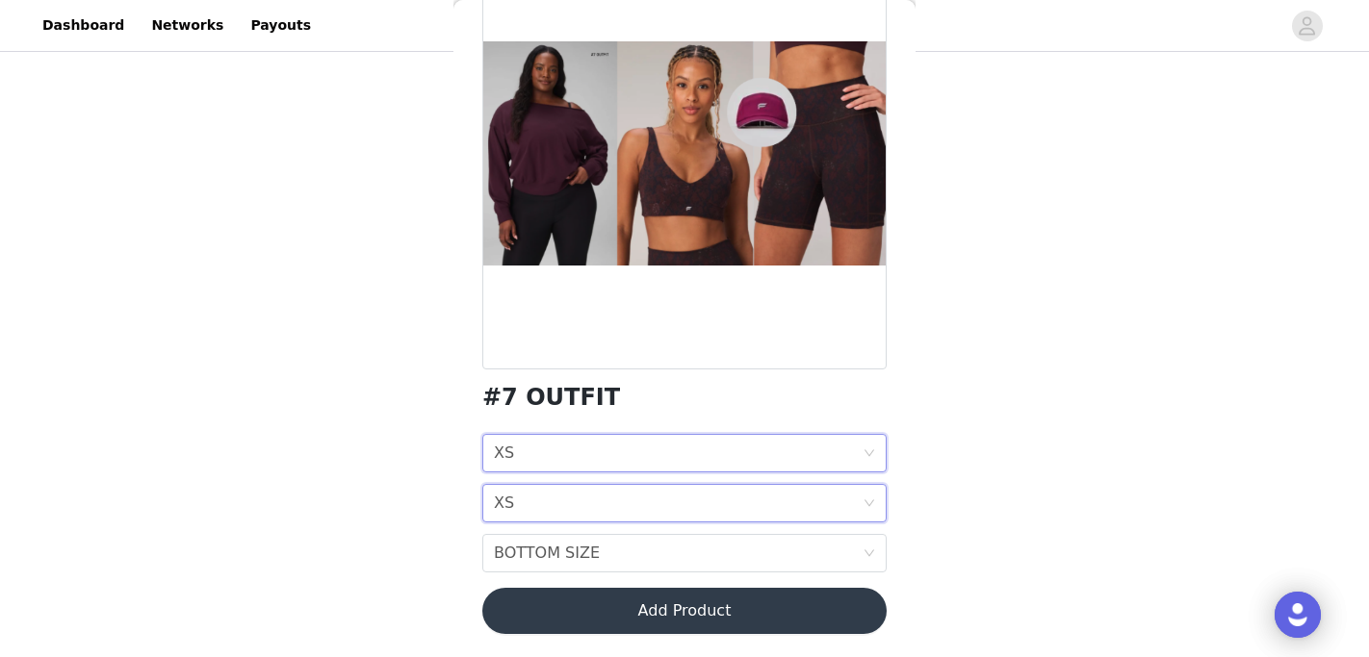
click at [530, 471] on div "TOP SIZE XS" at bounding box center [678, 453] width 369 height 37
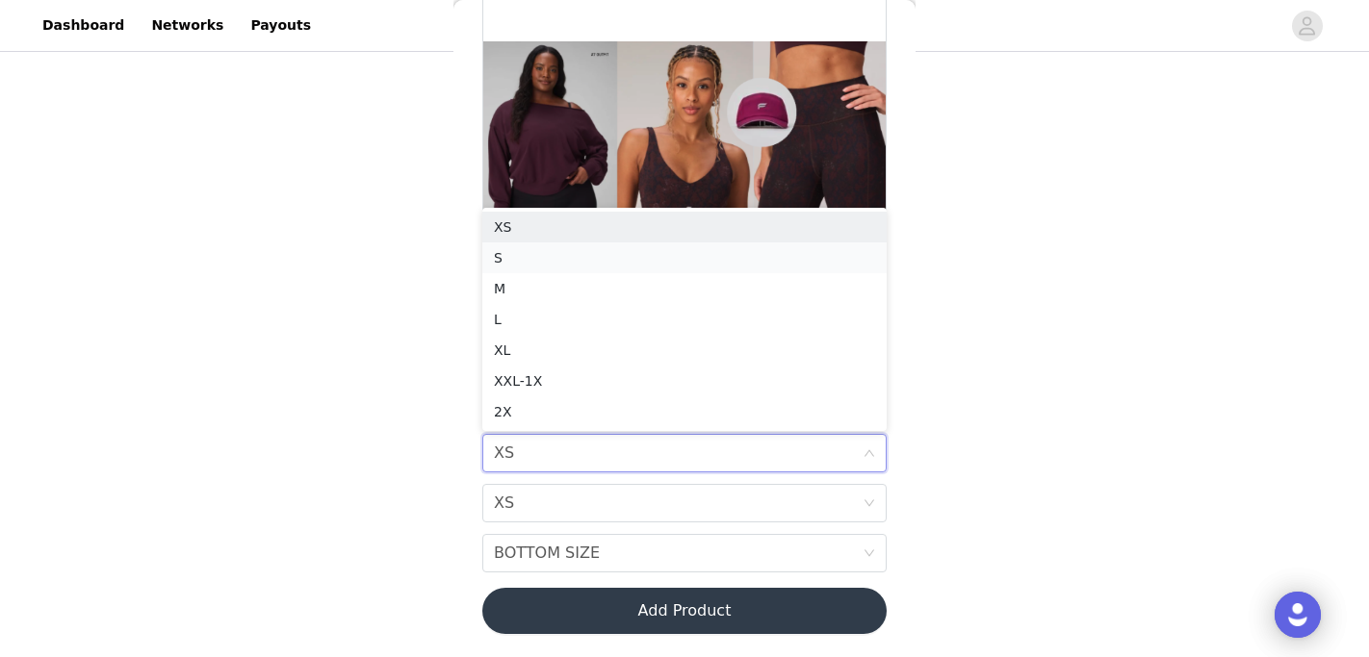
click at [545, 253] on div "S" at bounding box center [684, 257] width 381 height 21
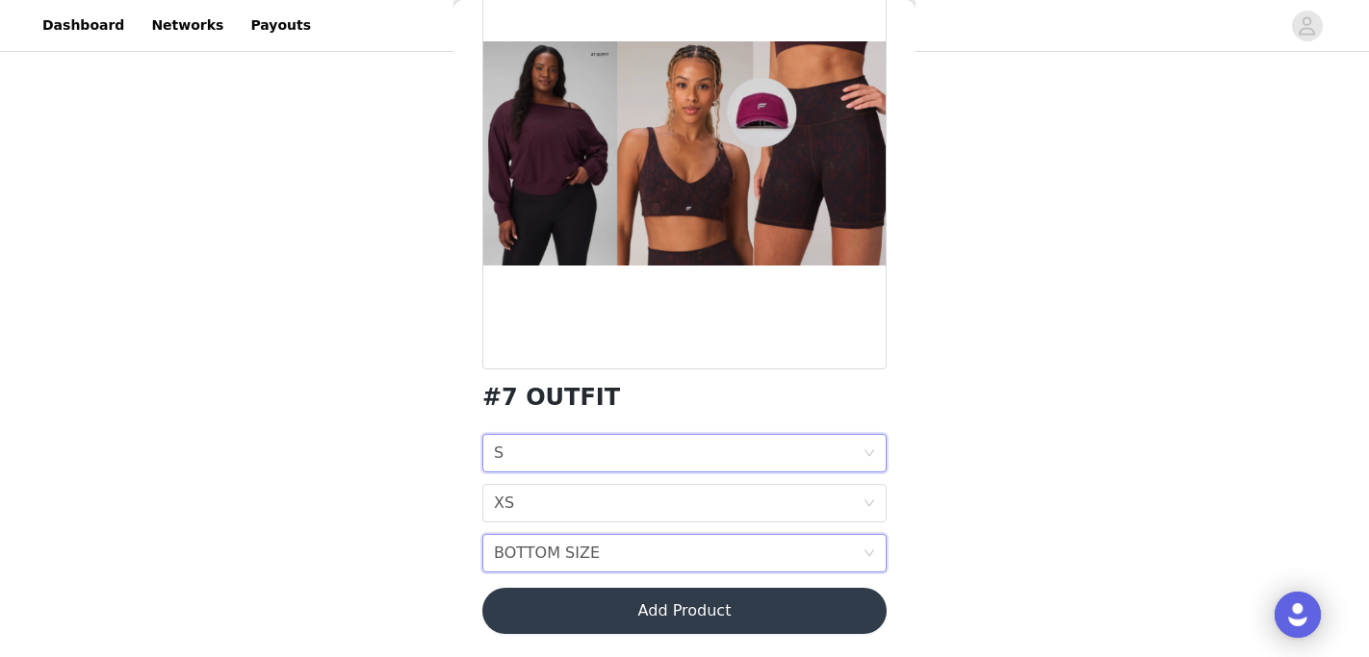
click at [558, 553] on div "BOTTOM SIZE" at bounding box center [547, 553] width 106 height 37
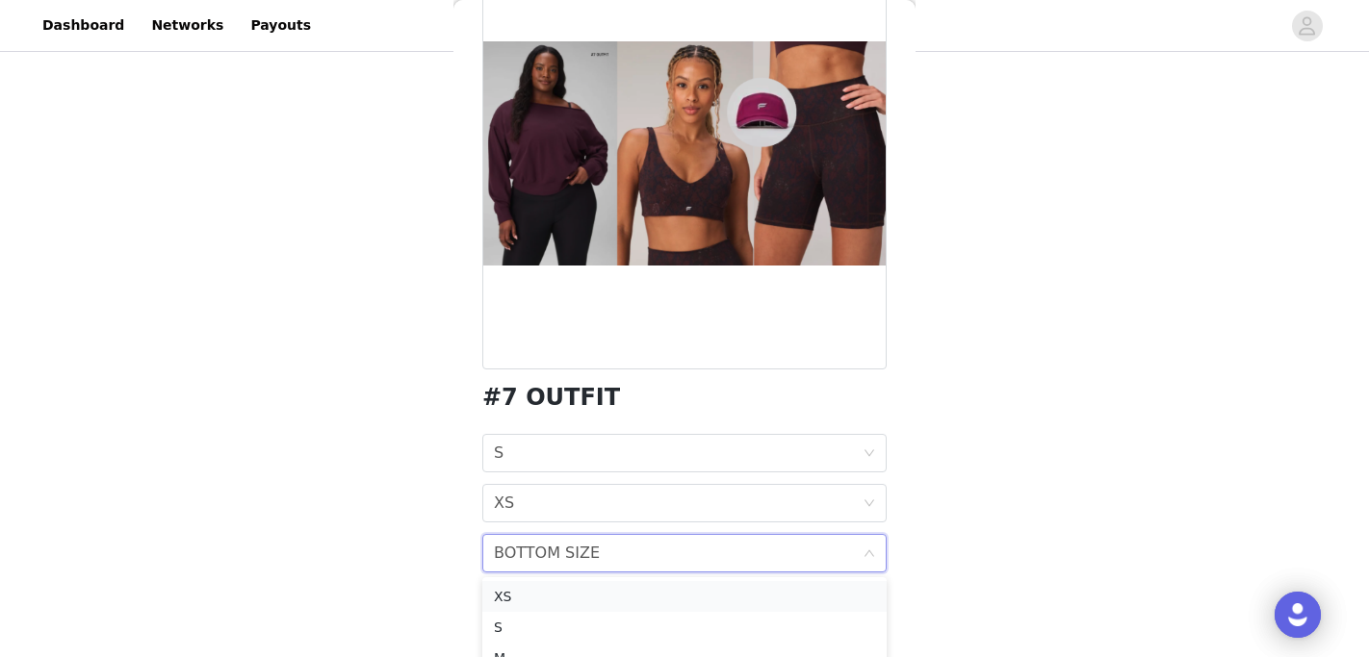
click at [584, 592] on div "XS" at bounding box center [684, 596] width 381 height 21
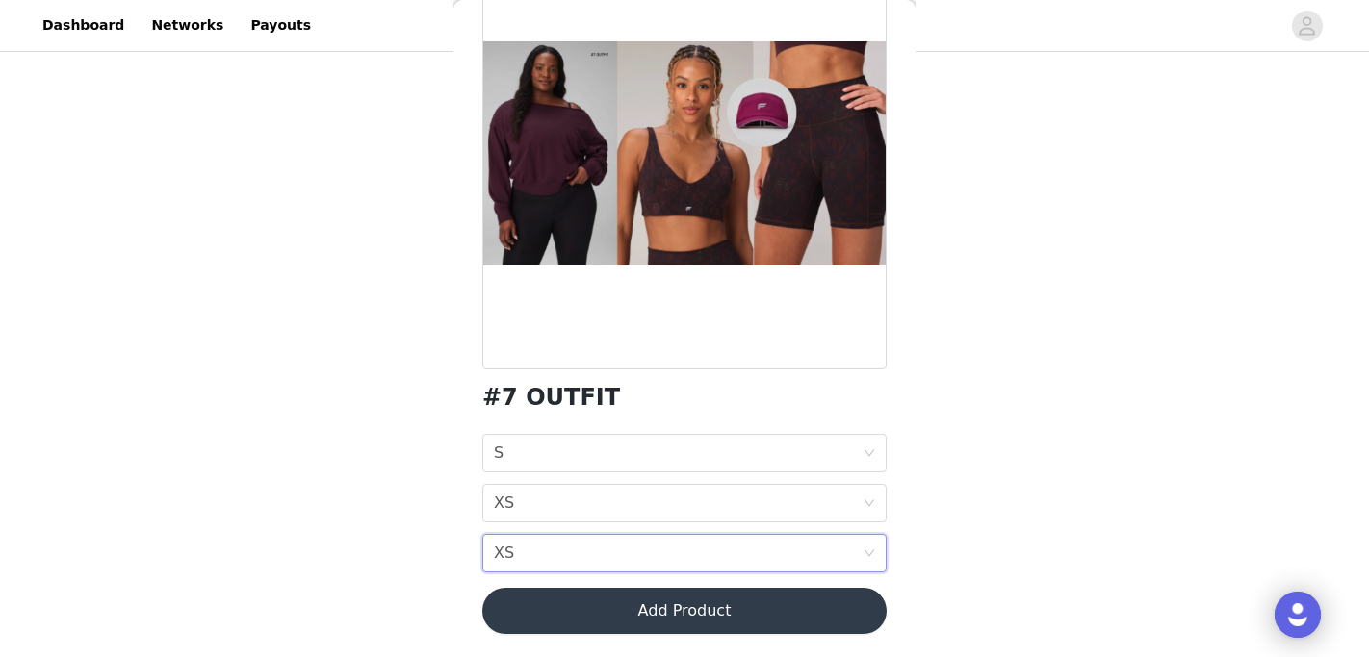
click at [605, 620] on button "Add Product" at bounding box center [684, 611] width 404 height 46
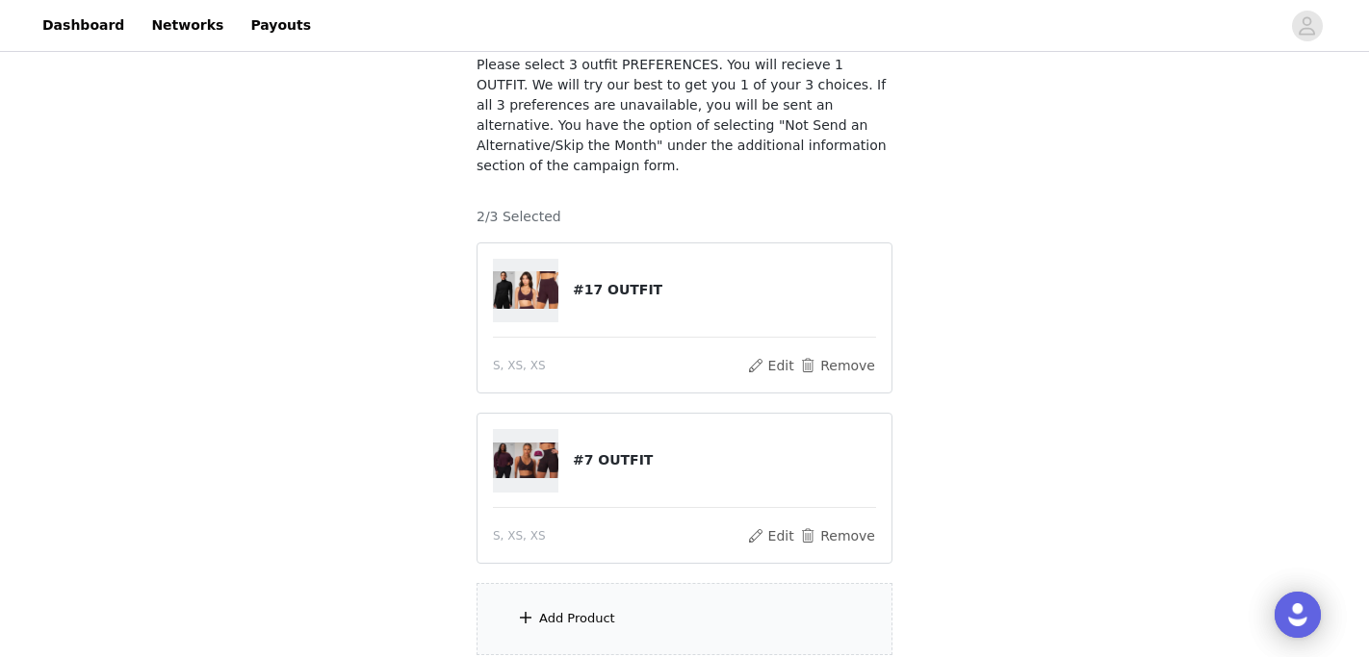
scroll to position [156, 0]
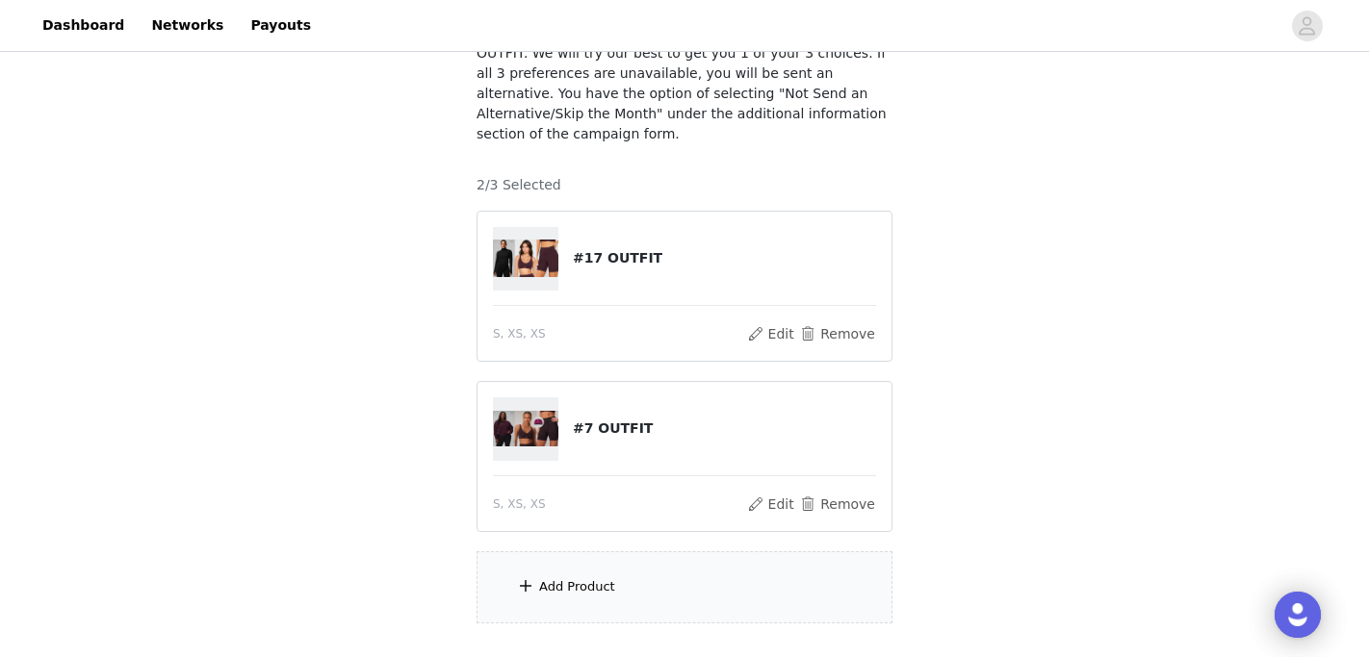
click at [592, 588] on div "Add Product" at bounding box center [577, 587] width 76 height 19
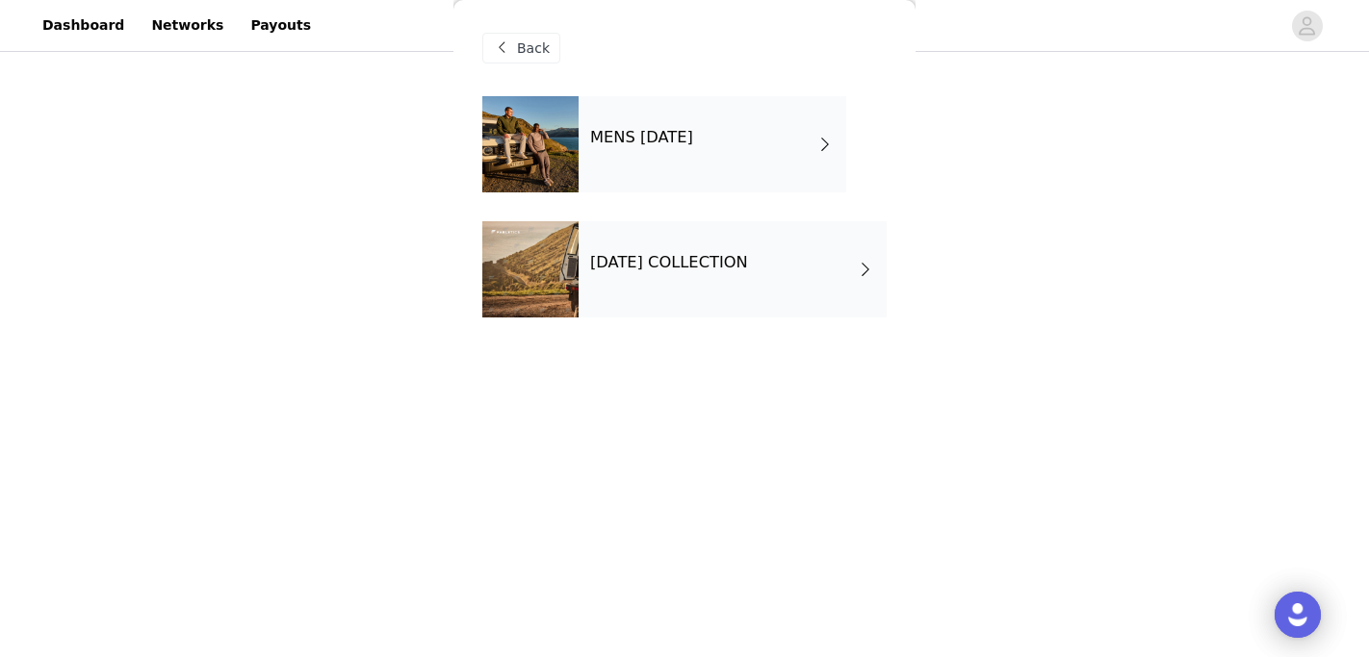
click at [616, 249] on div "SEPTEMBER 2025 COLLECTION" at bounding box center [732, 269] width 308 height 96
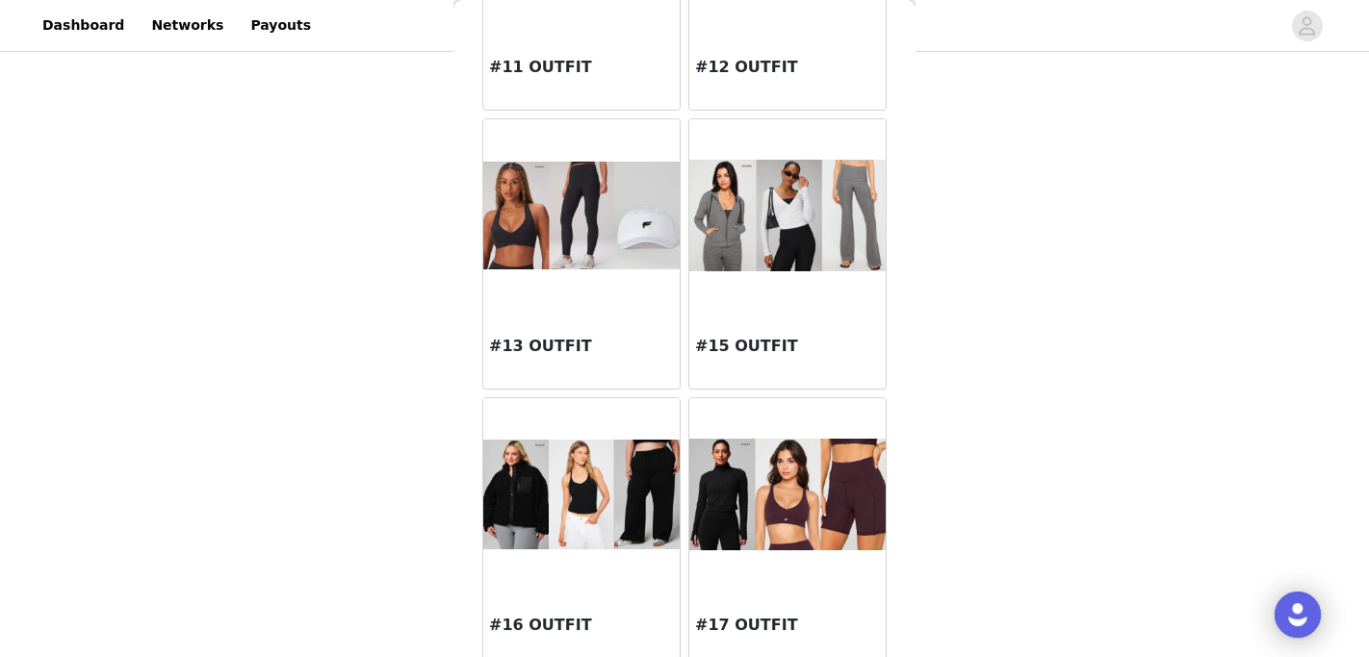
scroll to position [1947, 0]
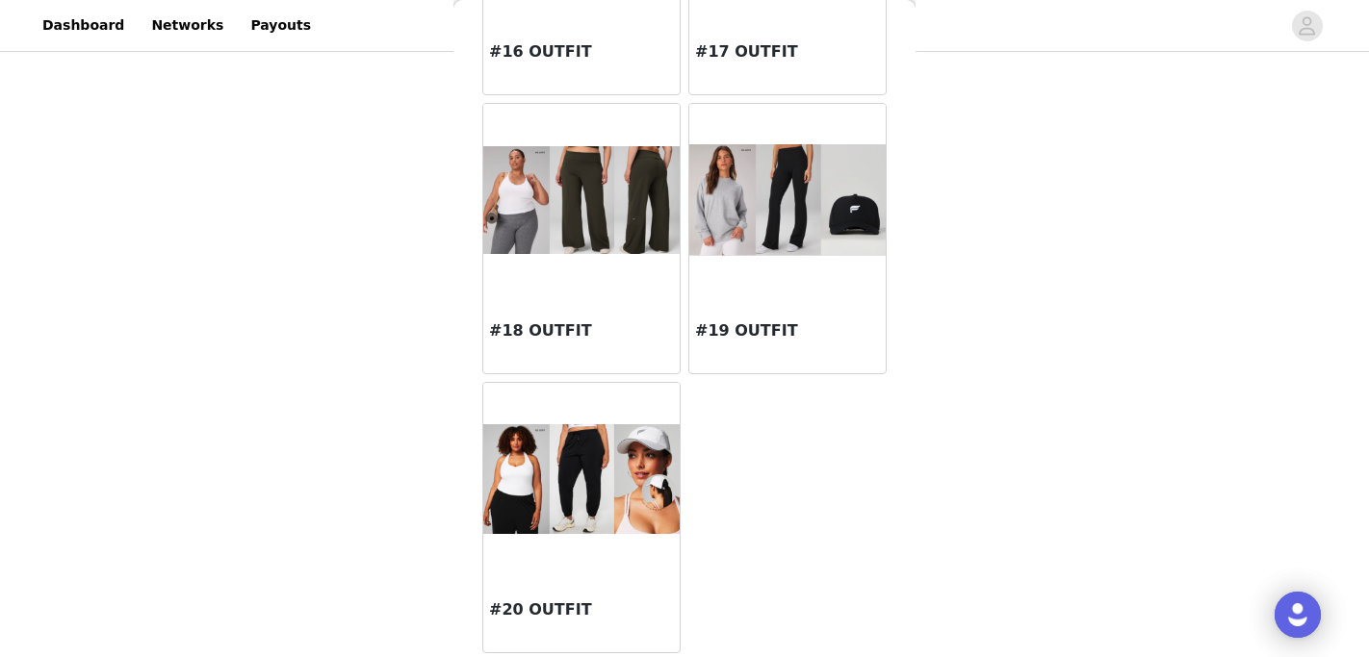
click at [832, 281] on div at bounding box center [787, 200] width 196 height 193
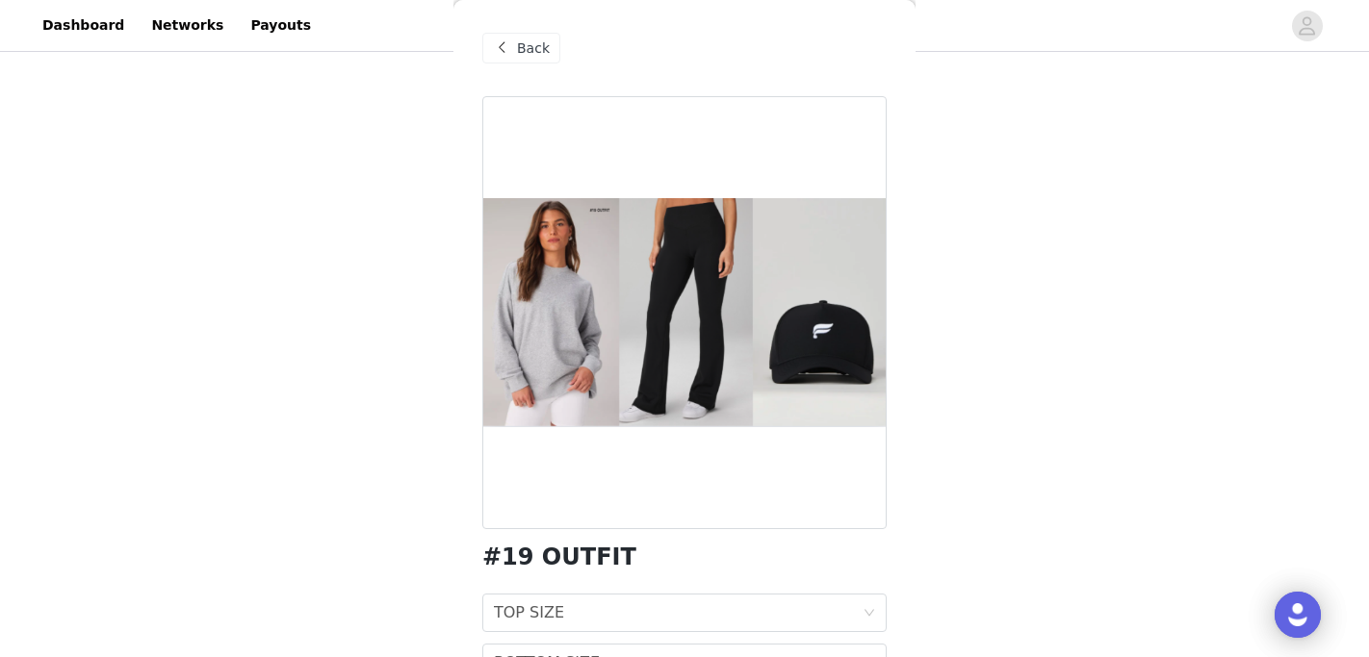
scroll to position [110, 0]
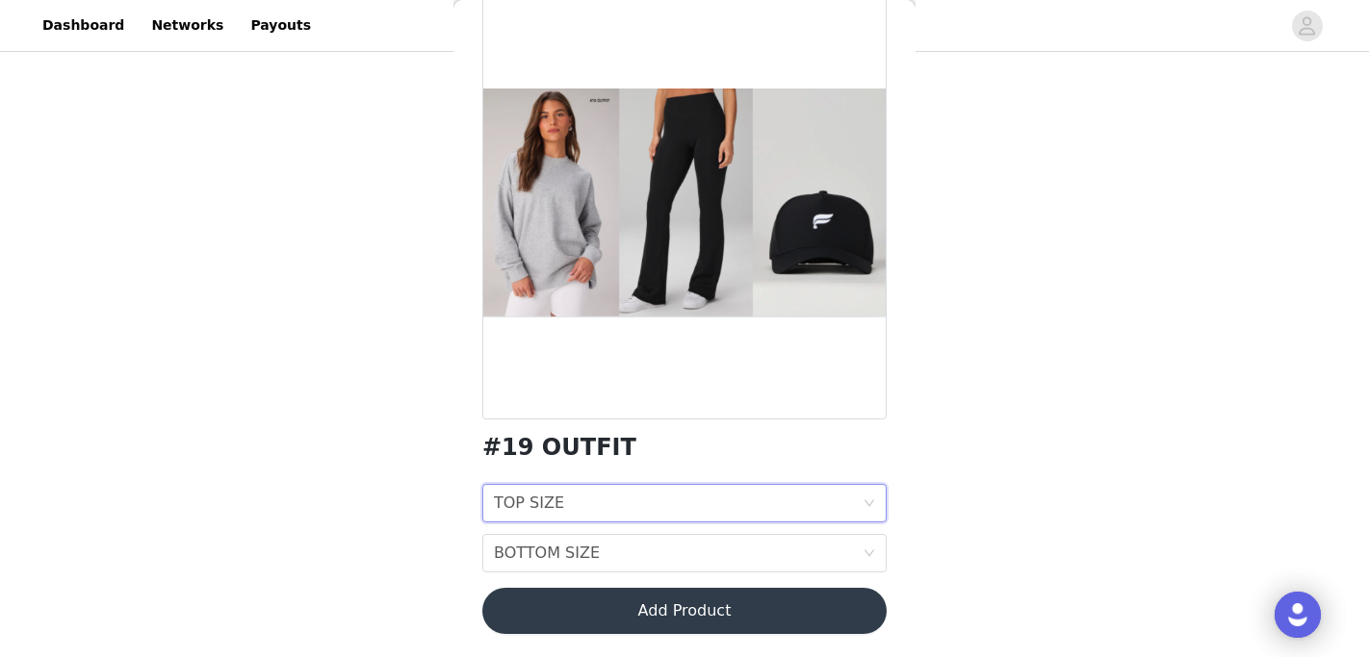
click at [627, 521] on div "TOP SIZE TOP SIZE" at bounding box center [678, 503] width 369 height 37
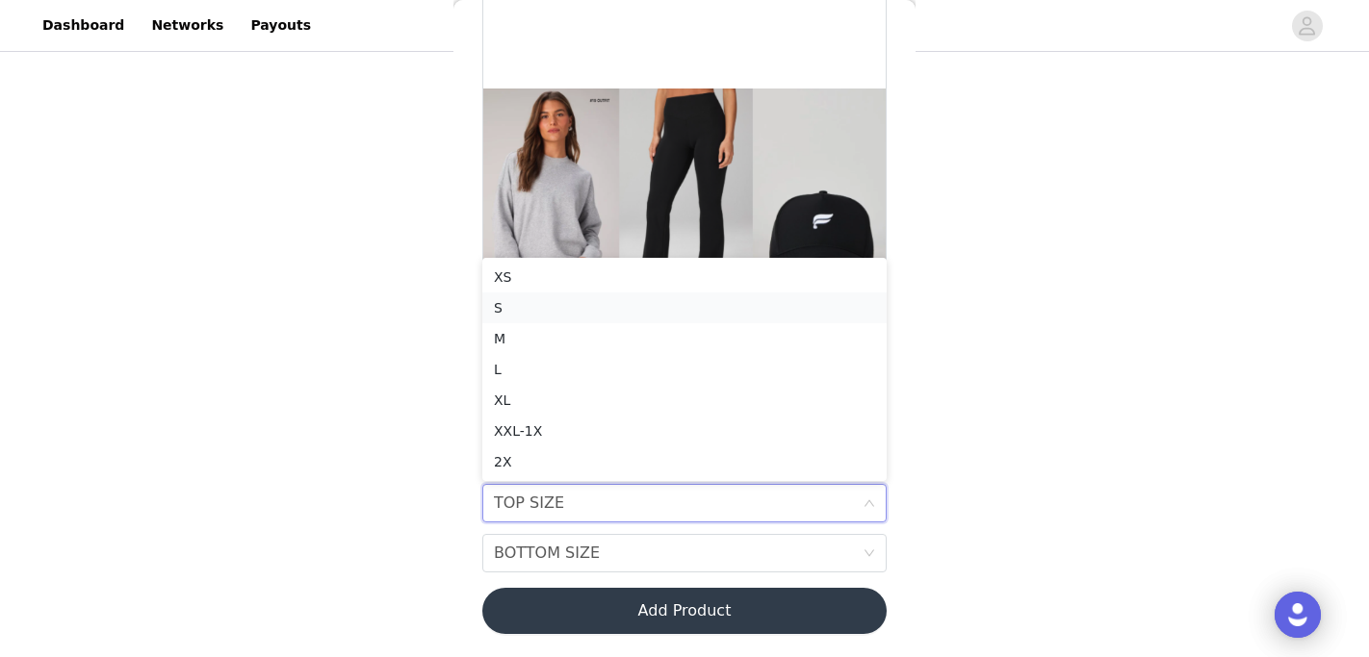
click at [596, 303] on div "S" at bounding box center [684, 307] width 381 height 21
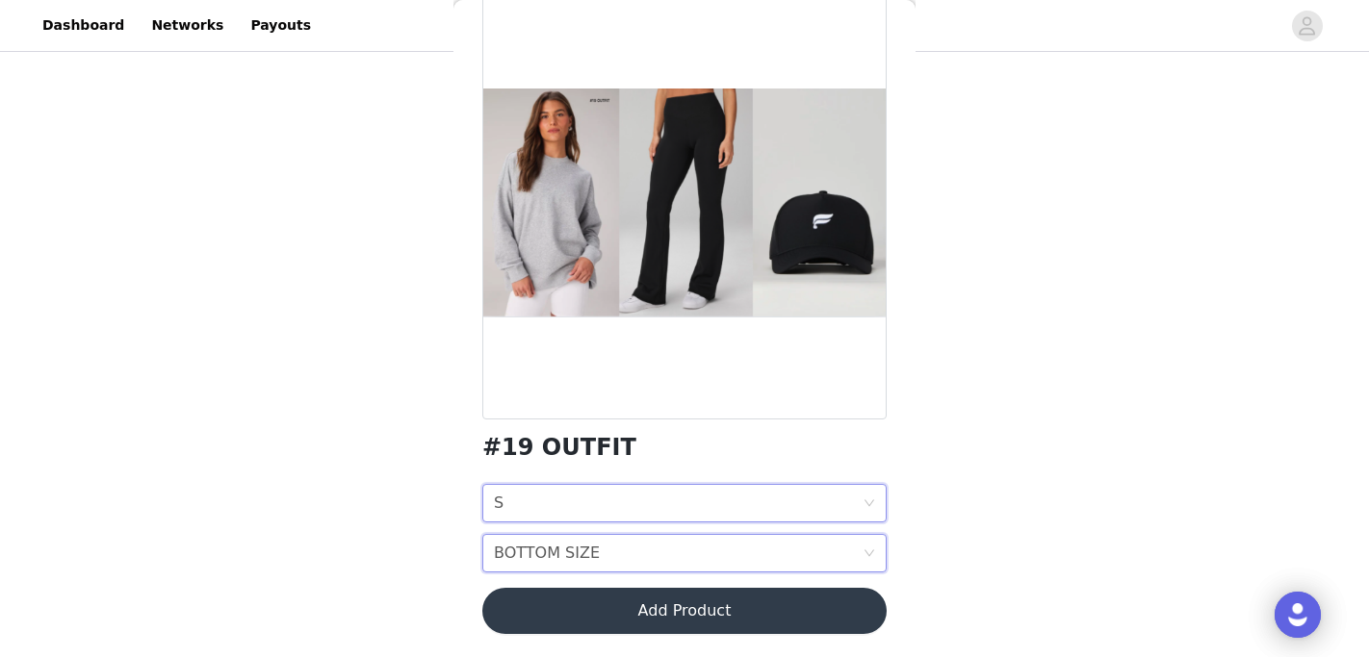
click at [623, 542] on div "BOTTOM SIZE BOTTOM SIZE" at bounding box center [678, 553] width 369 height 37
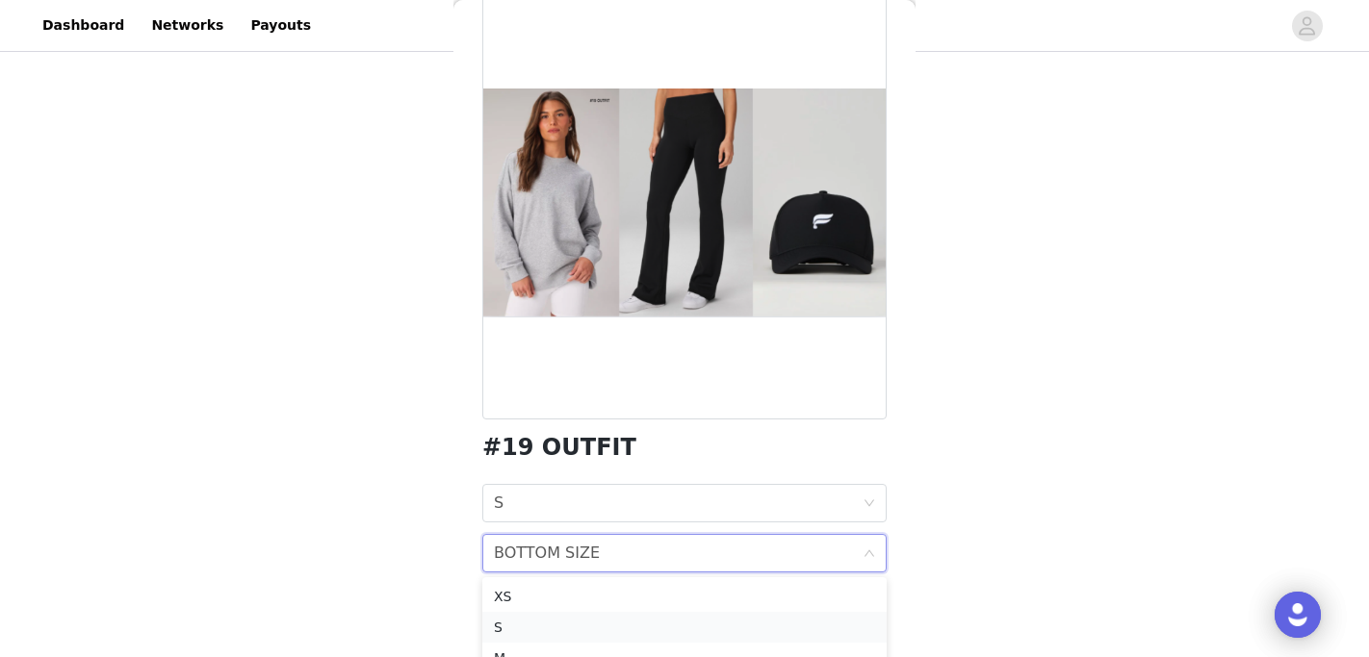
click at [601, 620] on div "S" at bounding box center [684, 627] width 381 height 21
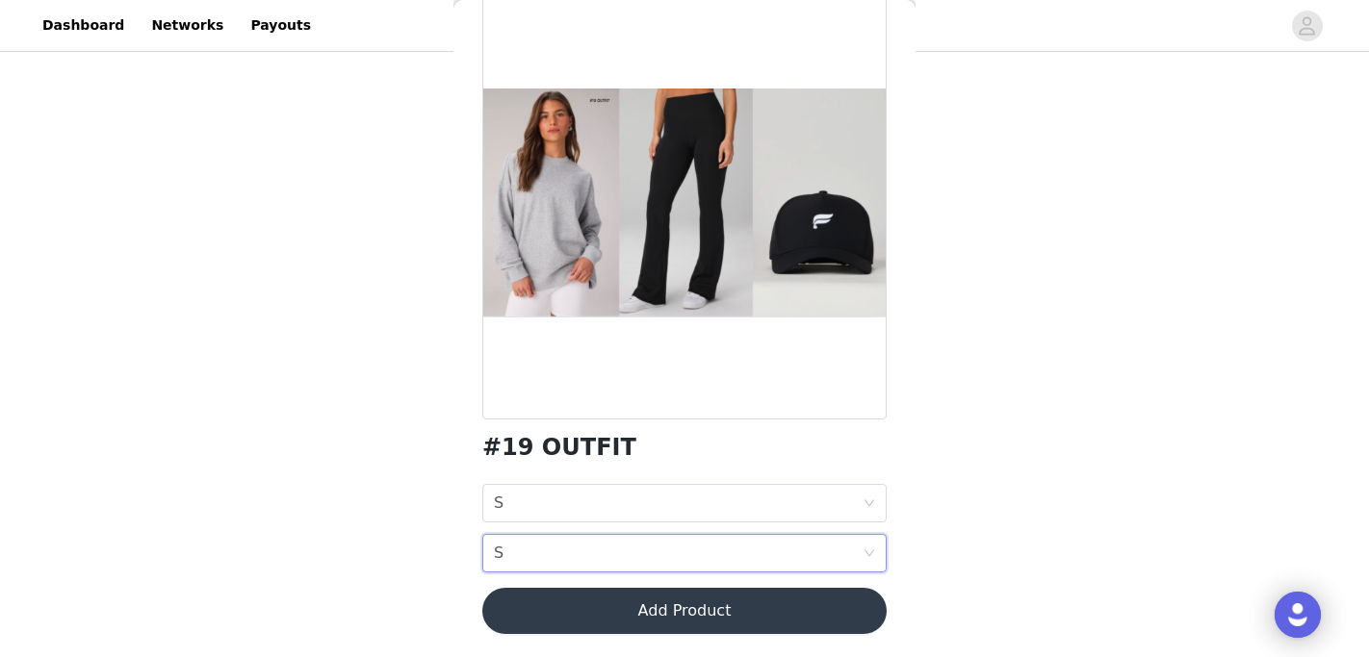
click at [600, 611] on button "Add Product" at bounding box center [684, 611] width 404 height 46
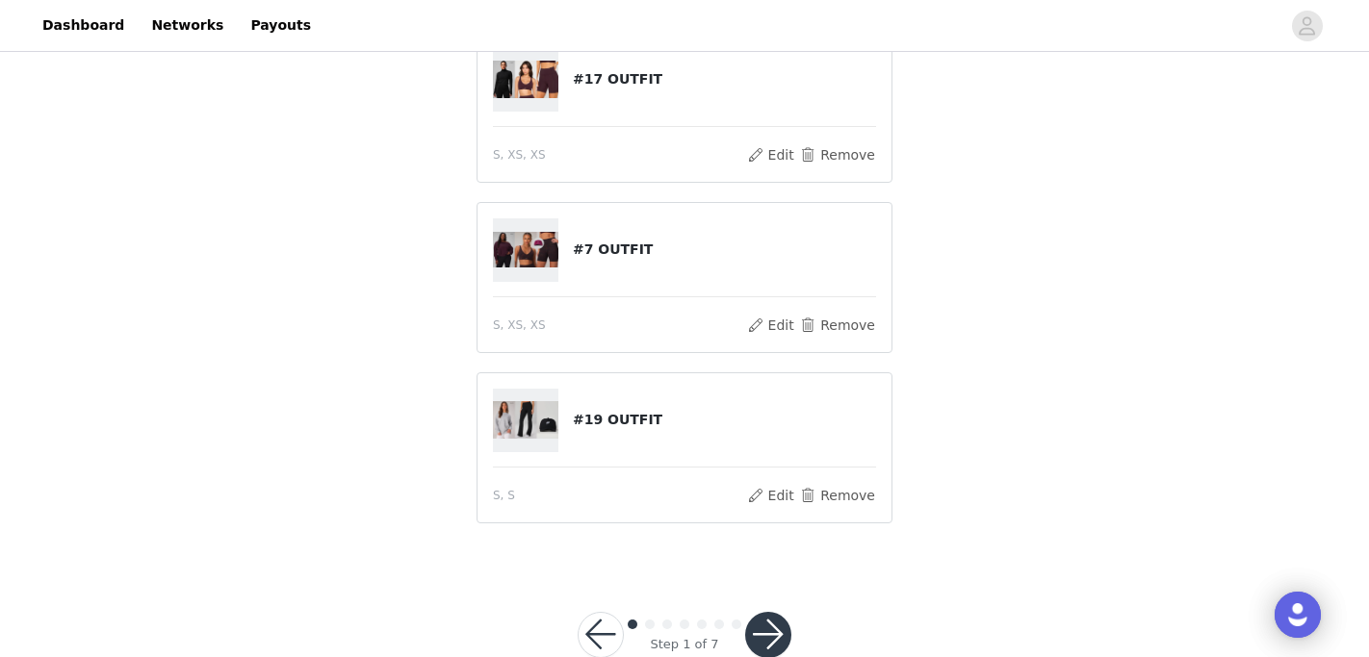
click at [790, 620] on div at bounding box center [768, 635] width 46 height 46
click at [771, 625] on button "button" at bounding box center [768, 635] width 46 height 46
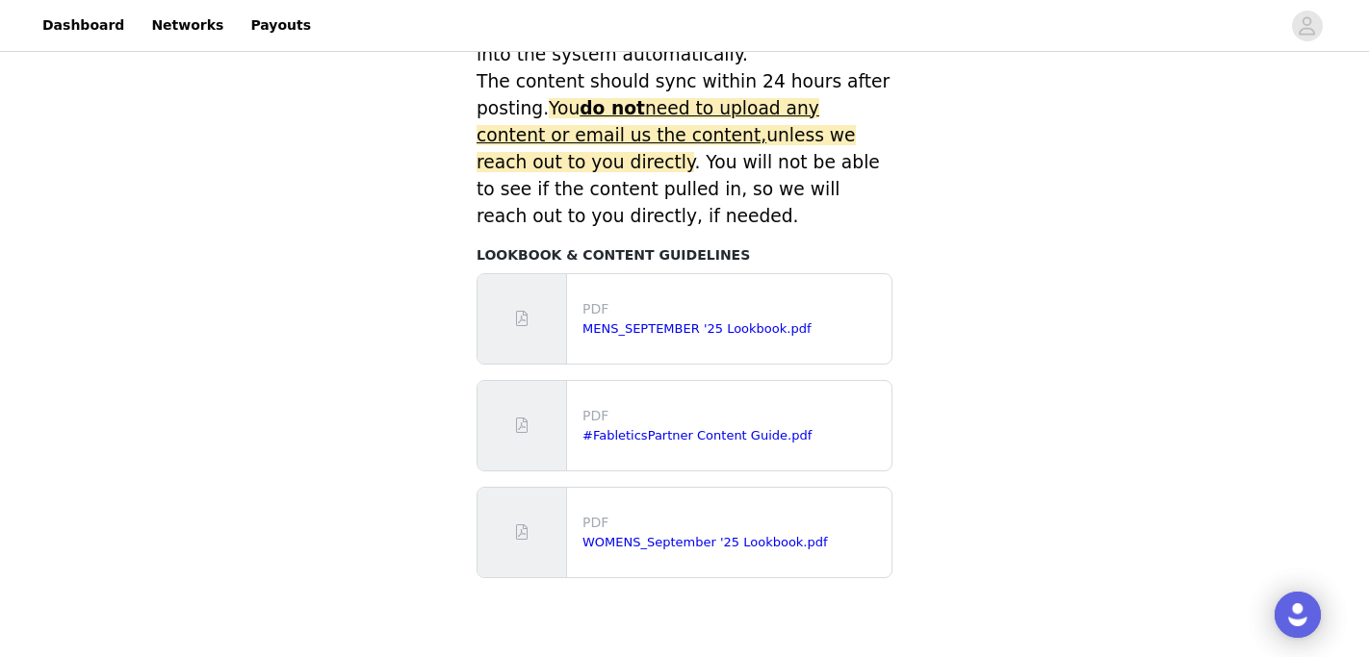
scroll to position [980, 0]
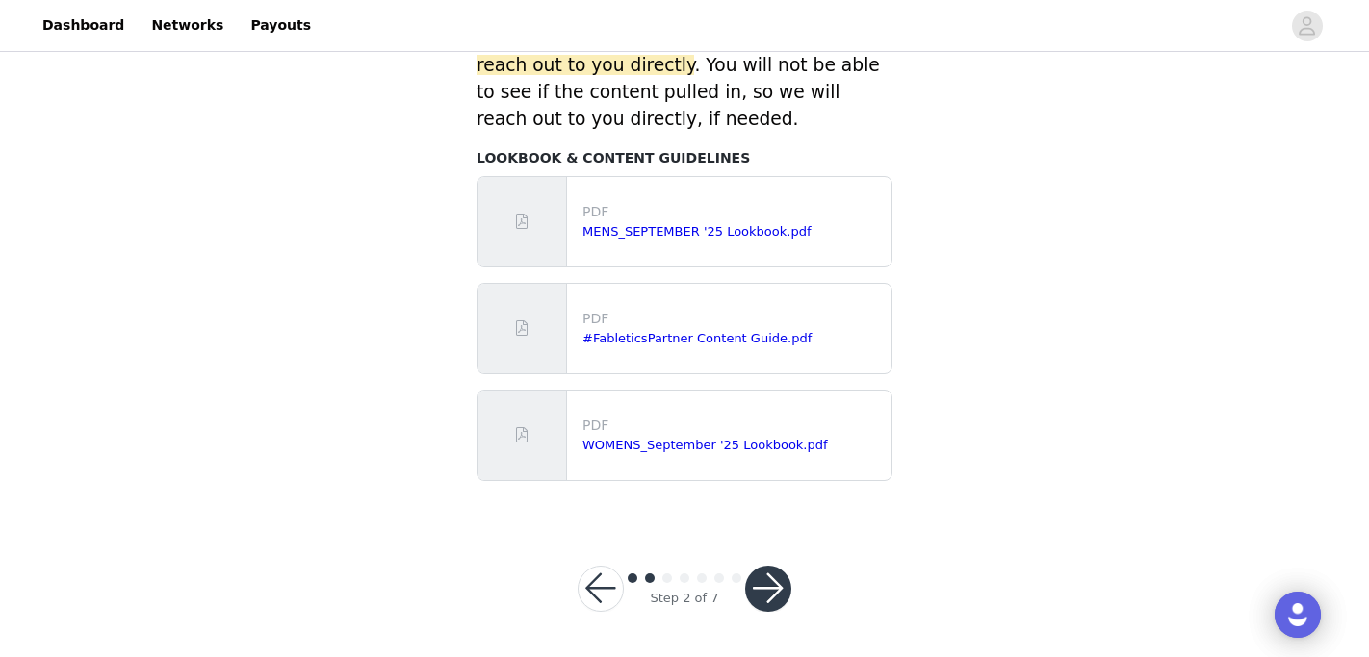
click at [778, 617] on div "Step 2 of 7" at bounding box center [684, 589] width 260 height 92
click at [779, 592] on button "button" at bounding box center [768, 589] width 46 height 46
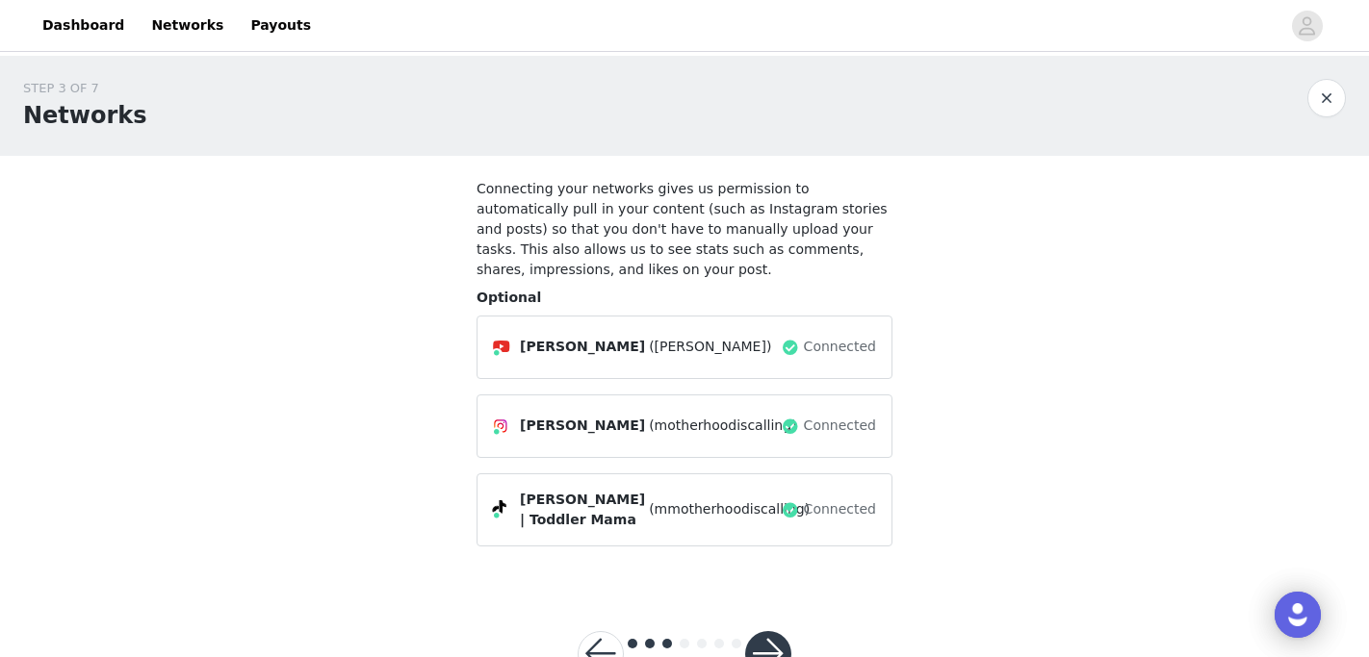
scroll to position [65, 0]
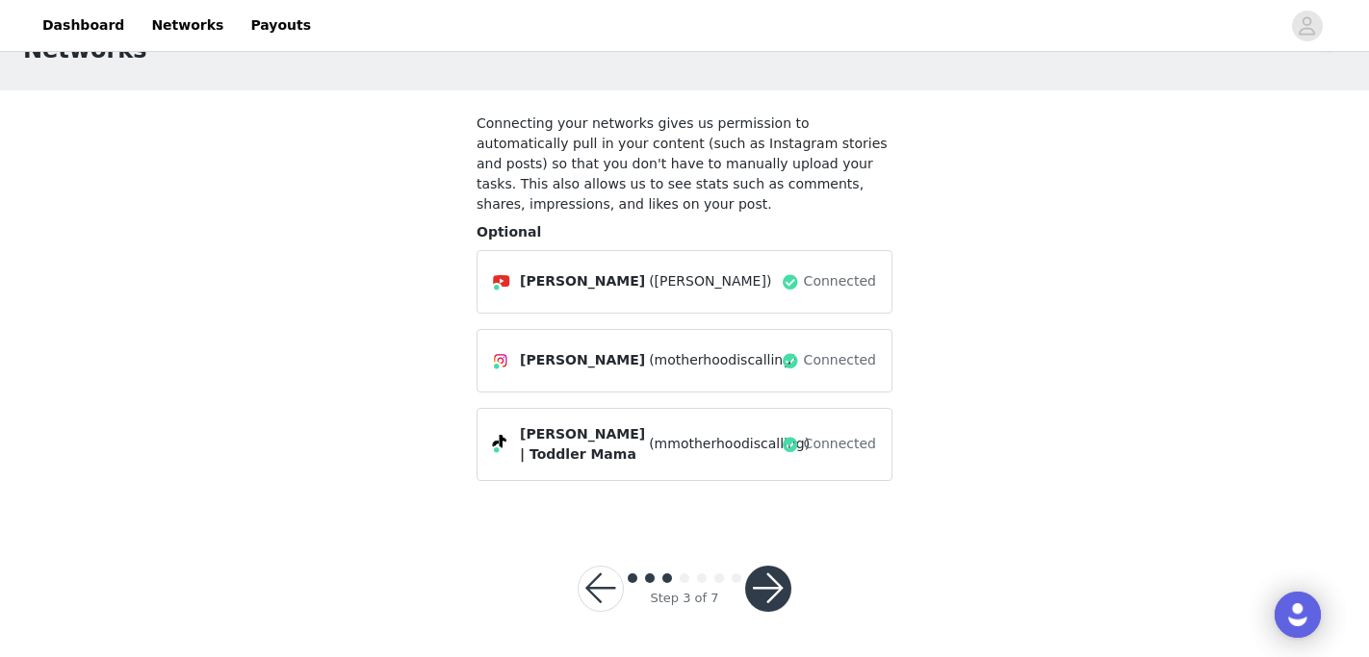
click at [772, 578] on button "button" at bounding box center [768, 589] width 46 height 46
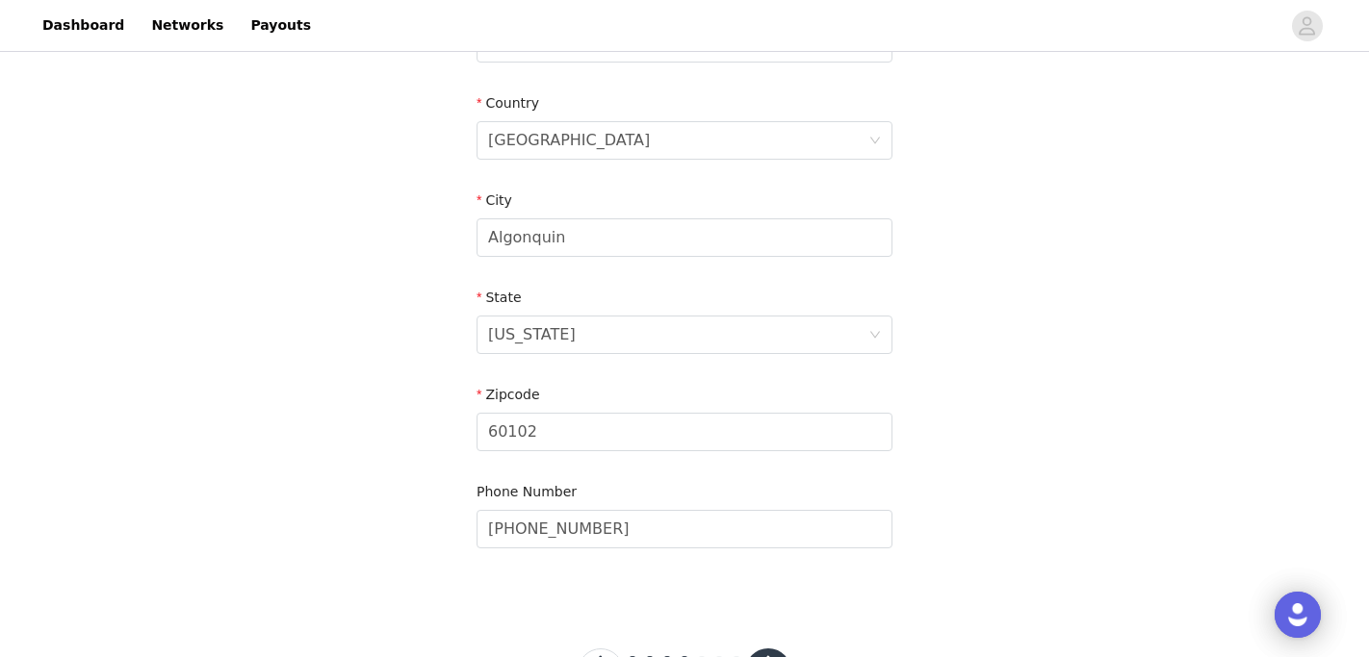
scroll to position [655, 0]
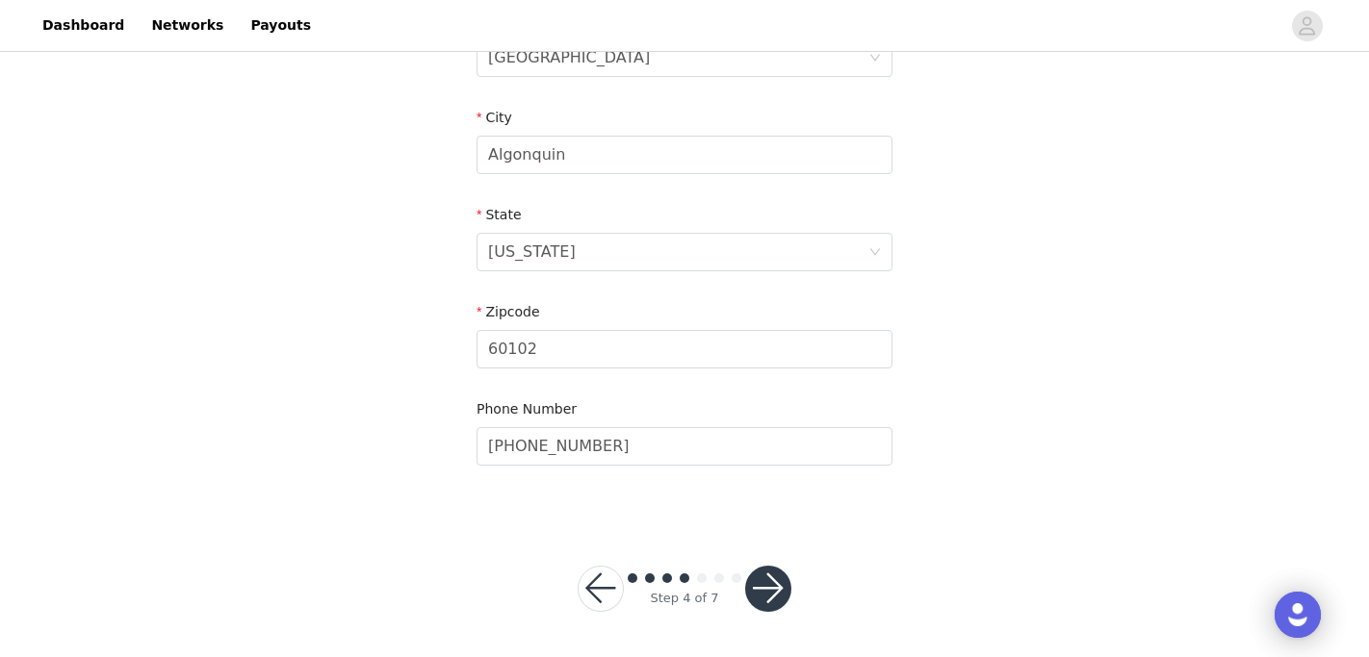
click at [777, 578] on button "button" at bounding box center [768, 589] width 46 height 46
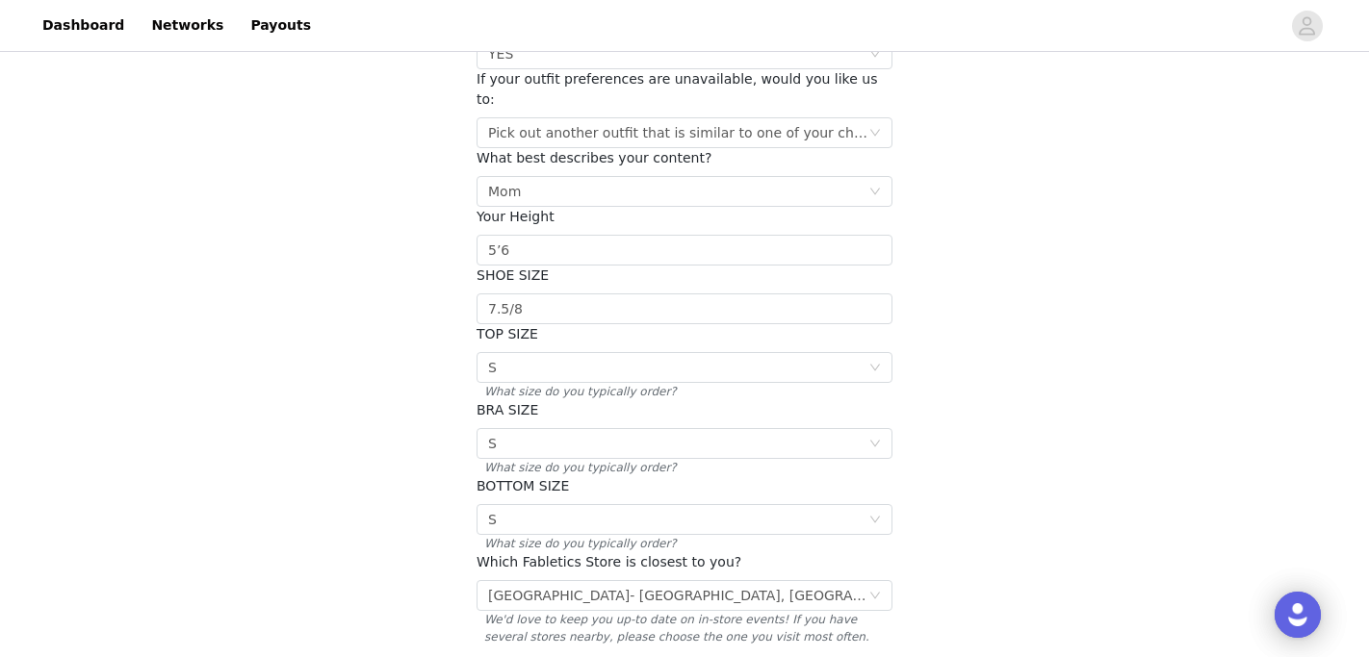
scroll to position [378, 0]
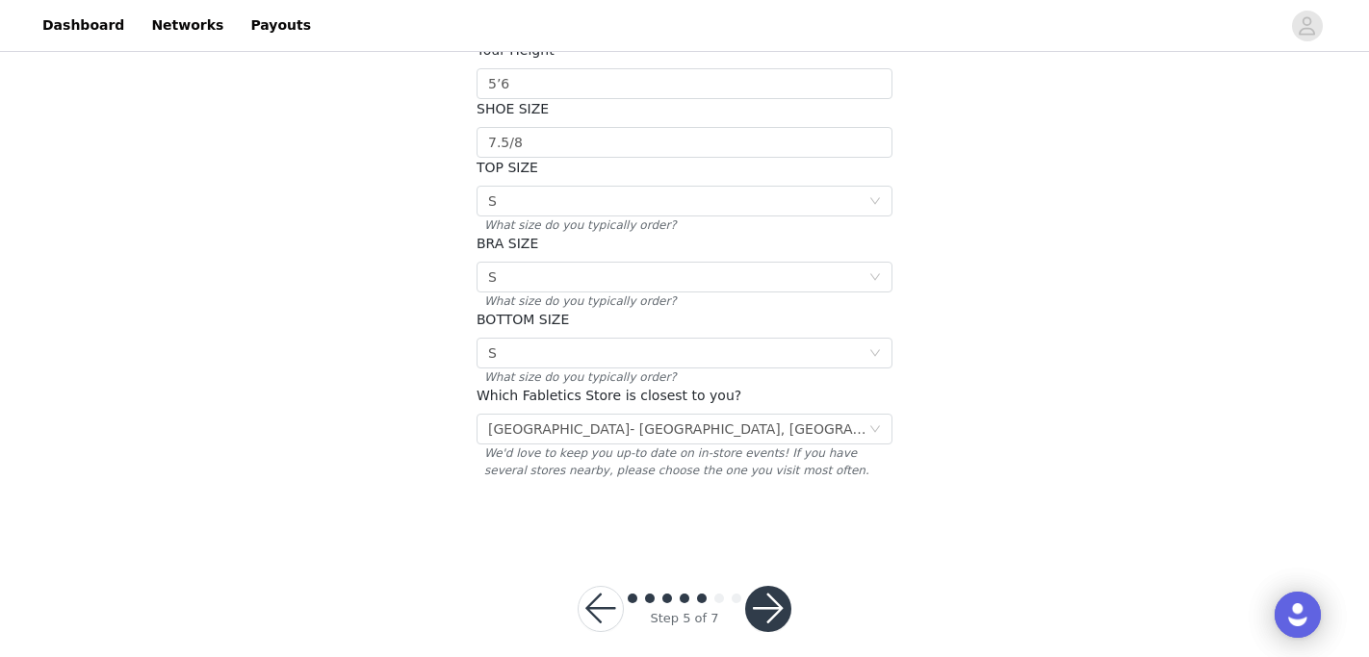
click at [777, 586] on button "button" at bounding box center [768, 609] width 46 height 46
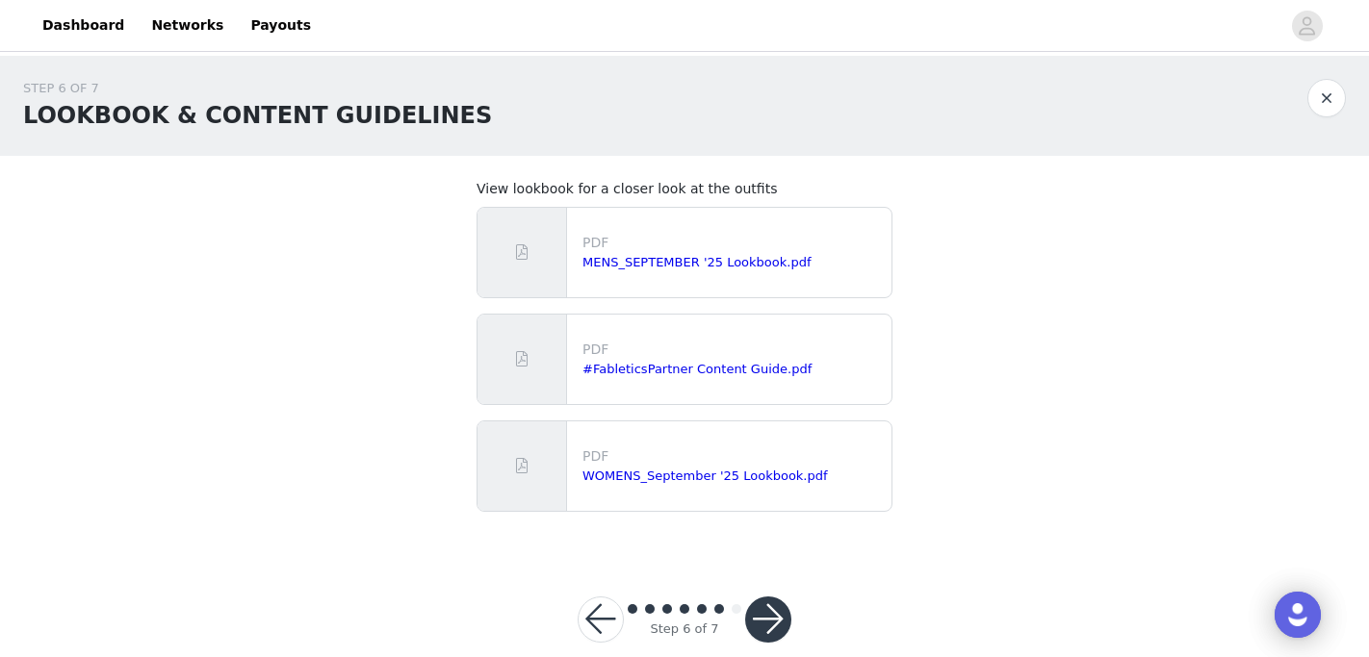
scroll to position [31, 0]
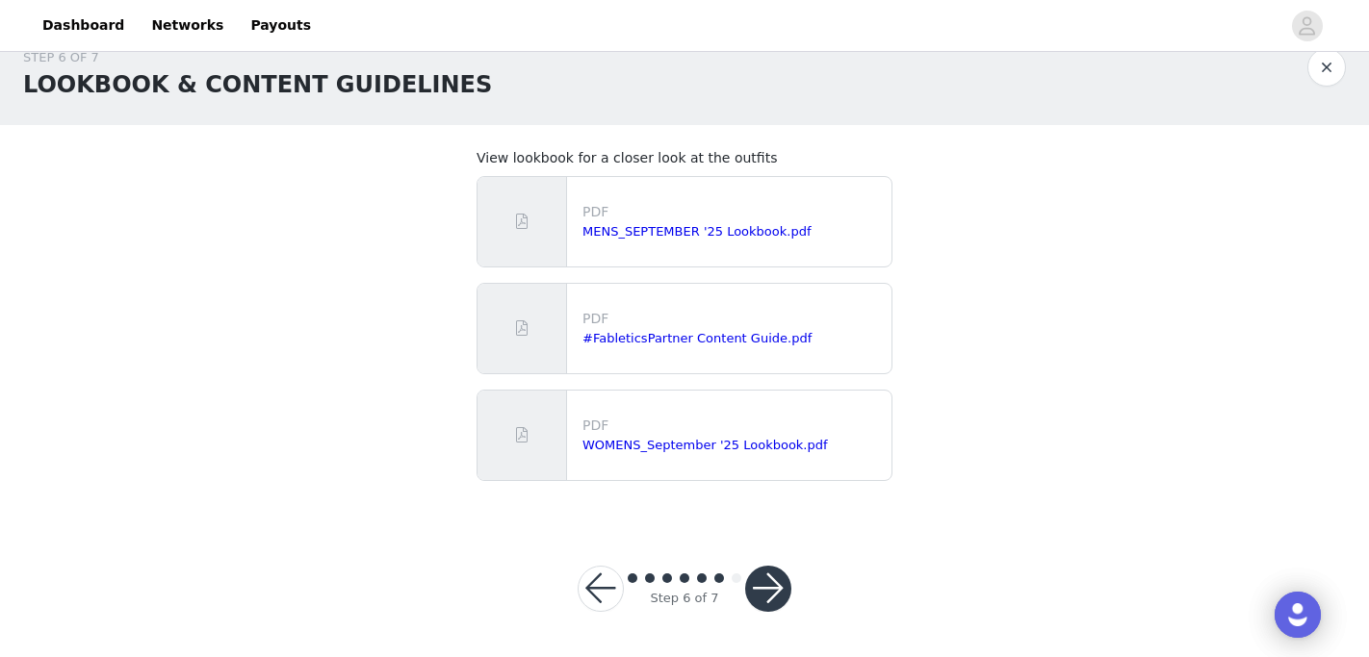
click at [777, 578] on button "button" at bounding box center [768, 589] width 46 height 46
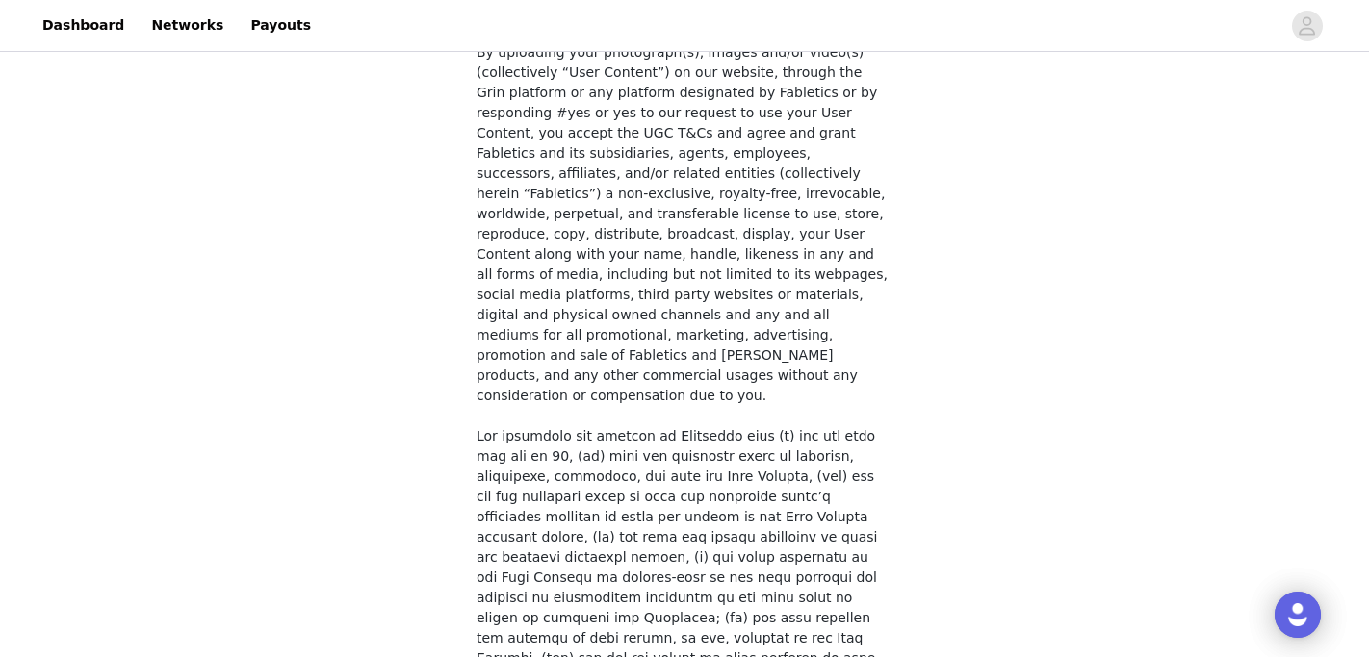
scroll to position [1526, 0]
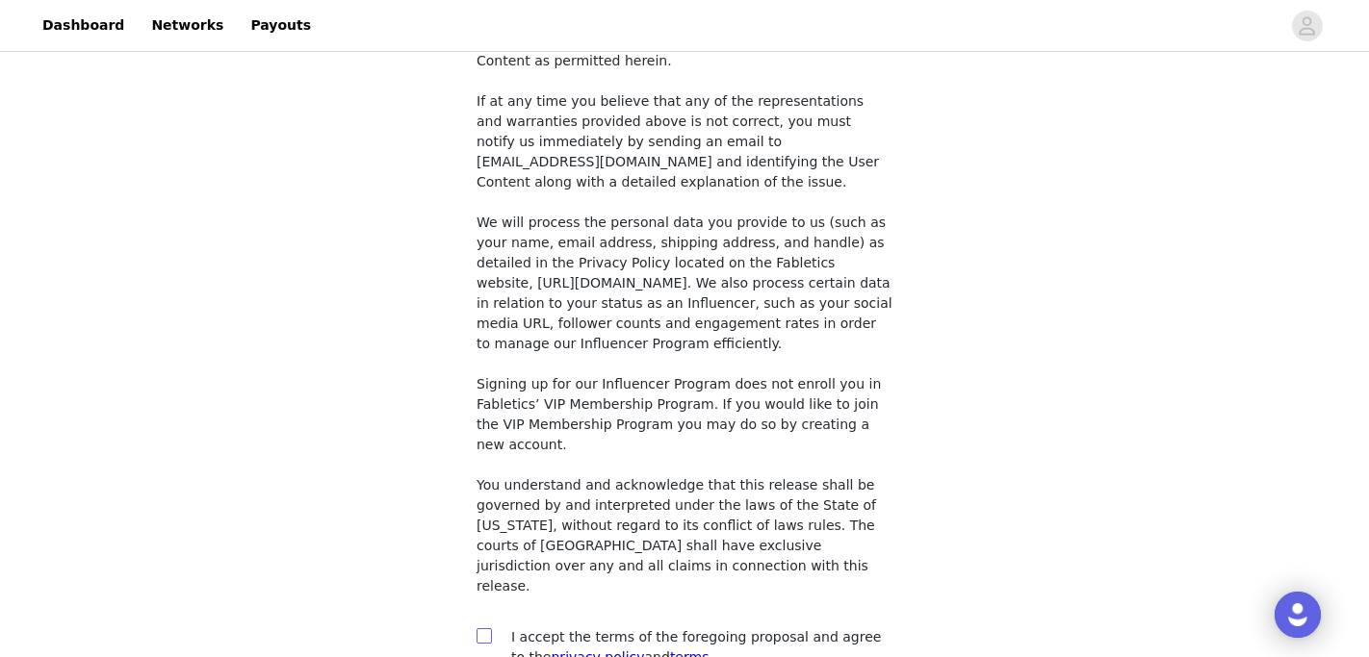
click at [482, 629] on input "checkbox" at bounding box center [482, 635] width 13 height 13
checkbox input "true"
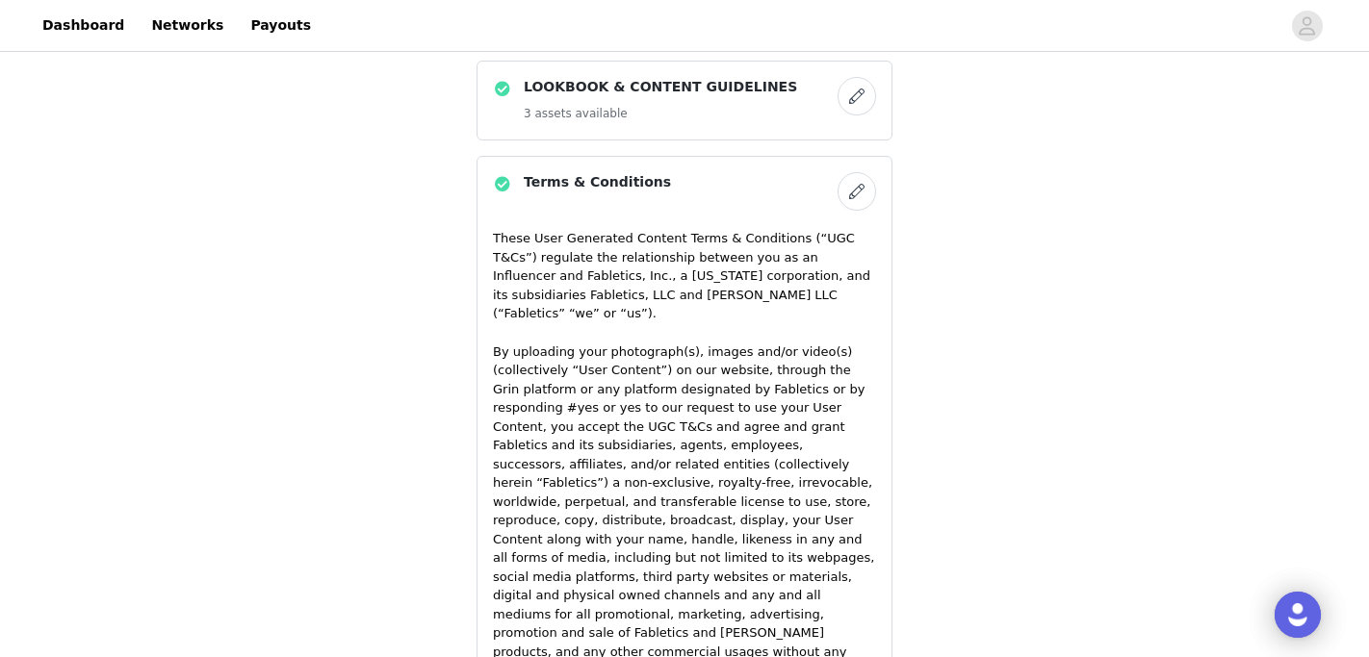
scroll to position [3030, 0]
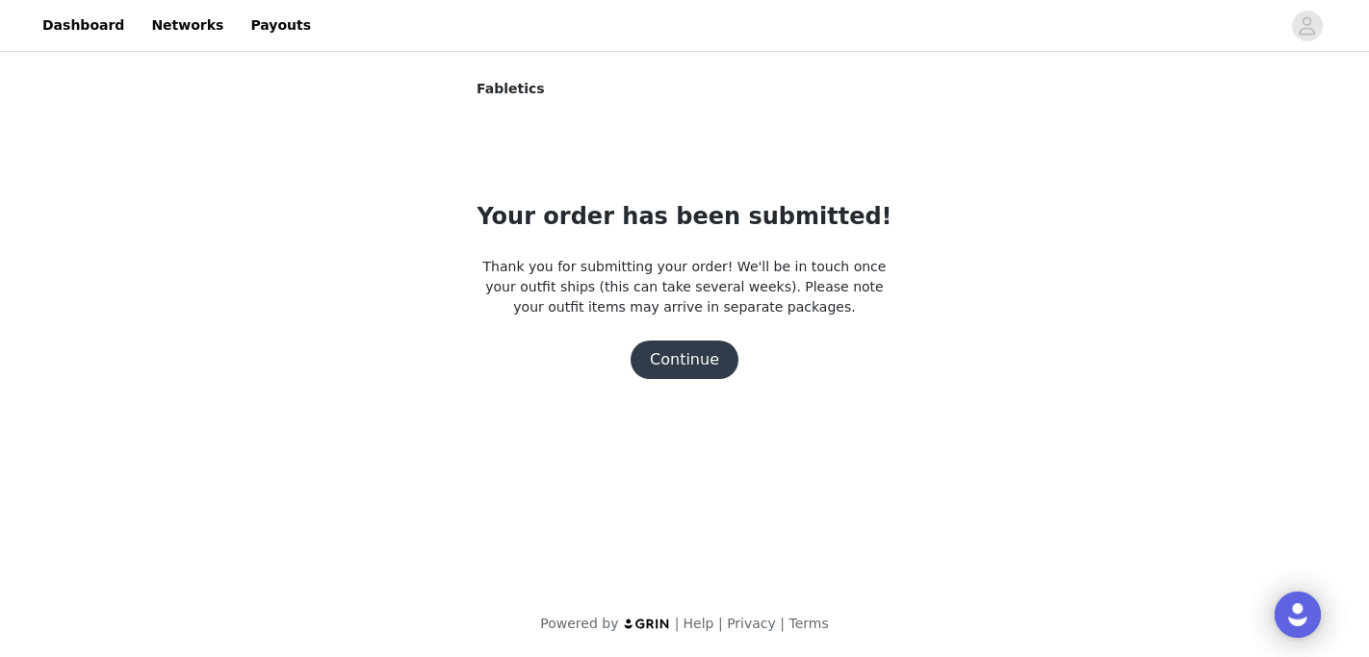
click at [681, 368] on button "Continue" at bounding box center [684, 360] width 108 height 39
